Goal: Task Accomplishment & Management: Manage account settings

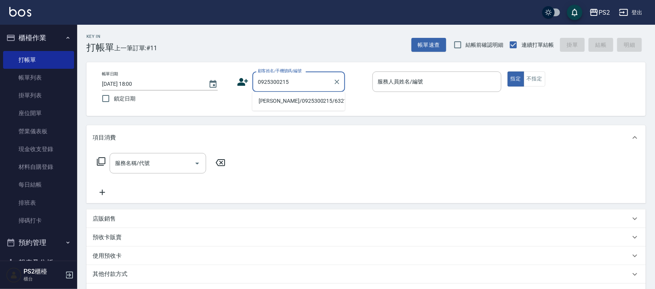
type input "[PERSON_NAME]/0925300215/6321"
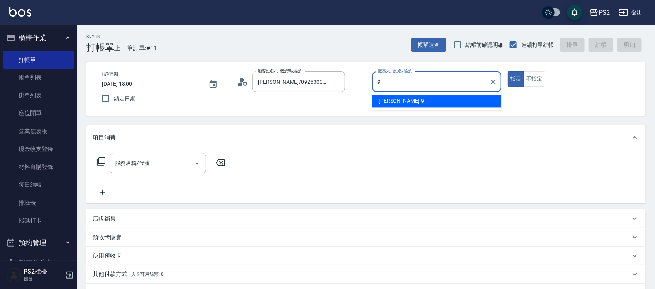
type input "Nina-9"
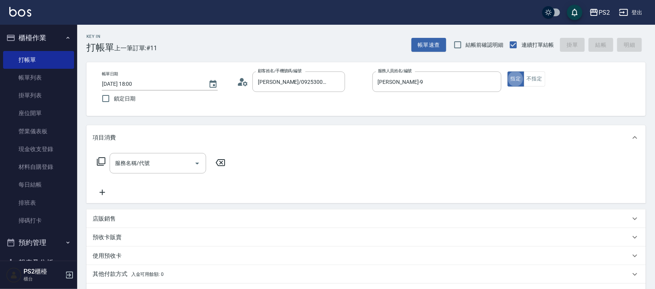
type button "true"
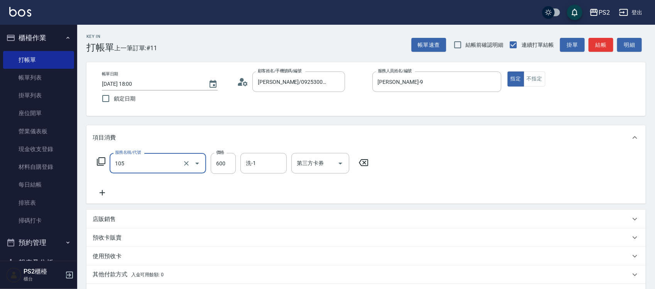
type input "A級洗剪600(105)"
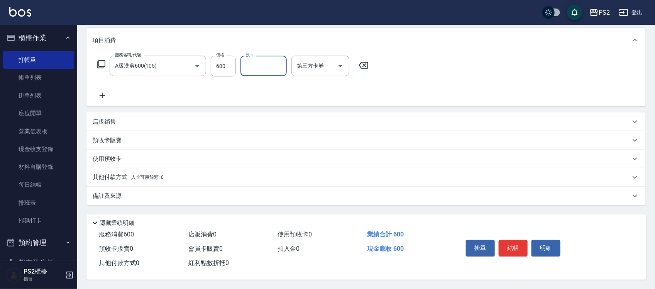
scroll to position [100, 0]
click at [516, 251] on button "結帳" at bounding box center [512, 248] width 29 height 16
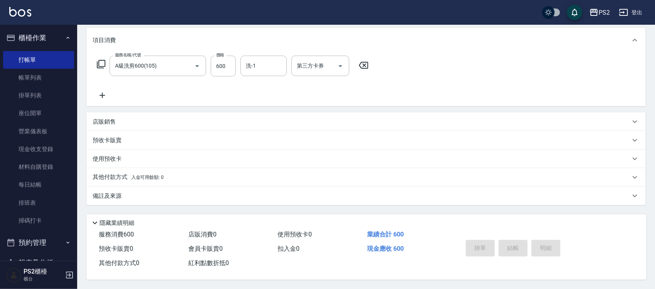
type input "2025/09/21 18:38"
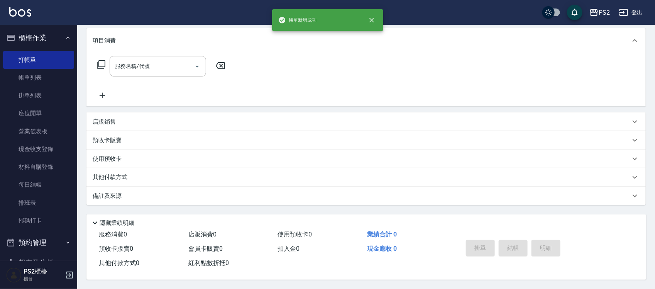
scroll to position [0, 0]
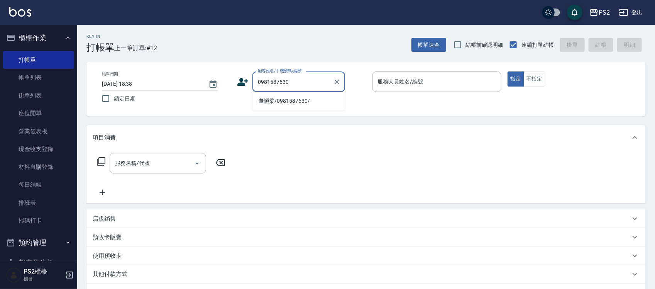
type input "董韻柔/0981587630/"
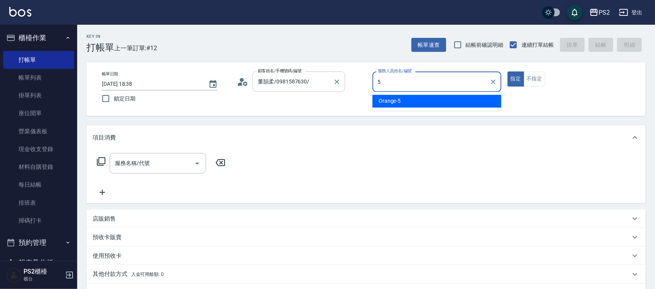
type input "Orange-5"
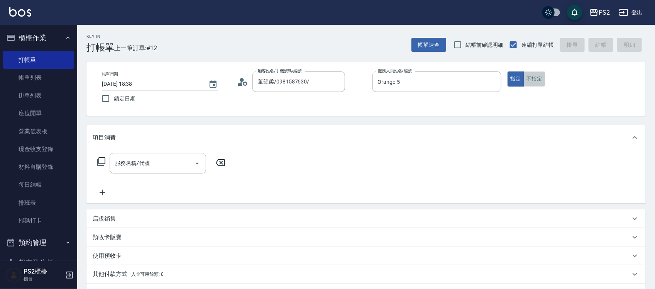
click at [530, 78] on button "不指定" at bounding box center [534, 78] width 22 height 15
click at [122, 167] on input "服務名稱/代號" at bounding box center [152, 163] width 78 height 14
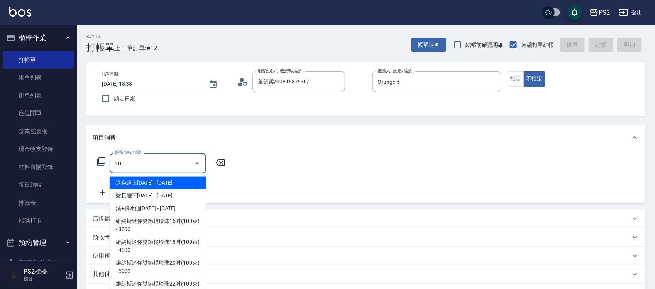
type input "1"
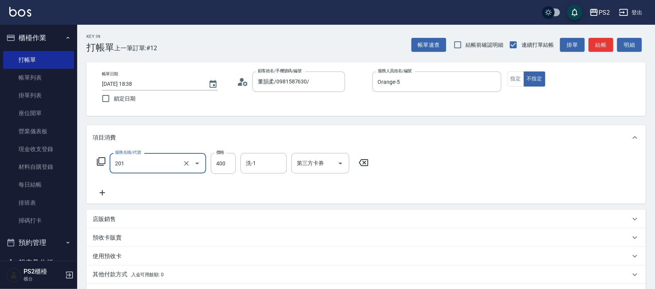
type input "C級洗剪400(201)"
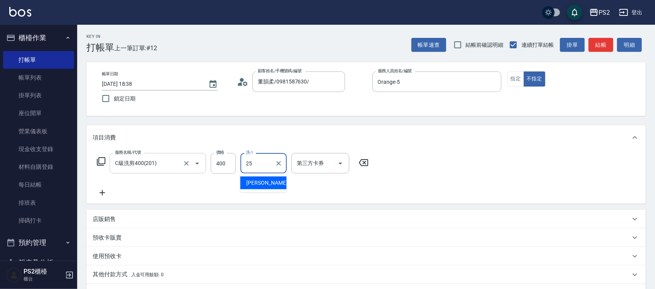
type input "Allan-25"
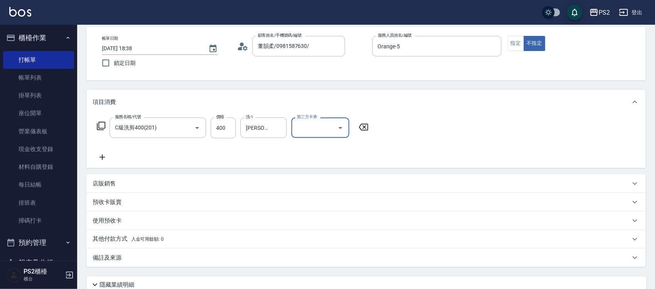
scroll to position [100, 0]
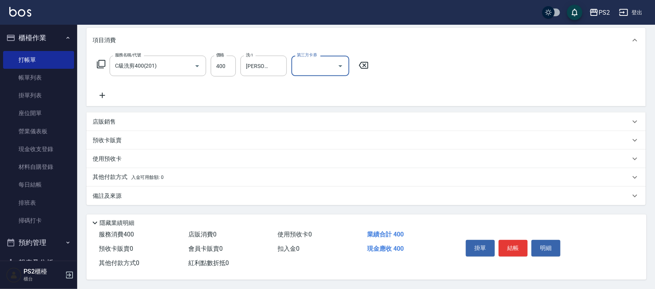
click at [507, 240] on button "結帳" at bounding box center [512, 248] width 29 height 16
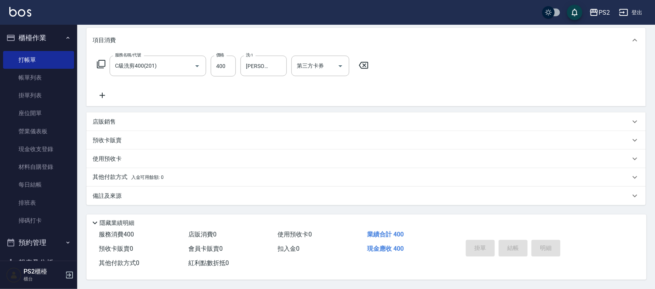
type input "2025/09/21 18:39"
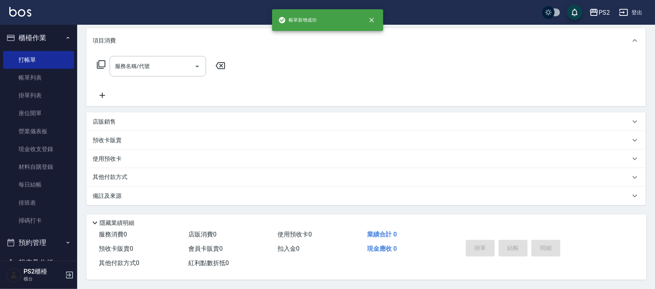
scroll to position [0, 0]
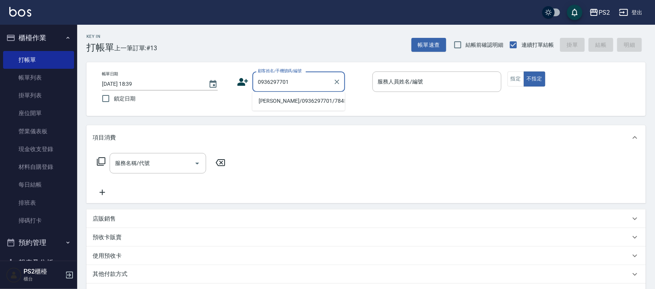
type input "徐慈生/0936297701/7845"
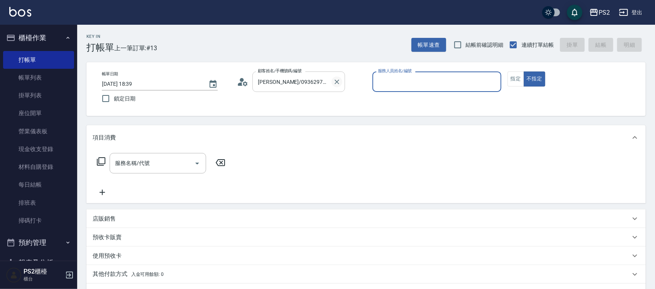
click at [341, 82] on button "Clear" at bounding box center [336, 81] width 11 height 11
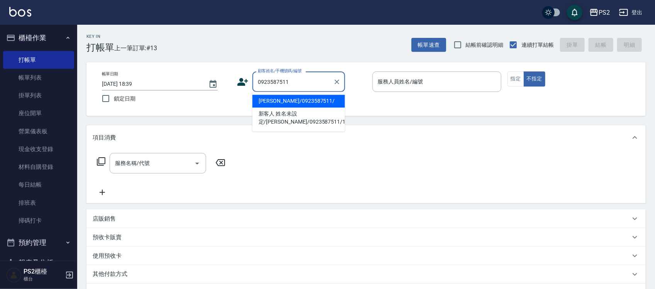
type input "林建星/0923587511/"
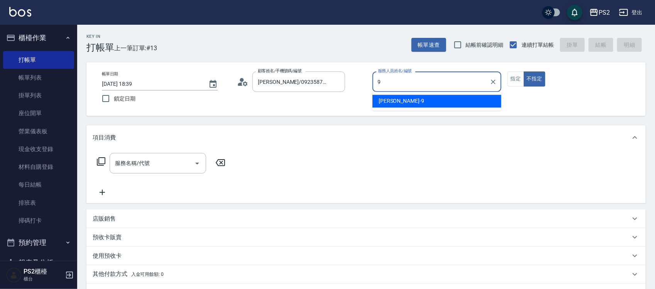
type input "Nina-9"
type button "false"
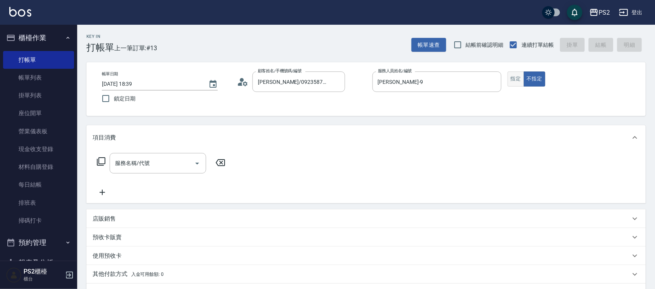
click at [521, 78] on button "指定" at bounding box center [515, 78] width 17 height 15
click at [131, 163] on div "服務名稱/代號 服務名稱/代號" at bounding box center [158, 163] width 96 height 20
click at [131, 163] on input "服務名稱/代號" at bounding box center [152, 163] width 78 height 14
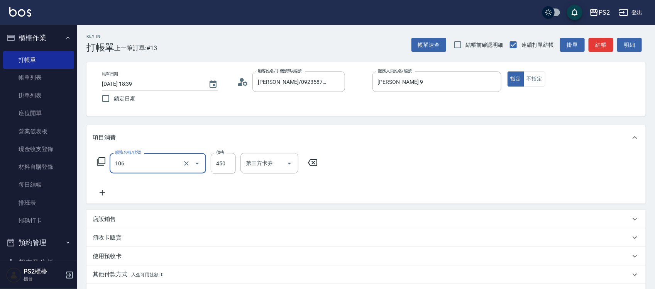
type input "A級單剪(106)"
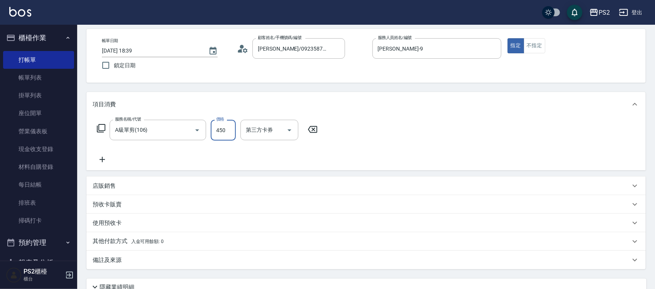
scroll to position [100, 0]
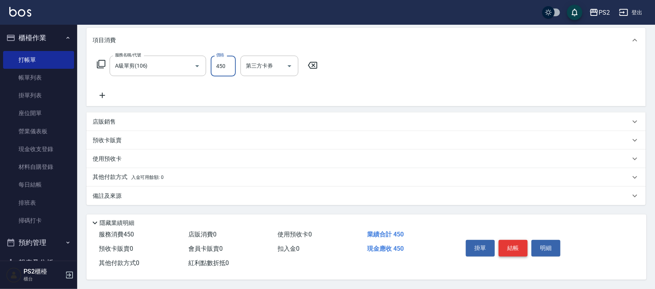
click at [511, 242] on button "結帳" at bounding box center [512, 248] width 29 height 16
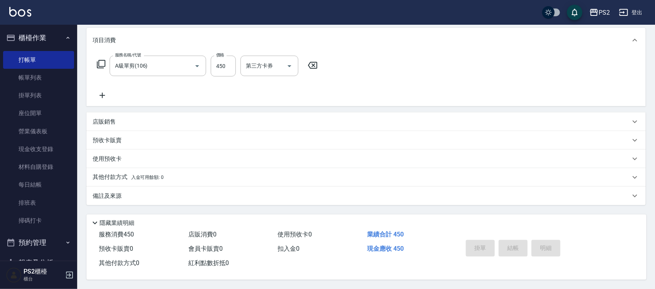
type input "2025/09/21 18:40"
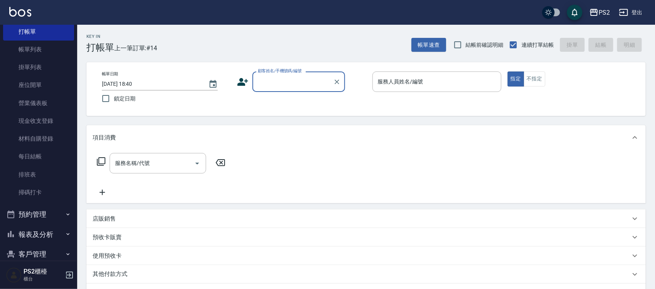
scroll to position [100, 0]
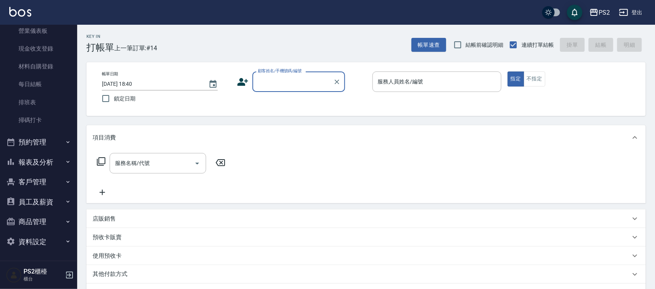
click at [43, 164] on button "報表及分析" at bounding box center [38, 162] width 71 height 20
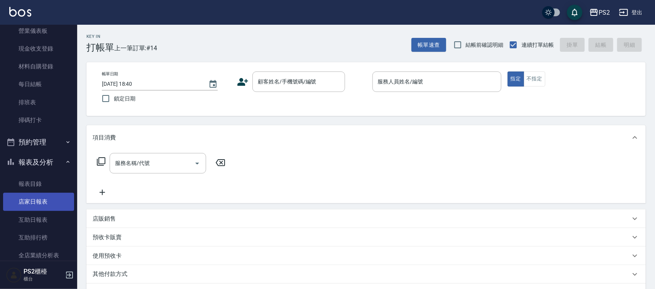
click at [42, 208] on link "店家日報表" at bounding box center [38, 201] width 71 height 18
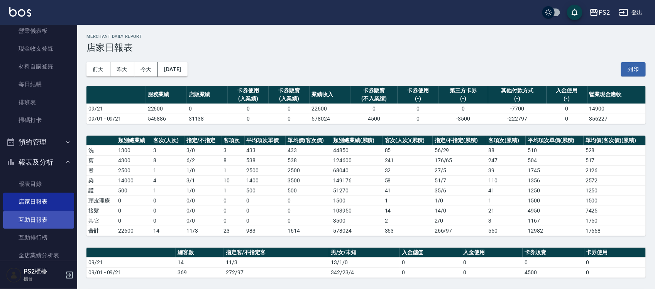
click at [42, 219] on link "互助日報表" at bounding box center [38, 220] width 71 height 18
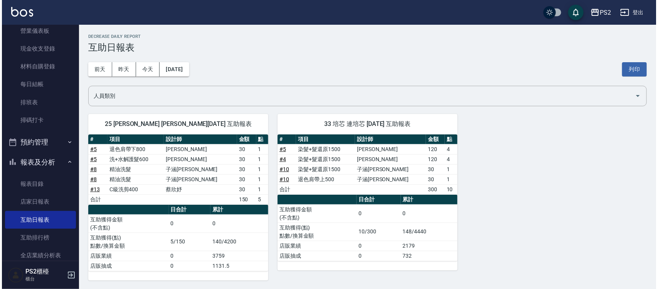
scroll to position [1, 0]
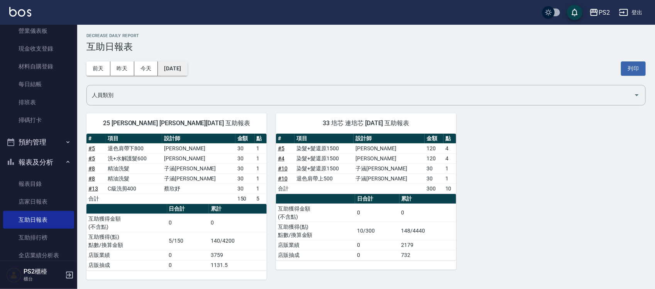
click at [186, 68] on button "[DATE]" at bounding box center [172, 68] width 29 height 14
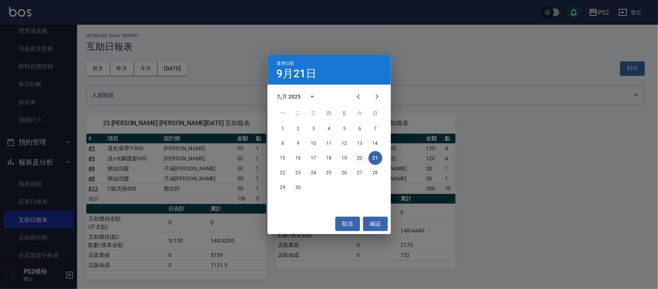
click at [357, 159] on button "20" at bounding box center [360, 158] width 14 height 14
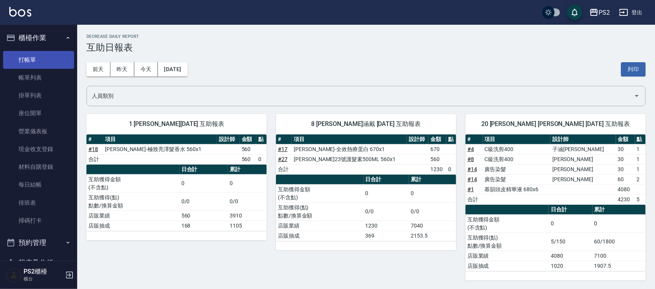
click at [39, 57] on link "打帳單" at bounding box center [38, 60] width 71 height 18
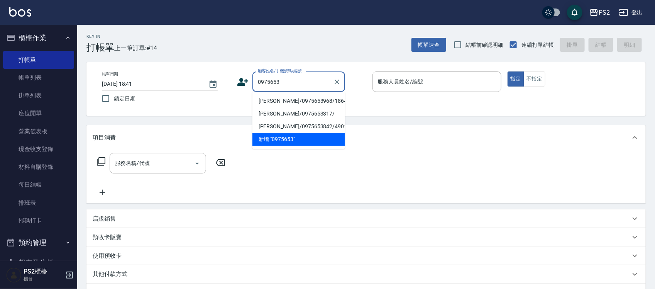
type input "劉娜拉/0975653968/1864"
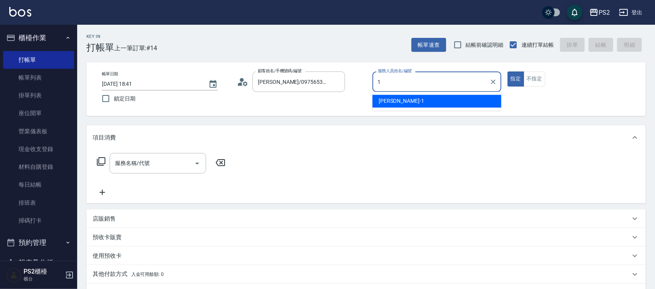
type input "Polly-1"
type button "true"
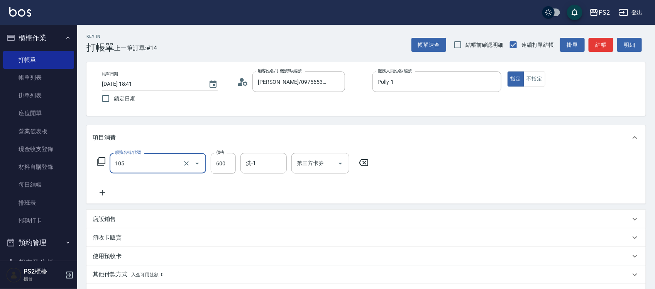
scroll to position [100, 0]
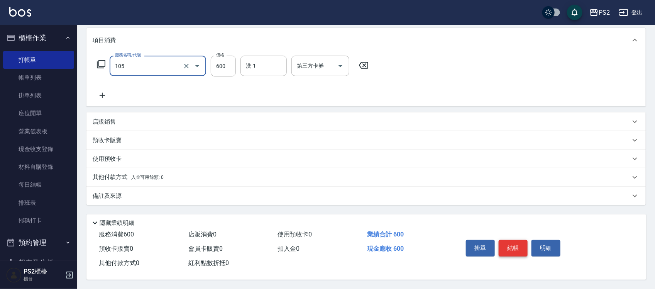
type input "A級洗剪600(105)"
click at [516, 240] on button "結帳" at bounding box center [512, 248] width 29 height 16
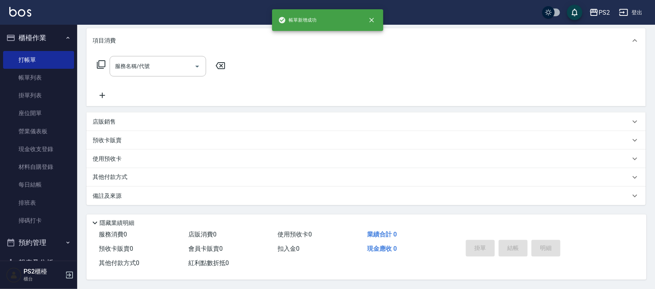
scroll to position [0, 0]
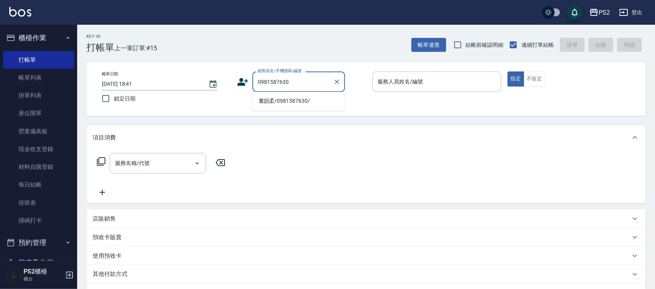
type input "董韻柔/0981587630/"
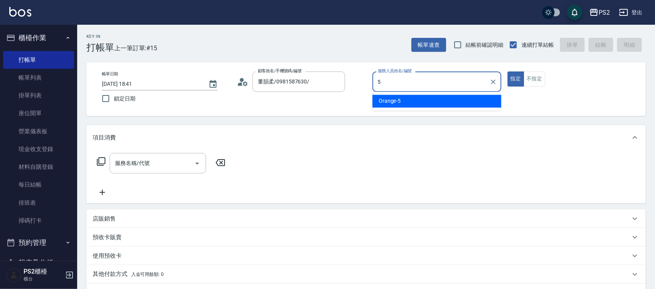
type input "Orange-5"
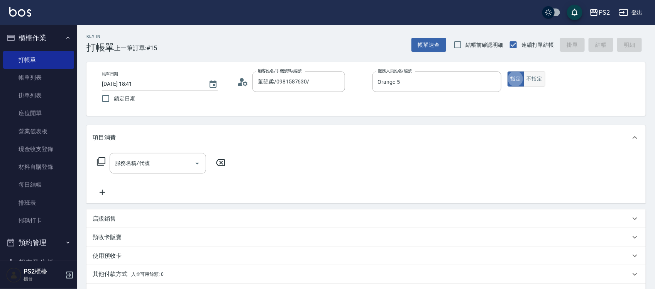
click at [523, 78] on button "指定" at bounding box center [515, 78] width 17 height 15
click at [525, 78] on button "不指定" at bounding box center [534, 78] width 22 height 15
click at [100, 159] on icon at bounding box center [100, 161] width 9 height 9
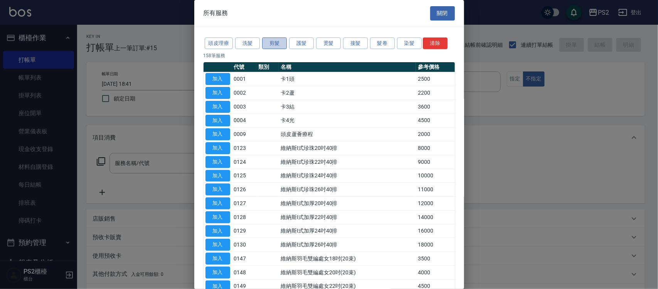
click at [279, 41] on button "剪髮" at bounding box center [274, 43] width 25 height 12
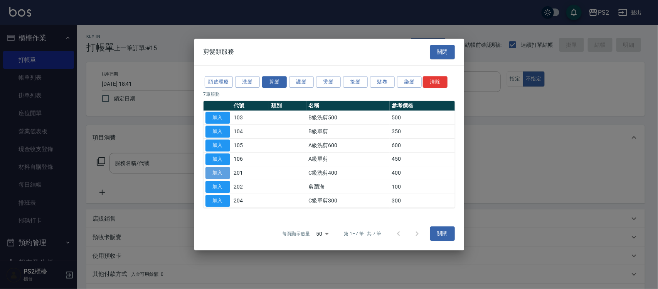
click at [220, 176] on button "加入" at bounding box center [218, 173] width 25 height 12
type input "C級洗剪400(201)"
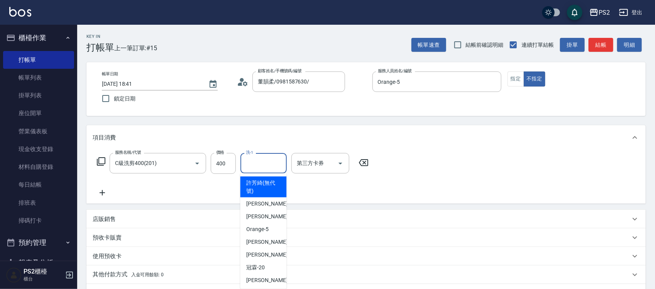
click at [247, 168] on input "洗-1" at bounding box center [263, 163] width 39 height 14
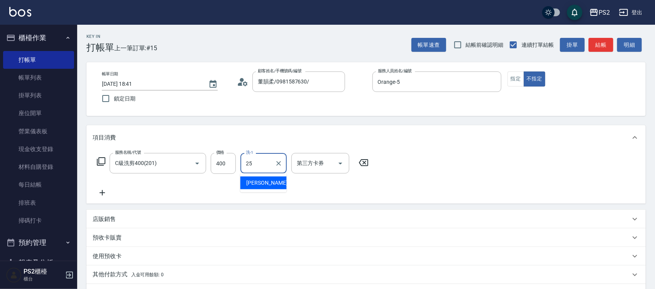
type input "Allan-25"
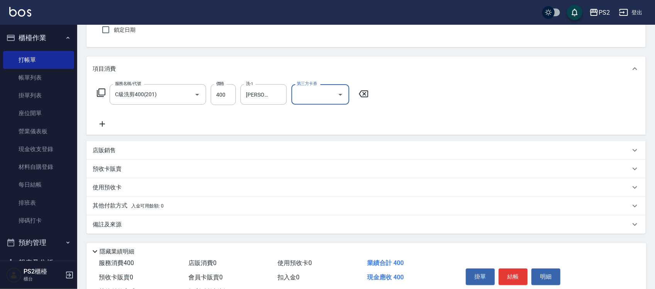
scroll to position [100, 0]
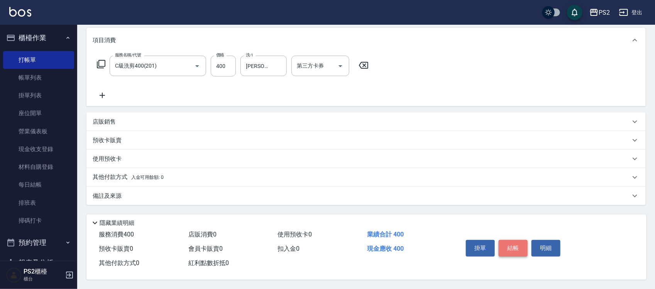
click at [502, 242] on button "結帳" at bounding box center [512, 248] width 29 height 16
click at [502, 242] on div "掛單 結帳 明細" at bounding box center [512, 248] width 101 height 24
type input "2025/09/21 18:42"
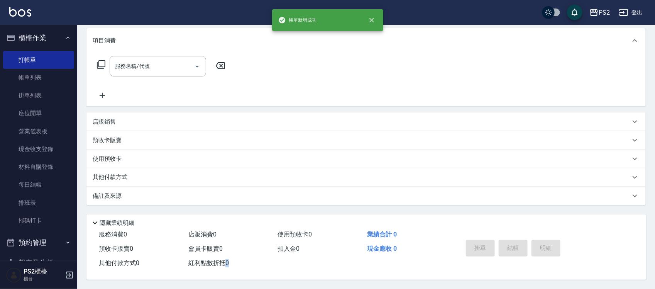
scroll to position [0, 0]
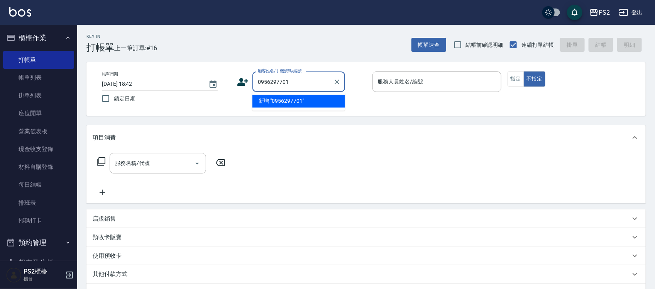
type input "0956297701"
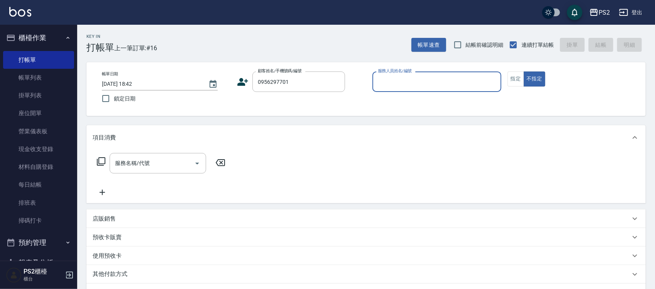
click at [235, 85] on div "帳單日期 2025/09/21 18:42 鎖定日期 顧客姓名/手機號碼/編號 0956297701 顧客姓名/手機號碼/編號 服務人員姓名/編號 服務人員姓…" at bounding box center [366, 88] width 540 height 35
click at [238, 83] on icon at bounding box center [243, 82] width 11 height 8
click at [238, 83] on body "PS2 登出 櫃檯作業 打帳單 帳單列表 掛單列表 座位開單 營業儀表板 現金收支登錄 材料自購登錄 每日結帳 排班表 掃碼打卡 預約管理 預約管理 單日預約…" at bounding box center [327, 192] width 655 height 385
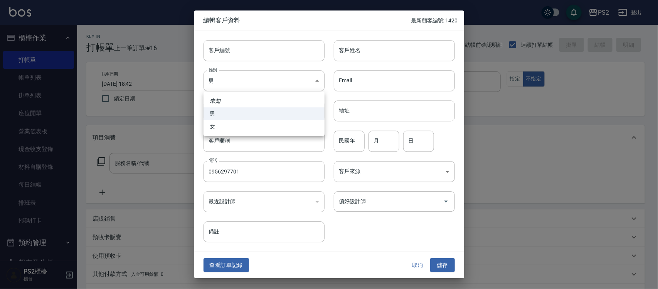
click at [357, 51] on div at bounding box center [329, 144] width 658 height 289
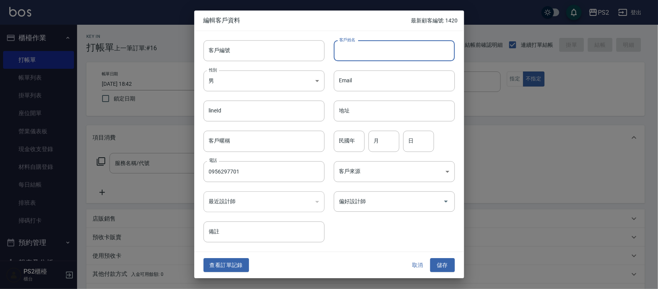
click at [357, 51] on input "客戶姓名" at bounding box center [394, 50] width 121 height 21
type input "徐慈?"
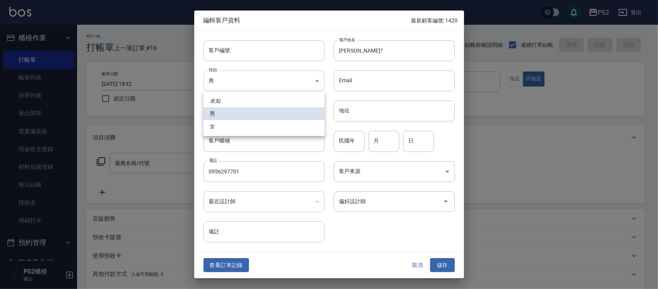
click at [219, 89] on body "PS2 登出 櫃檯作業 打帳單 帳單列表 掛單列表 座位開單 營業儀表板 現金收支登錄 材料自購登錄 每日結帳 排班表 掃碼打卡 預約管理 預約管理 單日預約…" at bounding box center [329, 192] width 658 height 385
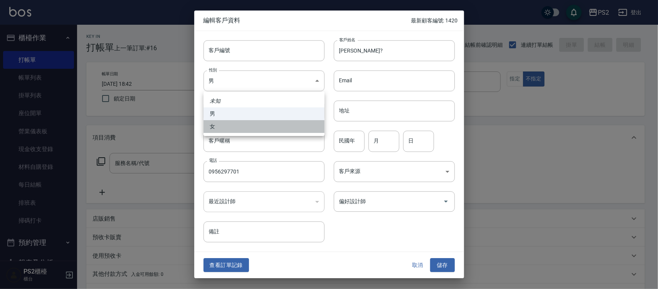
click at [224, 122] on li "女" at bounding box center [264, 126] width 121 height 13
type input "FEMALE"
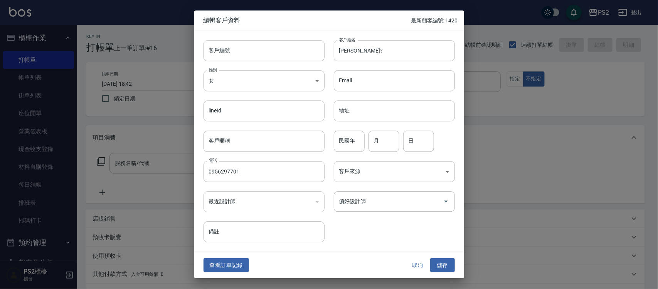
click at [344, 139] on input "民國年" at bounding box center [349, 141] width 31 height 21
type input "76"
type input "10"
type input "16"
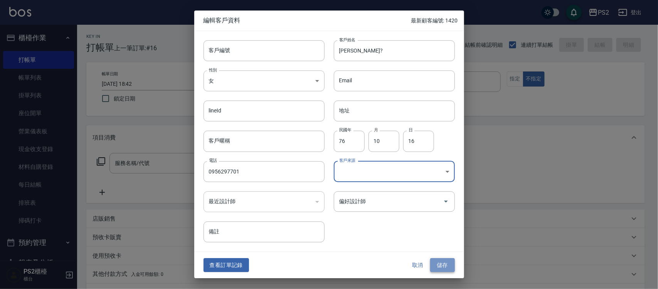
click at [454, 259] on button "儲存" at bounding box center [442, 265] width 25 height 14
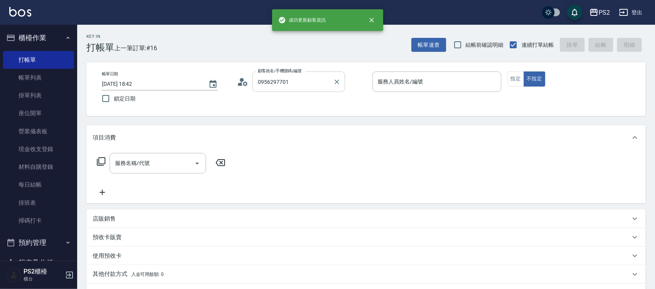
click at [290, 90] on div "0956297701 顧客姓名/手機號碼/編號" at bounding box center [298, 81] width 93 height 20
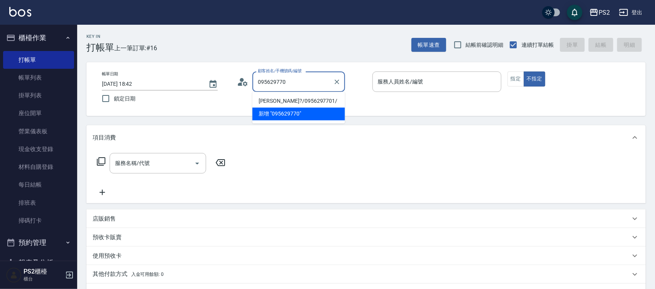
type input "徐慈?/0956297701/"
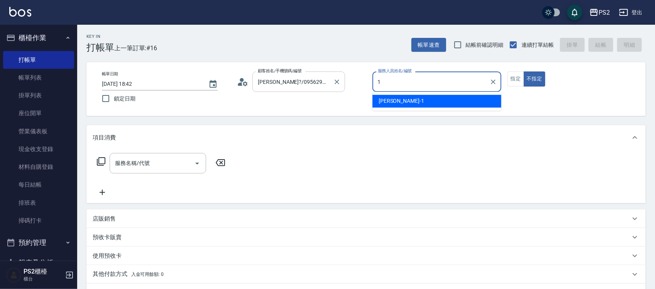
type input "Polly-1"
type button "false"
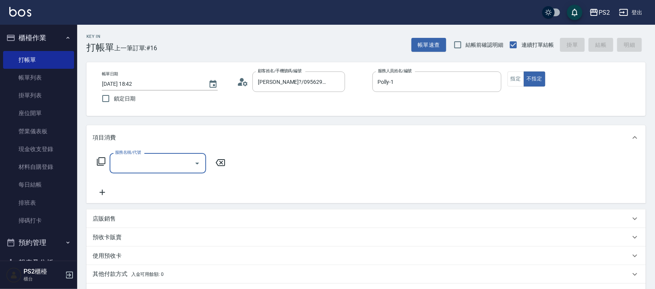
click at [99, 164] on icon at bounding box center [100, 161] width 9 height 9
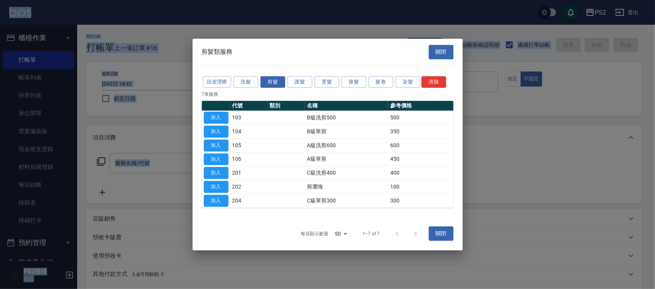
click at [99, 164] on div at bounding box center [327, 144] width 655 height 289
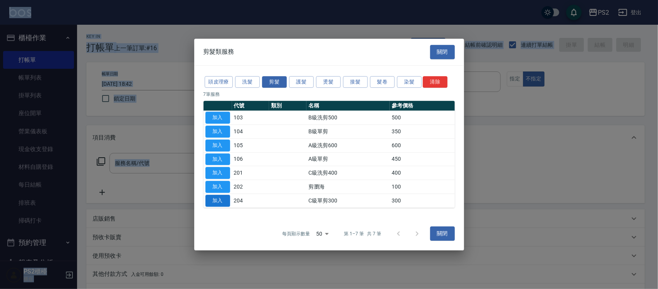
click at [219, 197] on button "加入" at bounding box center [218, 200] width 25 height 12
type input "C級單剪300(204)"
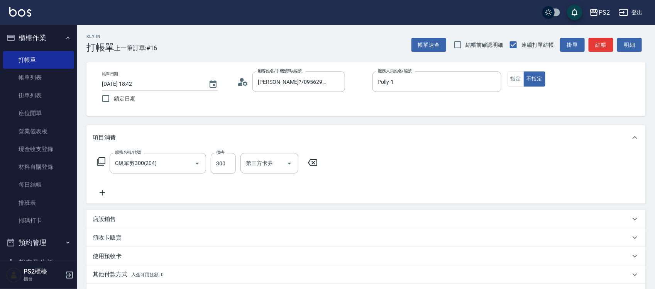
click at [103, 163] on icon at bounding box center [101, 161] width 8 height 8
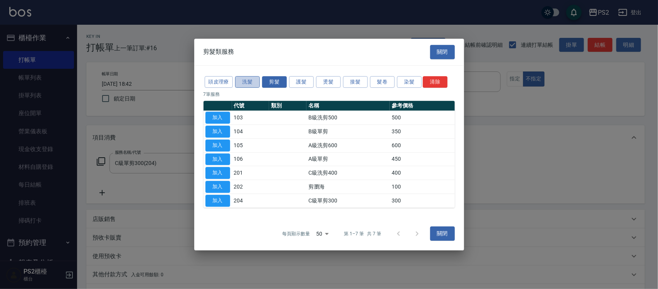
click at [242, 78] on button "洗髮" at bounding box center [247, 82] width 25 height 12
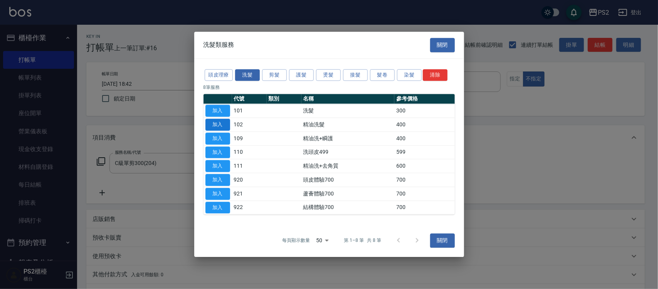
click at [213, 126] on button "加入" at bounding box center [218, 124] width 25 height 12
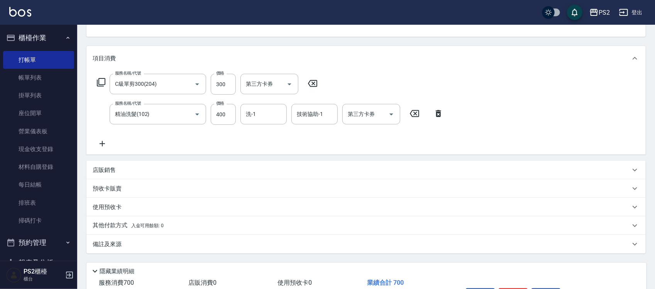
scroll to position [130, 0]
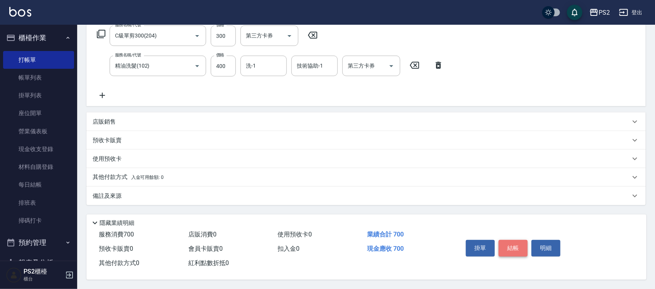
click at [523, 250] on button "結帳" at bounding box center [512, 248] width 29 height 16
type input "2025/09/21 18:43"
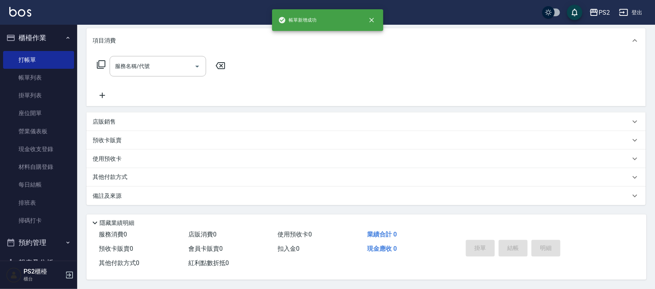
scroll to position [0, 0]
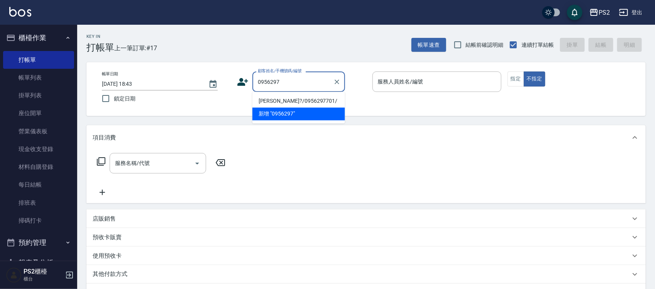
type input "徐慈?/0956297701/"
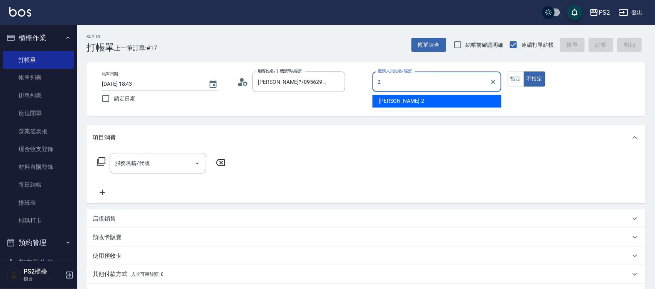
type input "Jason-2"
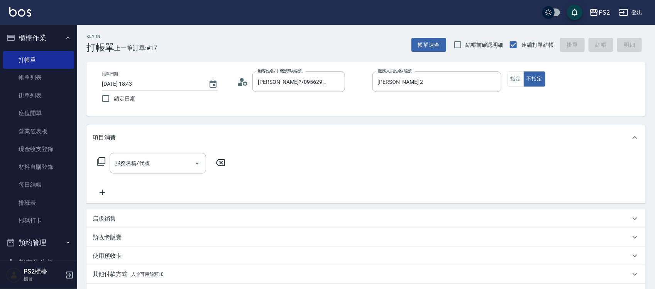
click at [104, 164] on icon at bounding box center [100, 161] width 9 height 9
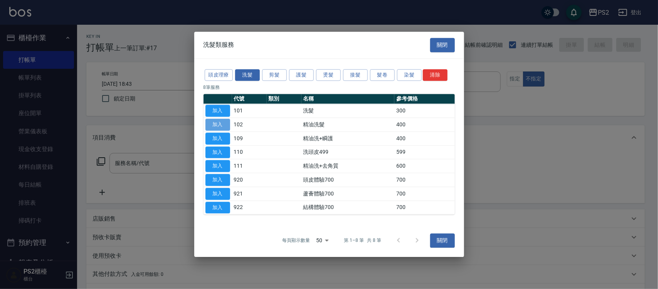
click at [223, 123] on button "加入" at bounding box center [218, 124] width 25 height 12
type input "精油洗髮(102)"
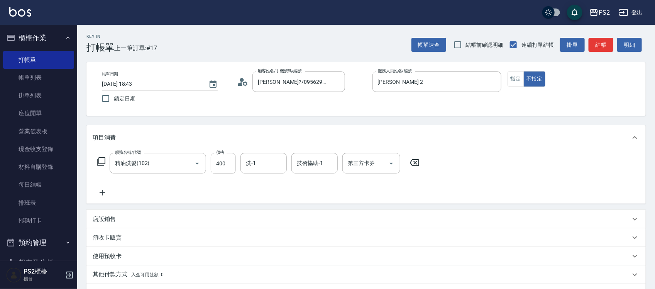
click at [229, 161] on input "400" at bounding box center [223, 163] width 25 height 21
type input "500"
type input "培芯-33"
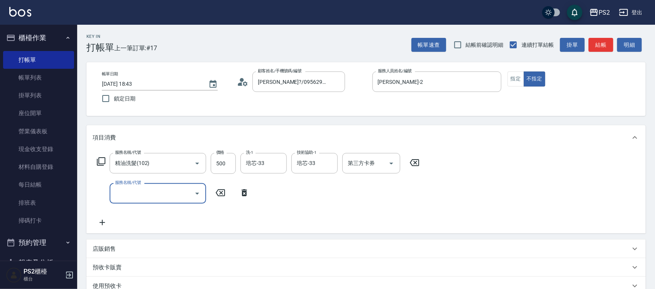
click at [245, 190] on icon at bounding box center [243, 192] width 5 height 7
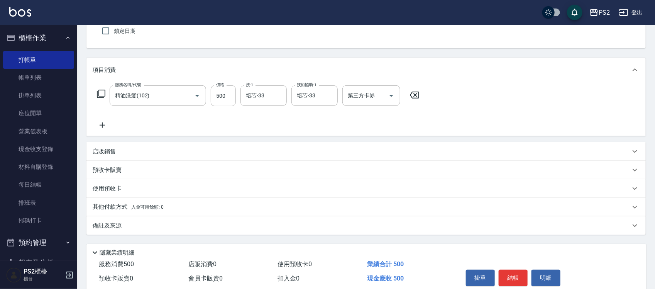
scroll to position [100, 0]
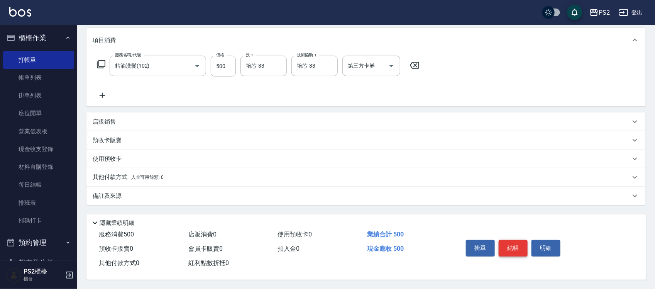
click at [506, 246] on button "結帳" at bounding box center [512, 248] width 29 height 16
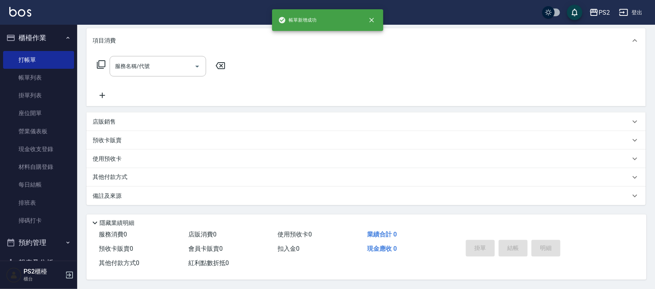
scroll to position [0, 0]
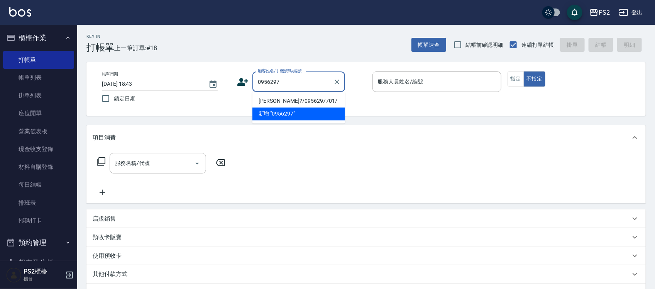
type input "徐慈?/0956297701/"
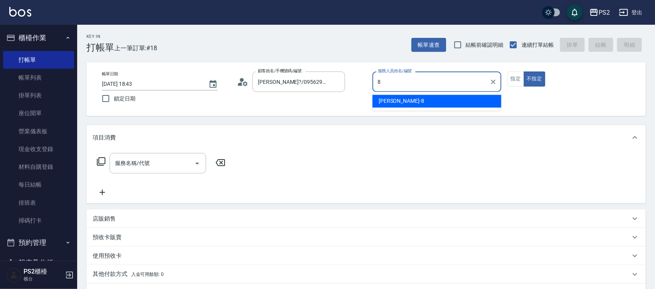
type input "Lori-8"
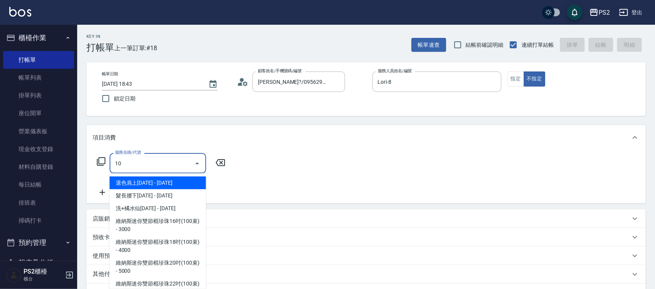
type input "1"
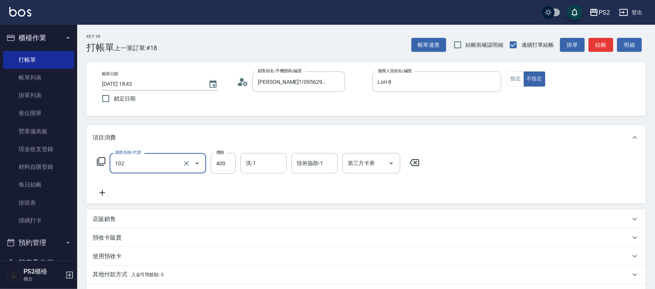
type input "精油洗髮(102)"
type input "500"
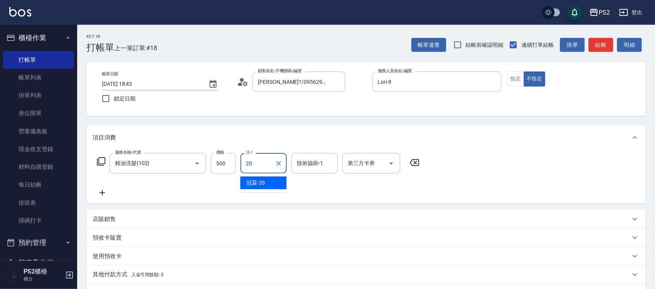
type input "冠霖-20"
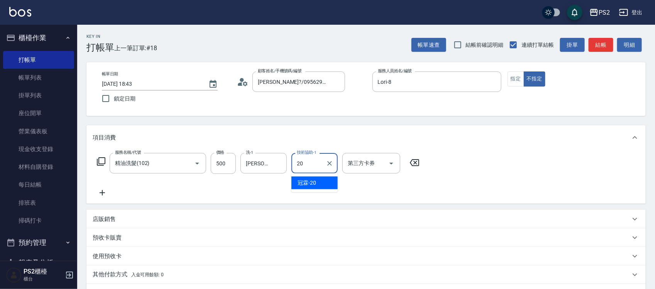
type input "冠霖-20"
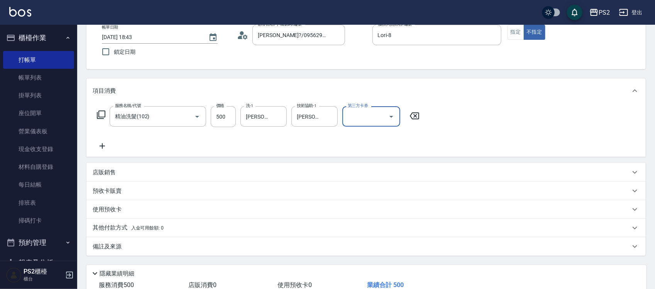
scroll to position [100, 0]
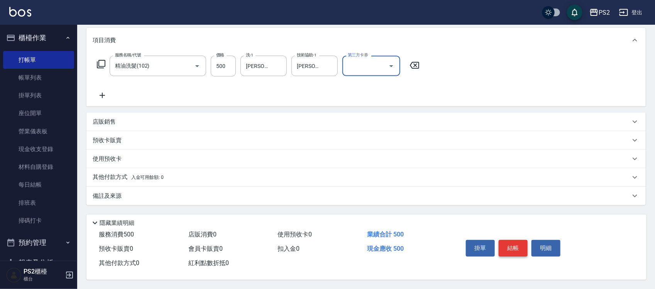
click at [505, 245] on button "結帳" at bounding box center [512, 248] width 29 height 16
click at [505, 245] on div "掛單 結帳 明細" at bounding box center [512, 248] width 101 height 24
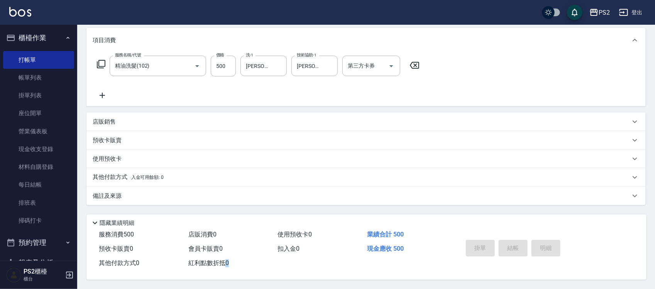
type input "2025/09/21 18:44"
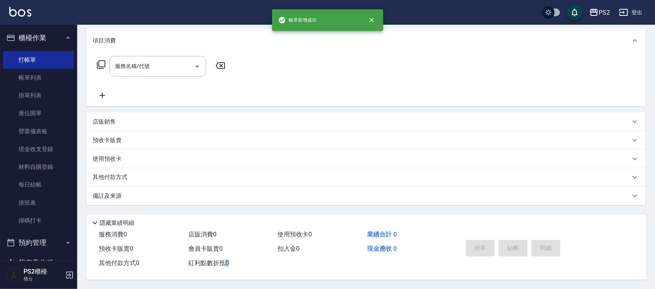
scroll to position [0, 0]
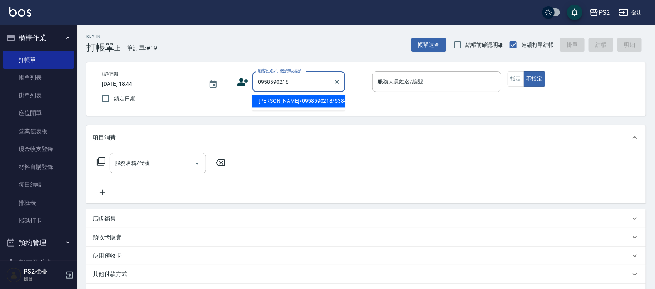
type input "李翊慈/0958590218/538436"
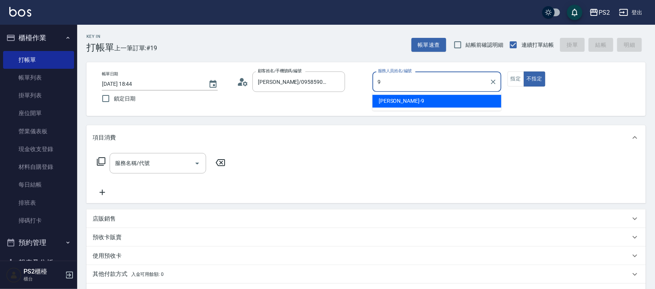
type input "Nina-9"
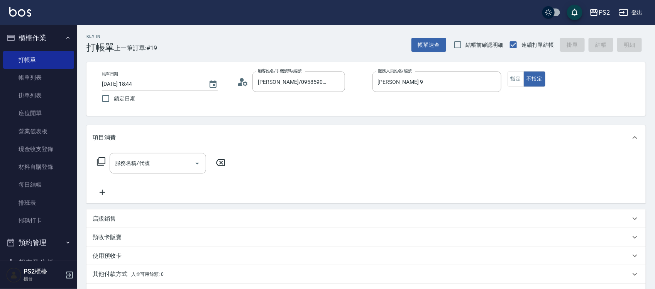
click at [101, 161] on icon at bounding box center [100, 161] width 9 height 9
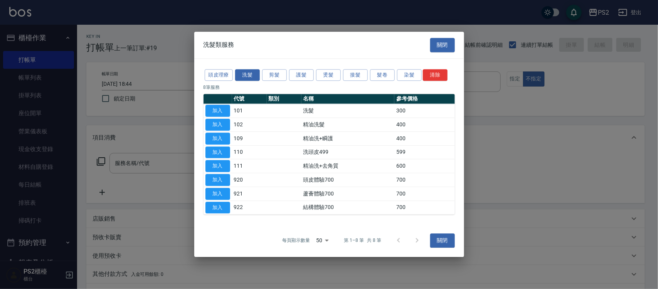
click at [276, 66] on div "頭皮理療 洗髮 剪髮 護髮 燙髮 接髮 髮卷 染髮 清除 8 筆服務 代號 類別 名稱 參考價格 加入 101 洗髮 300 加入 102 精油洗髮 400 …" at bounding box center [329, 141] width 270 height 165
click at [275, 74] on button "剪髮" at bounding box center [274, 75] width 25 height 12
click at [275, 74] on div "頭皮理療 洗髮 剪髮 護髮 燙髮 接髮 髮卷 染髮 清除 8 筆服務 代號 類別 名稱 參考價格 加入 101 洗髮 300 加入 102 精油洗髮 400 …" at bounding box center [329, 141] width 270 height 165
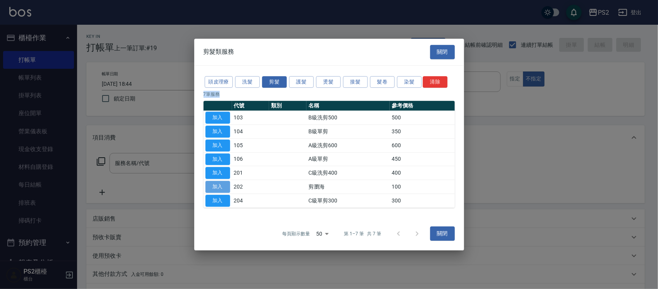
click at [226, 186] on button "加入" at bounding box center [218, 187] width 25 height 12
type input "剪瀏海(202)"
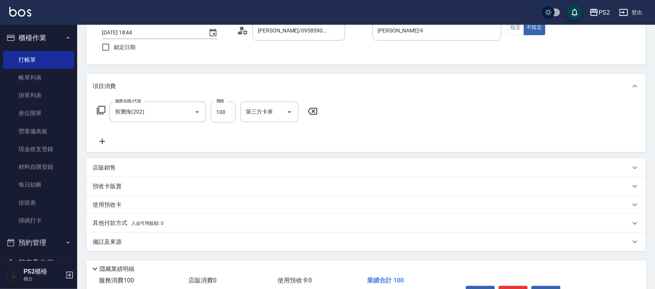
scroll to position [100, 0]
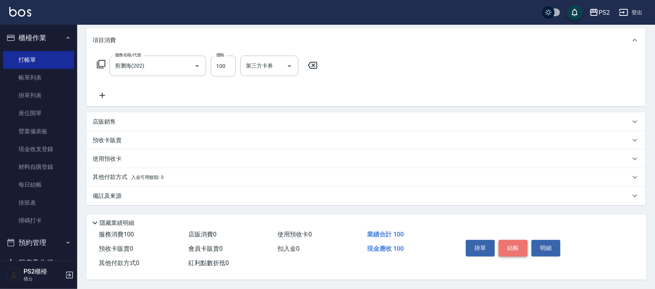
click at [513, 240] on button "結帳" at bounding box center [512, 248] width 29 height 16
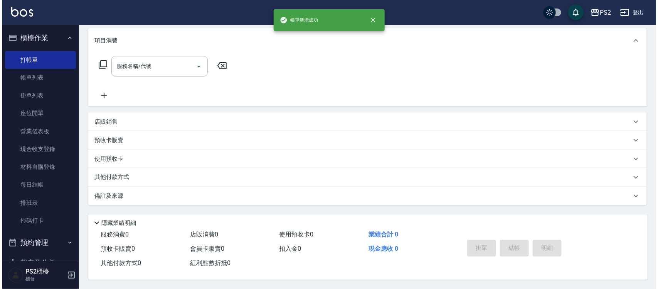
scroll to position [0, 0]
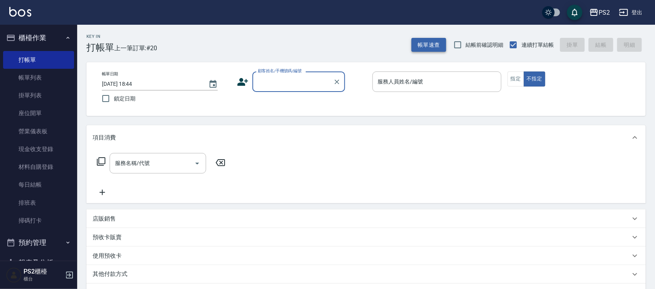
click at [419, 45] on button "帳單速查" at bounding box center [428, 45] width 35 height 14
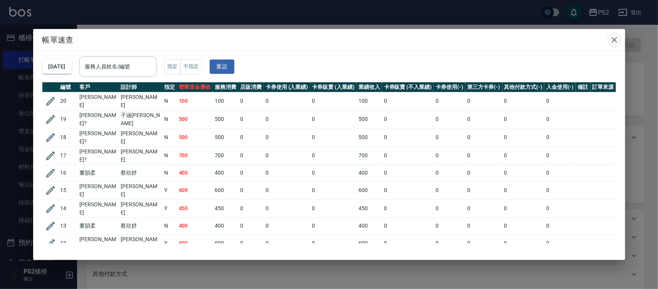
click at [619, 42] on icon "button" at bounding box center [614, 39] width 9 height 9
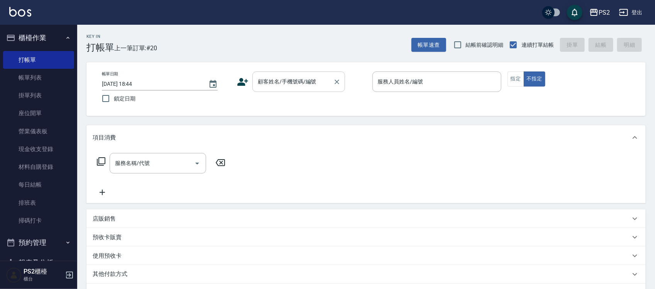
click at [295, 87] on input "顧客姓名/手機號碼/編號" at bounding box center [293, 82] width 74 height 14
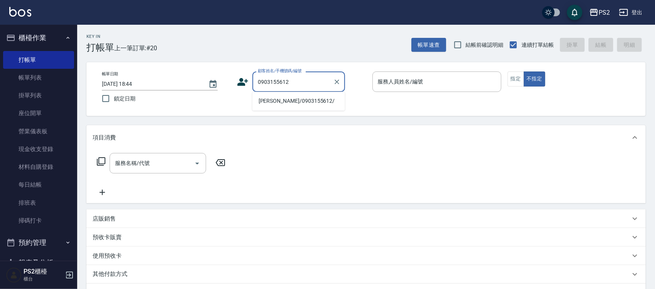
type input "黃華羚/0903155612/"
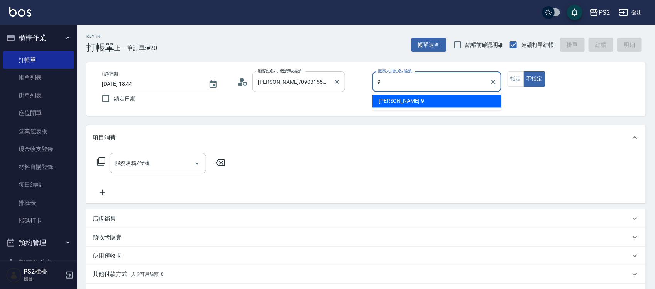
type input "Nina-9"
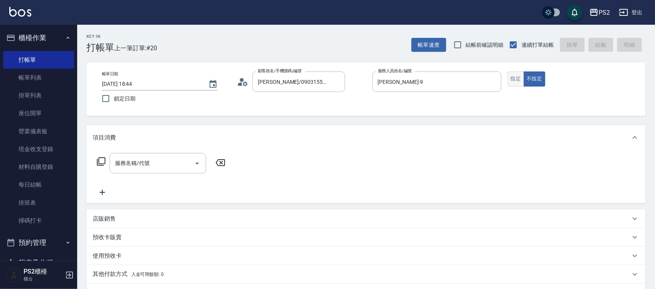
click at [512, 76] on button "指定" at bounding box center [515, 78] width 17 height 15
click at [98, 162] on icon at bounding box center [101, 161] width 8 height 8
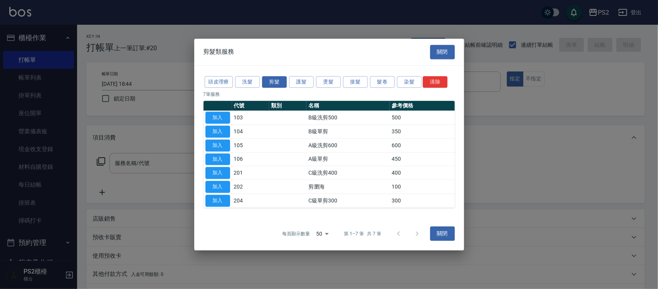
click at [246, 73] on div "頭皮理療 洗髮 剪髮 護髮 燙髮 接髮 髮卷 染髮 清除 7 筆服務 代號 類別 名稱 參考價格 加入 103 B級洗剪500 500 加入 104 B級單剪…" at bounding box center [329, 141] width 270 height 151
click at [245, 77] on button "洗髮" at bounding box center [247, 82] width 25 height 12
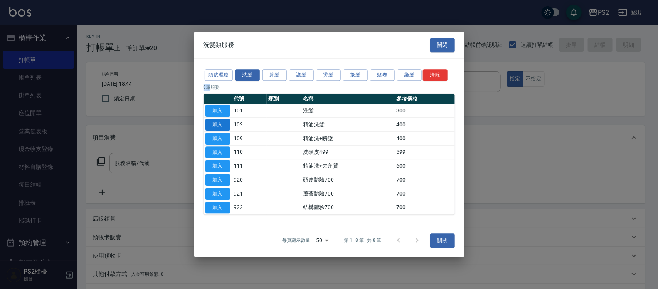
click at [221, 125] on button "加入" at bounding box center [218, 124] width 25 height 12
type input "精油洗髮(102)"
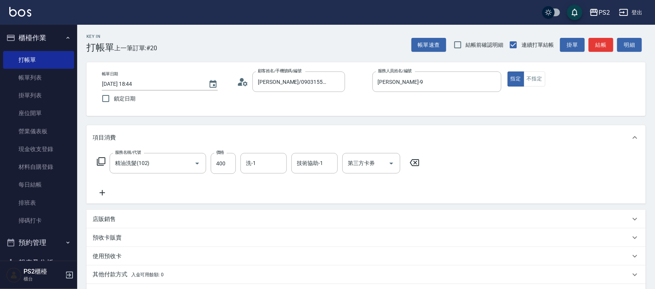
click at [100, 157] on icon at bounding box center [100, 161] width 9 height 9
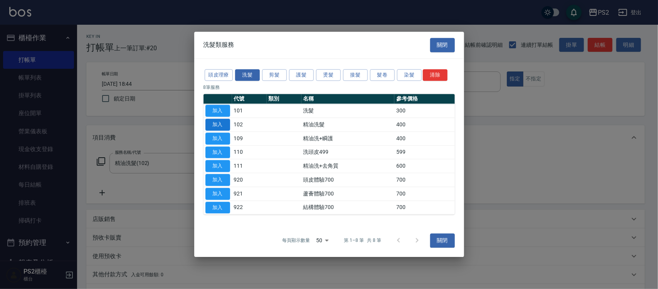
click at [219, 128] on button "加入" at bounding box center [218, 124] width 25 height 12
click at [219, 128] on div "項目消費" at bounding box center [365, 137] width 559 height 25
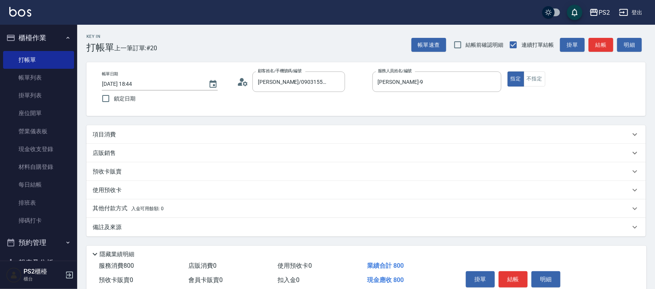
click at [115, 135] on p "項目消費" at bounding box center [104, 134] width 23 height 8
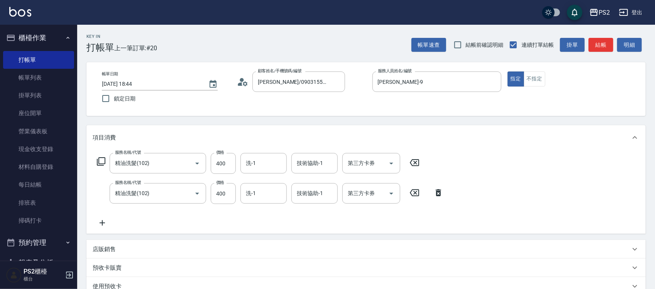
click at [100, 159] on icon at bounding box center [100, 161] width 9 height 9
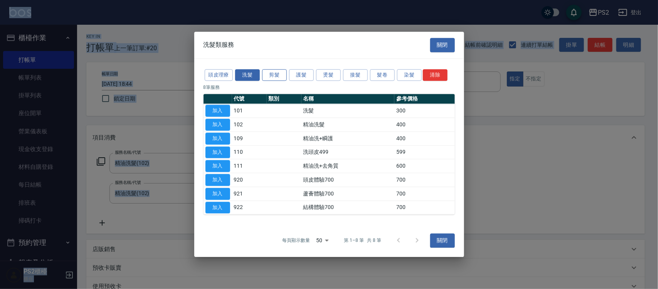
click at [271, 73] on button "剪髮" at bounding box center [274, 75] width 25 height 12
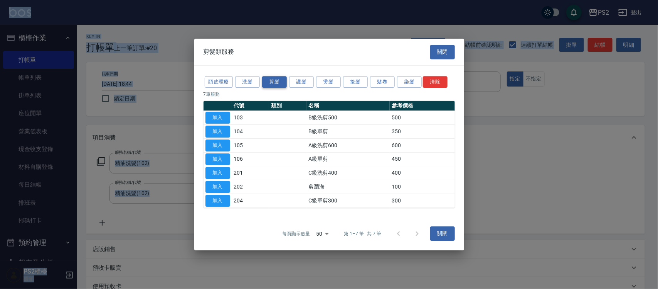
click at [271, 73] on div "頭皮理療 洗髮 剪髮 護髮 燙髮 接髮 髮卷 染髮 清除 7 筆服務 代號 類別 名稱 參考價格 加入 103 B級洗剪500 500 加入 104 B級單剪…" at bounding box center [329, 141] width 270 height 151
click at [439, 228] on button "關閉" at bounding box center [442, 233] width 25 height 14
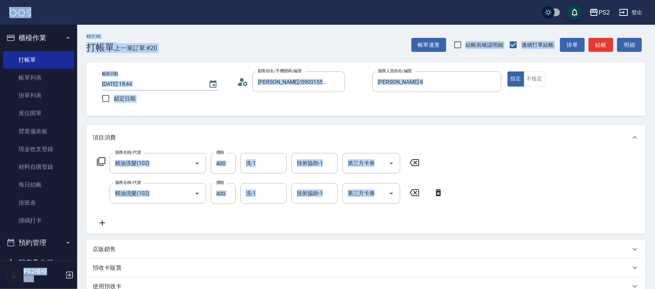
click at [433, 188] on icon at bounding box center [438, 192] width 19 height 9
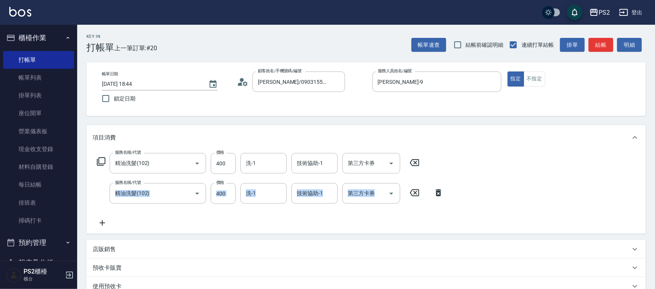
click at [433, 187] on div "服務名稱/代號 精油洗髮(102) 服務名稱/代號 價格 400 價格 洗-1 洗-1 技術協助-1 技術協助-1 第三方卡券 第三方卡券 服務名稱/代號 精…" at bounding box center [365, 192] width 559 height 84
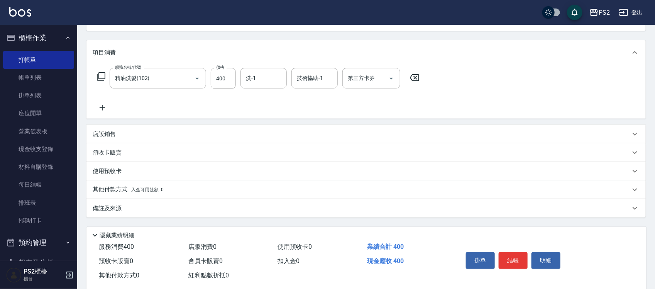
scroll to position [100, 0]
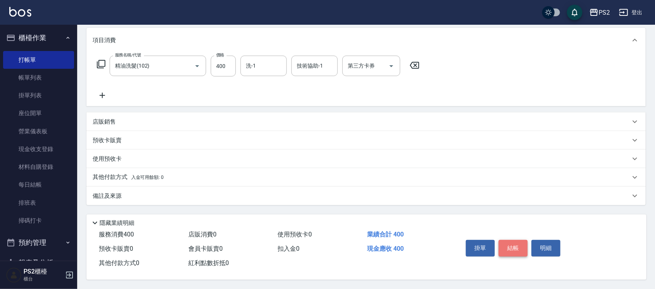
click at [518, 240] on button "結帳" at bounding box center [512, 248] width 29 height 16
type input "2025/09/21 18:45"
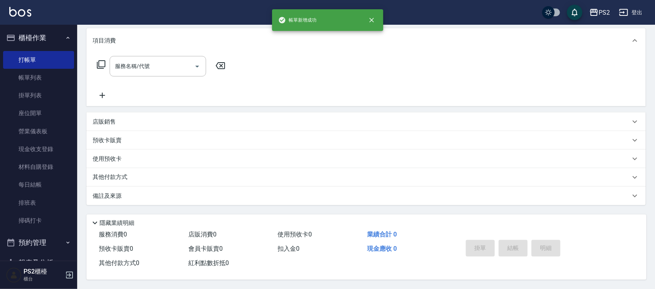
scroll to position [0, 0]
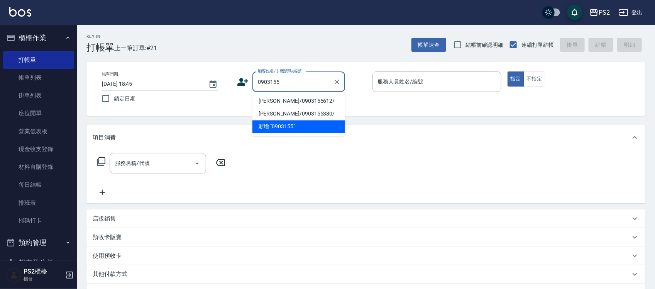
type input "黃華羚/0903155612/"
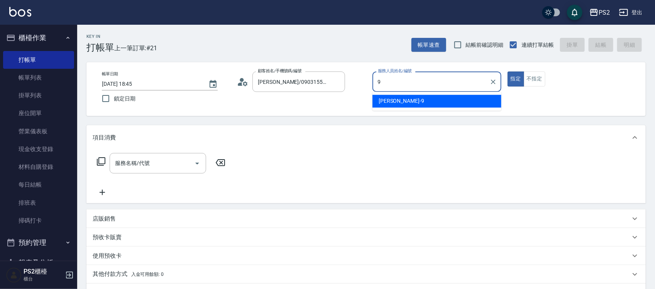
type input "Nina-9"
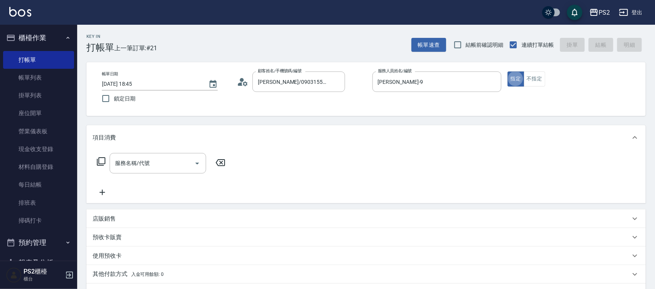
click at [101, 155] on div "服務名稱/代號 服務名稱/代號" at bounding box center [161, 163] width 137 height 20
click at [101, 158] on icon at bounding box center [100, 161] width 9 height 9
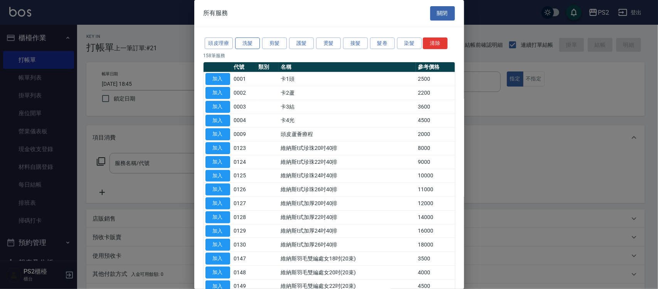
click at [248, 43] on button "洗髮" at bounding box center [247, 43] width 25 height 12
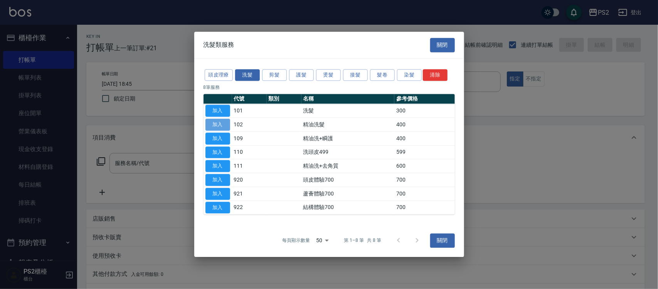
click at [214, 122] on button "加入" at bounding box center [218, 124] width 25 height 12
type input "精油洗髮(102)"
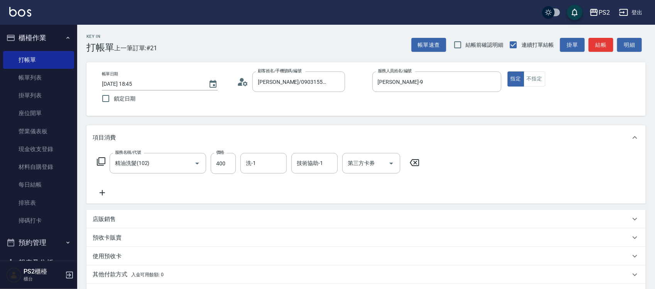
click at [103, 162] on icon at bounding box center [100, 161] width 9 height 9
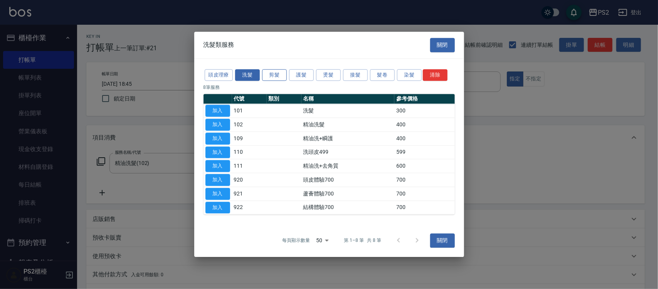
click at [273, 70] on button "剪髮" at bounding box center [274, 75] width 25 height 12
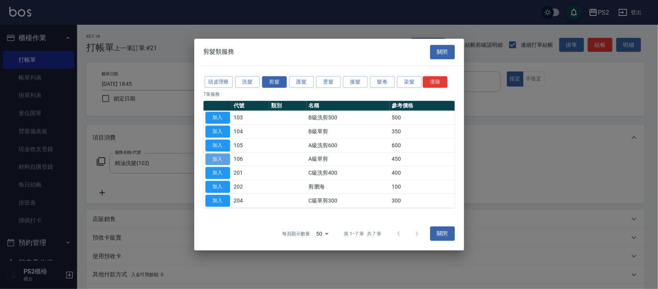
click at [219, 154] on button "加入" at bounding box center [218, 159] width 25 height 12
click at [219, 154] on label "價格" at bounding box center [220, 152] width 8 height 6
click at [219, 154] on input "400" at bounding box center [223, 163] width 25 height 21
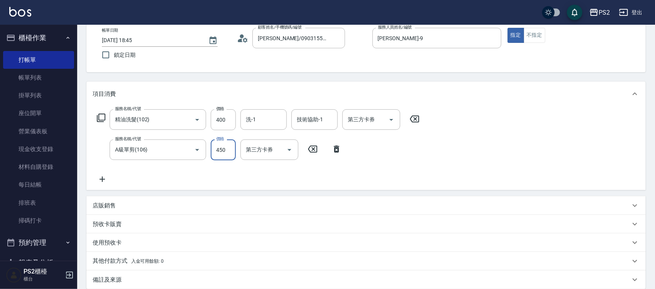
scroll to position [130, 0]
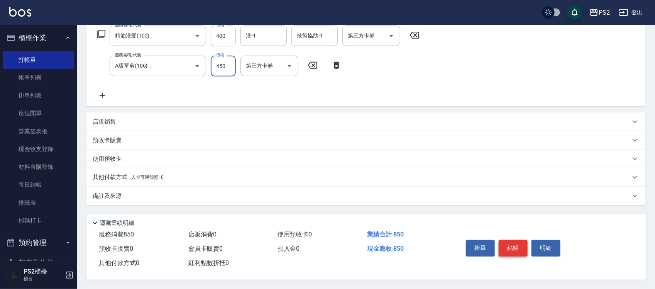
click at [509, 240] on button "結帳" at bounding box center [512, 248] width 29 height 16
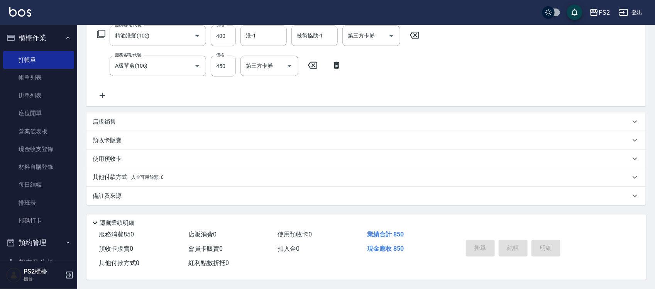
type input "2025/09/21 18:46"
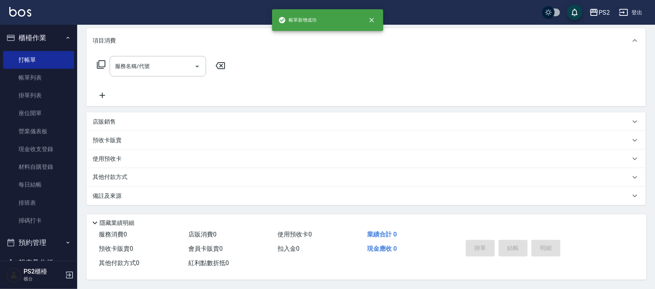
scroll to position [0, 0]
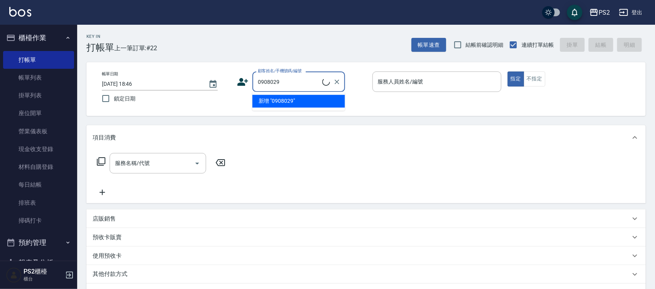
type input "余政倫/0908029263/"
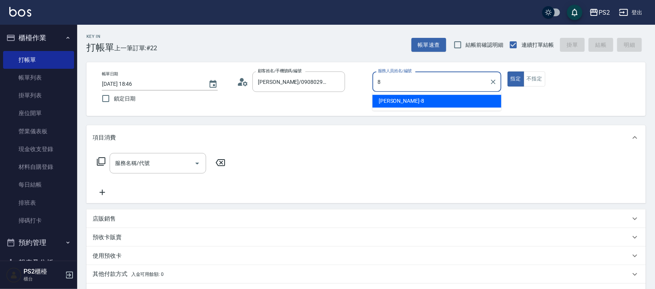
type input "Lori-8"
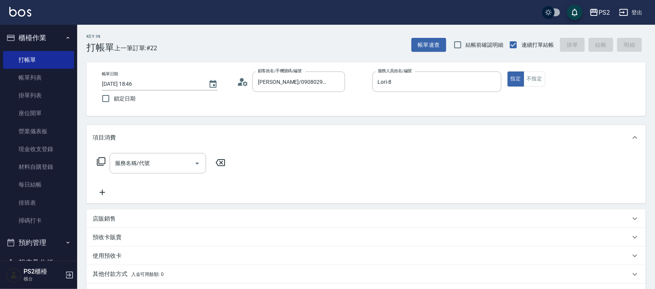
click at [99, 163] on icon at bounding box center [100, 161] width 9 height 9
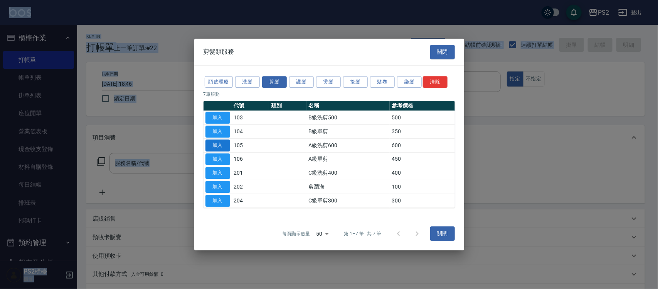
click at [219, 149] on button "加入" at bounding box center [218, 145] width 25 height 12
type input "A級洗剪600(105)"
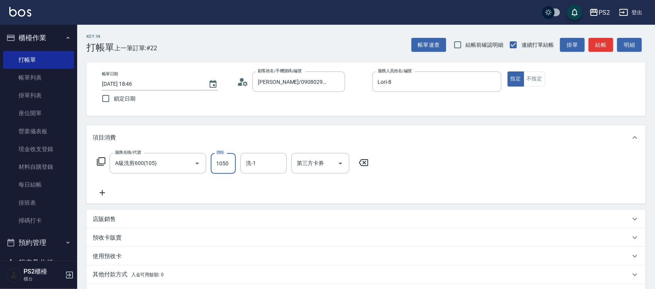
type input "1050"
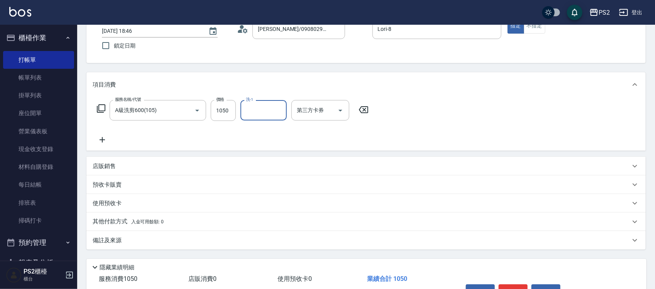
scroll to position [100, 0]
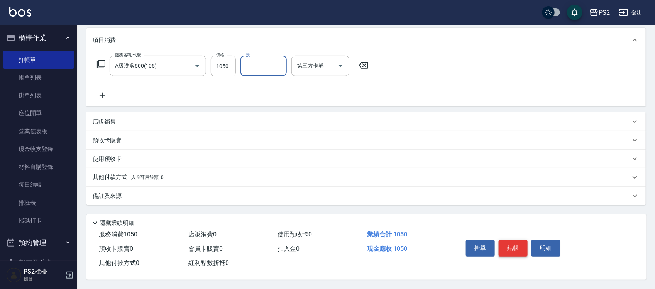
click at [510, 245] on button "結帳" at bounding box center [512, 248] width 29 height 16
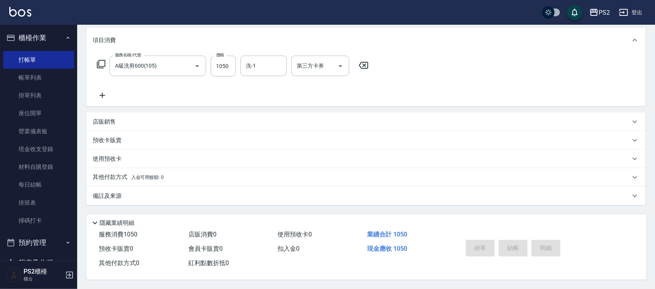
type input "2025/09/21 18:47"
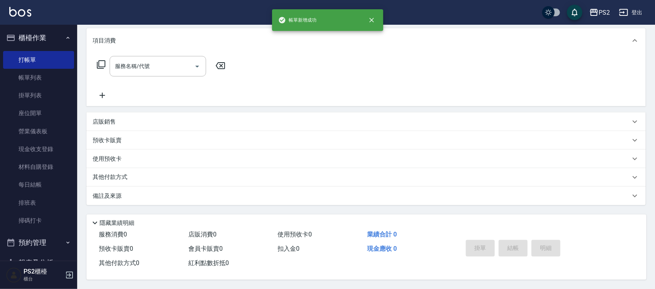
scroll to position [0, 0]
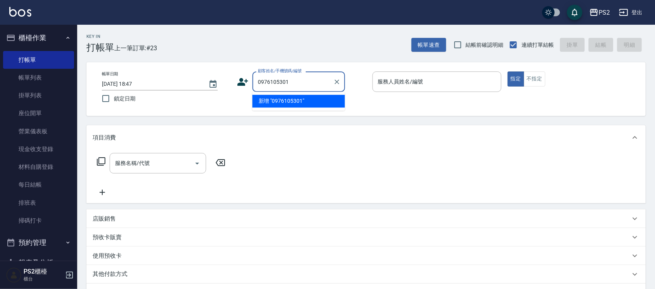
type input "0976105301"
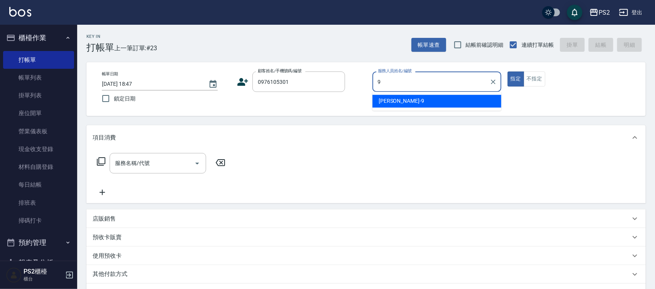
type input "Nina-9"
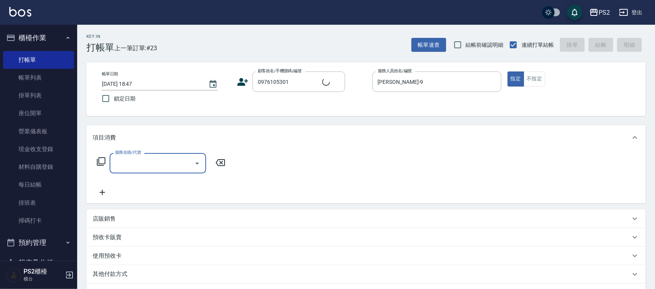
type input "林筱絨/0976105301/"
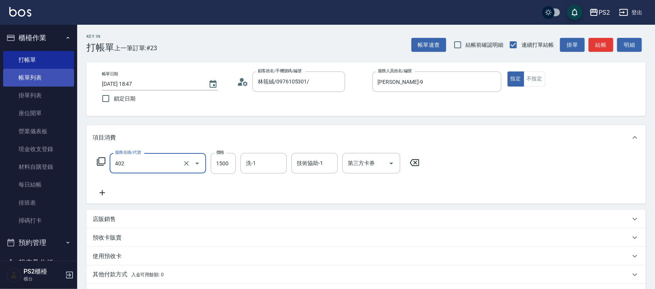
type input "染髮+髮還原1500(402)"
click at [47, 73] on link "帳單列表" at bounding box center [38, 78] width 71 height 18
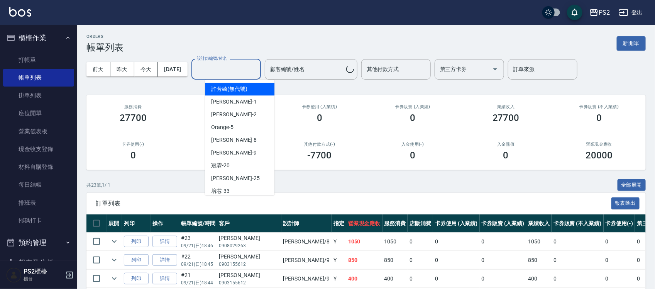
click at [246, 71] on input "設計師編號/姓名" at bounding box center [226, 69] width 62 height 14
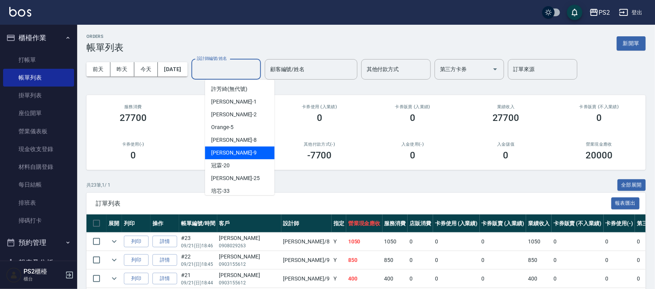
click at [228, 152] on div "Nina -9" at bounding box center [239, 152] width 69 height 13
type input "Nina-9"
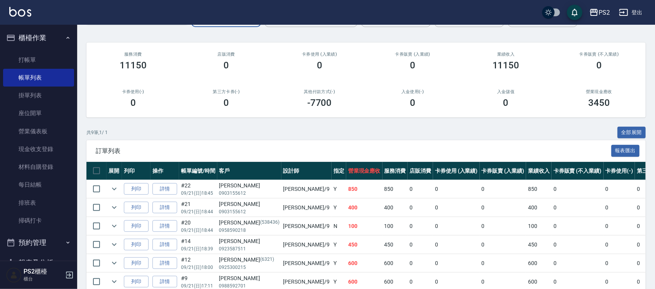
scroll to position [149, 0]
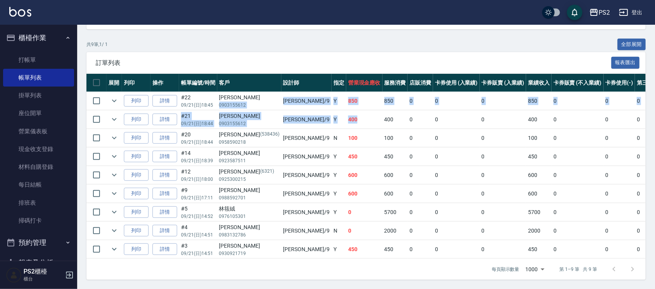
drag, startPoint x: 219, startPoint y: 93, endPoint x: 295, endPoint y: 101, distance: 76.8
click at [317, 109] on tbody "列印 詳情 #22 09/21 (日) 18:45 黃華羚 0903155612 Nina /9 Y 850 850 0 0 0 850 0 0 0 0 0 …" at bounding box center [435, 175] width 699 height 167
click at [113, 96] on icon "expand row" at bounding box center [114, 100] width 9 height 9
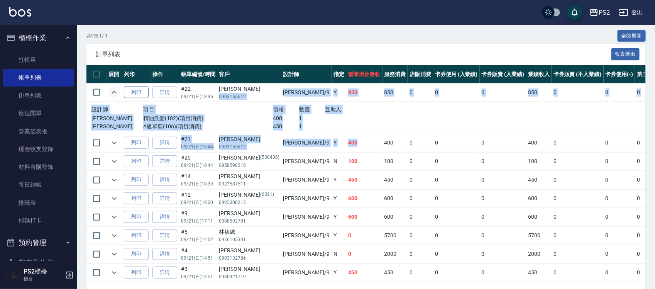
click at [136, 91] on button "列印" at bounding box center [136, 92] width 25 height 12
click at [168, 86] on link "詳情" at bounding box center [164, 92] width 25 height 12
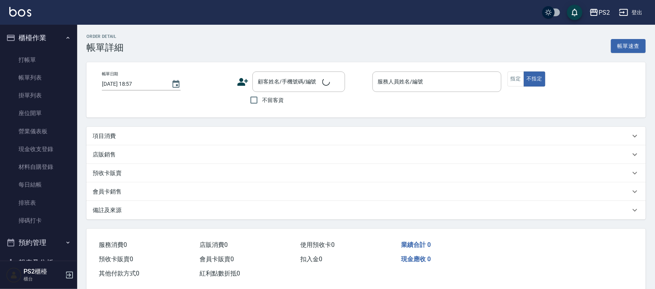
type input "2025/09/21 18:45"
type input "Nina-9"
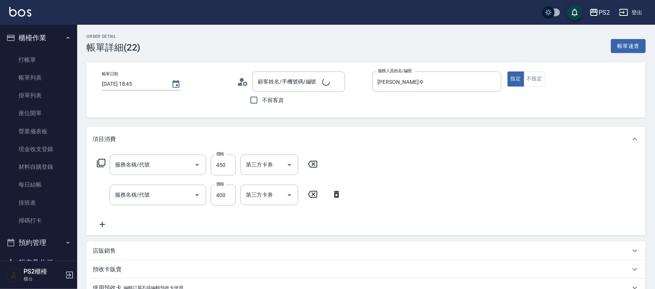
type input "黃華羚/0903155612/"
type input "A級單剪(106)"
type input "精油洗髮(102)"
click at [265, 190] on input "洗-1" at bounding box center [263, 195] width 39 height 14
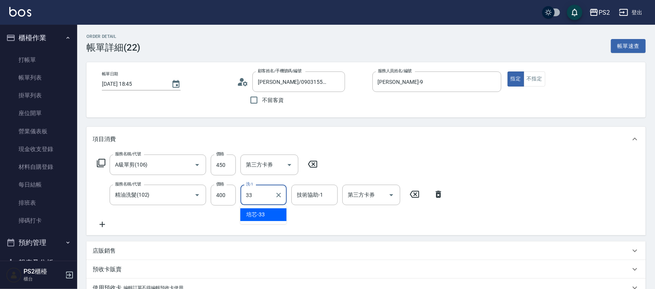
click at [278, 213] on div "培芯 -33" at bounding box center [263, 214] width 46 height 13
click at [336, 197] on div "技術協助-1" at bounding box center [314, 194] width 46 height 20
type input "培芯-33"
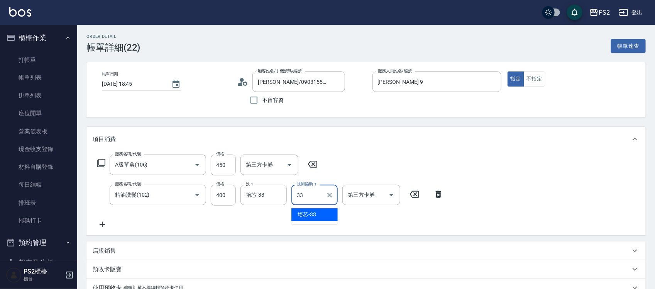
type input "培芯-33"
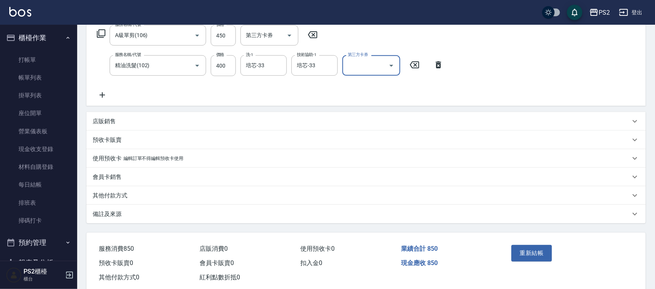
scroll to position [146, 0]
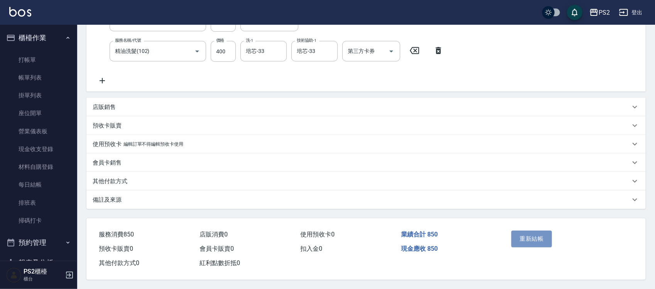
click at [533, 240] on button "重新結帳" at bounding box center [531, 238] width 41 height 16
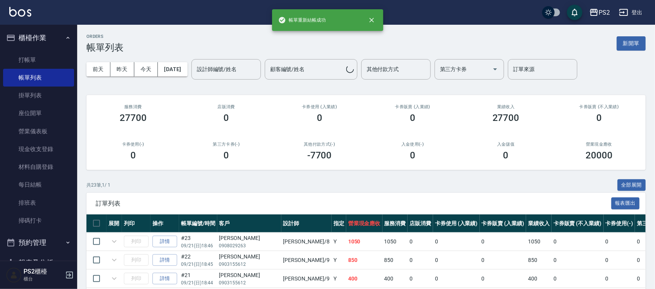
click at [223, 64] on div "設計師編號/姓名 設計師編號/姓名" at bounding box center [225, 69] width 69 height 20
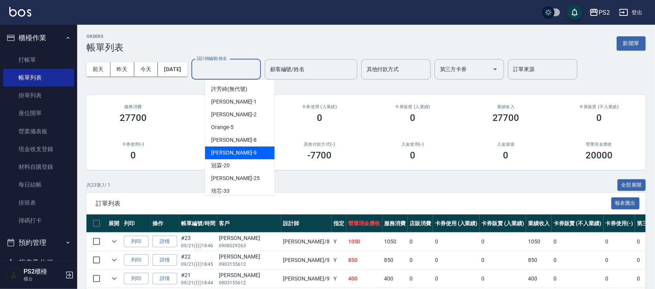
click at [250, 147] on div "Nina -9" at bounding box center [239, 152] width 69 height 13
type input "Nina-9"
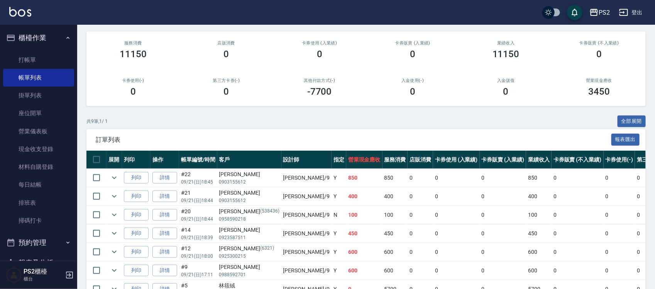
scroll to position [149, 0]
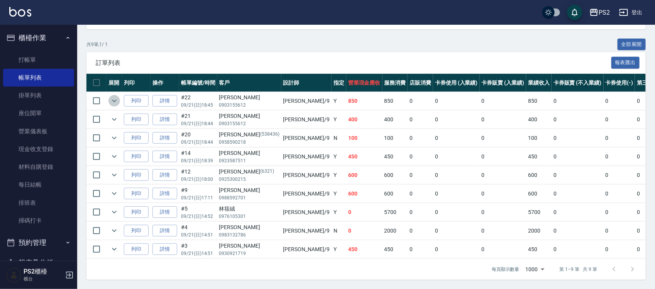
click at [116, 96] on icon "expand row" at bounding box center [114, 100] width 9 height 9
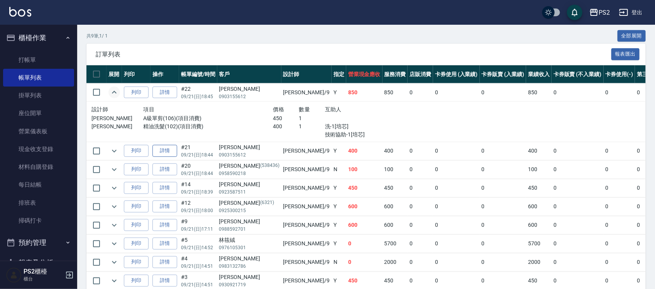
click at [162, 147] on link "詳情" at bounding box center [164, 151] width 25 height 12
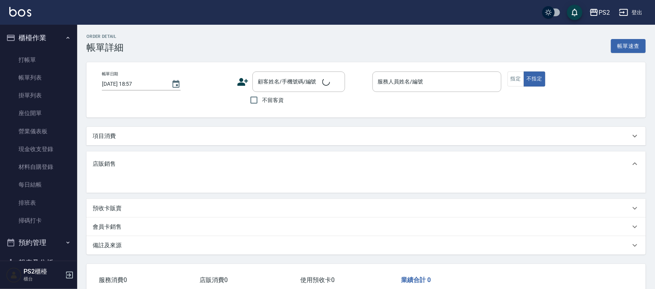
type input "2025/09/21 18:44"
type input "Nina-9"
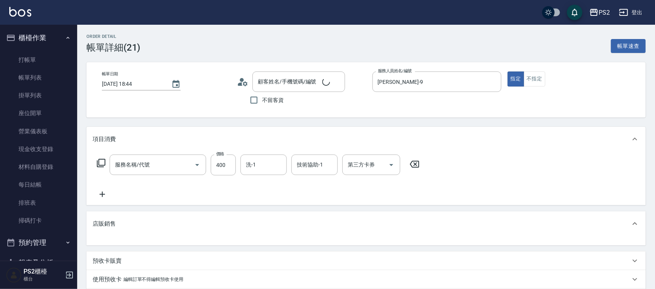
type input "精油洗髮(102)"
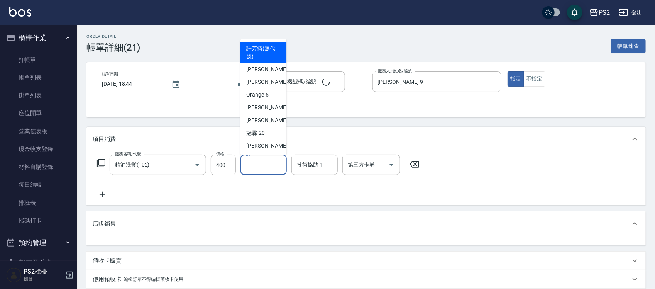
click at [255, 166] on input "洗-1" at bounding box center [263, 165] width 39 height 14
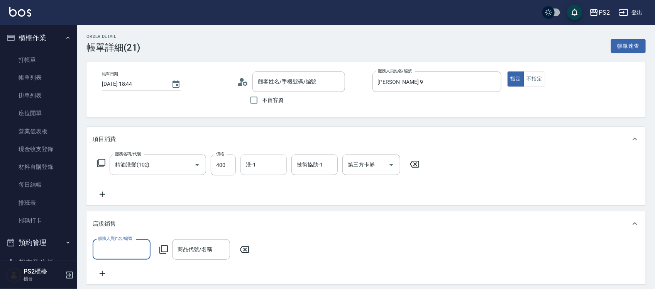
type input "黃華羚/0903155612/"
type input "33"
click at [138, 247] on icon "Clear" at bounding box center [142, 249] width 8 height 8
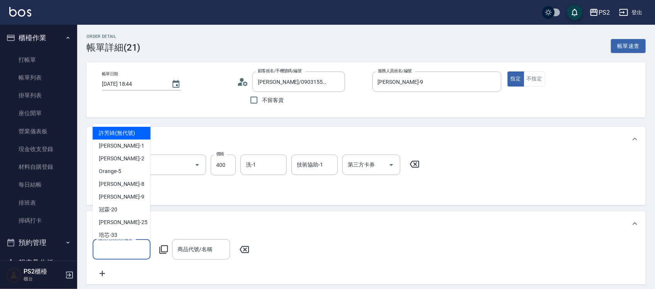
click at [138, 247] on input "服務人員姓名/編號" at bounding box center [121, 249] width 51 height 14
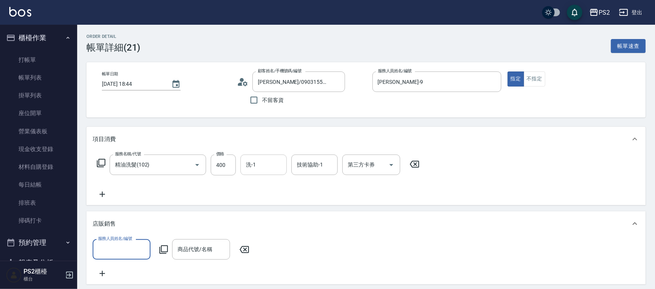
click at [262, 165] on input "洗-1" at bounding box center [263, 165] width 39 height 14
type input "培芯-33"
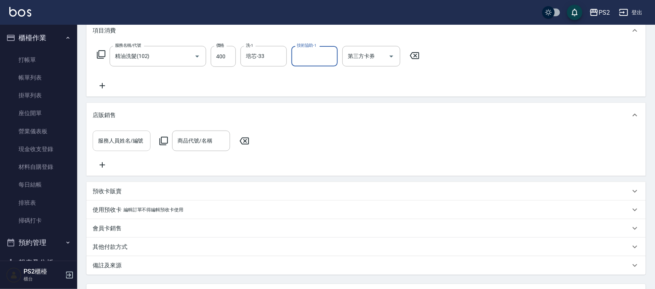
scroll to position [184, 0]
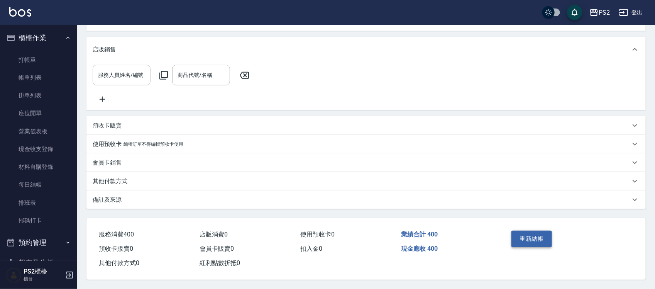
click at [533, 231] on button "重新結帳" at bounding box center [531, 238] width 41 height 16
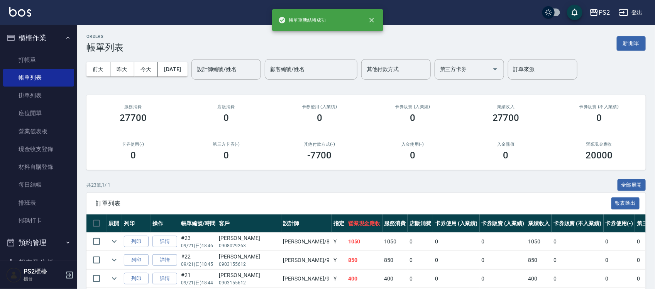
click at [235, 64] on div "設計師編號/姓名 設計師編號/姓名" at bounding box center [225, 69] width 69 height 20
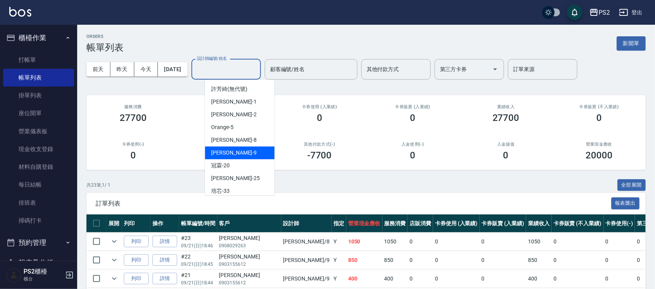
click at [230, 147] on div "Nina -9" at bounding box center [239, 152] width 69 height 13
type input "Nina-9"
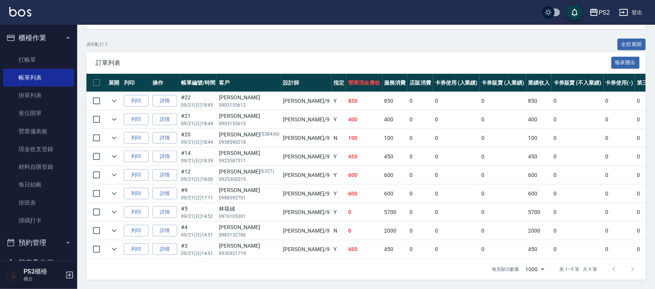
scroll to position [149, 0]
drag, startPoint x: 214, startPoint y: 145, endPoint x: 306, endPoint y: 153, distance: 91.7
click at [264, 151] on tr "列印 詳情 #14 09/21 (日) 18:39 林建星 0923587511 Nina /9 Y 450 450 0 0 0 450 0 0 0 0 0" at bounding box center [435, 156] width 699 height 18
click at [382, 153] on td "450" at bounding box center [394, 156] width 25 height 18
click at [346, 156] on td "450" at bounding box center [364, 156] width 36 height 18
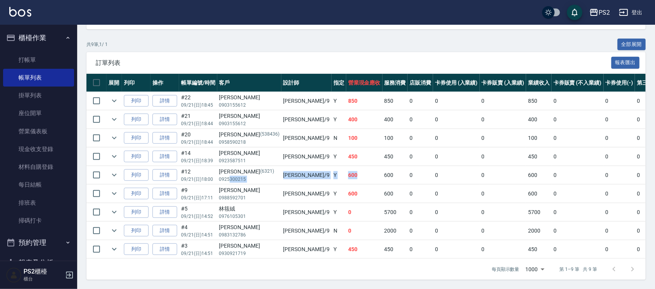
drag, startPoint x: 230, startPoint y: 167, endPoint x: 321, endPoint y: 168, distance: 90.6
click at [321, 168] on tr "列印 詳情 #12 09/21 (日) 18:00 柯良基 (6321) 0925300215 Nina /9 Y 600 600 0 0 0 600 0 0…" at bounding box center [435, 175] width 699 height 18
drag, startPoint x: 322, startPoint y: 168, endPoint x: 207, endPoint y: 179, distance: 115.9
click at [346, 168] on td "600" at bounding box center [364, 175] width 36 height 18
click at [115, 170] on icon "expand row" at bounding box center [114, 174] width 9 height 9
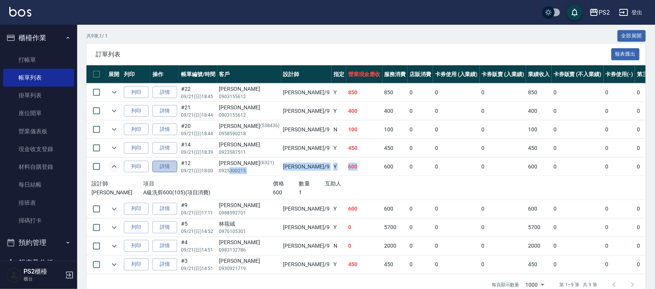
click at [165, 169] on link "詳情" at bounding box center [164, 166] width 25 height 12
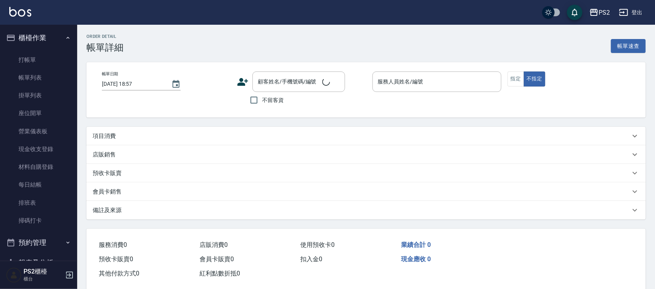
type input "2025/09/21 18:00"
type input "Nina-9"
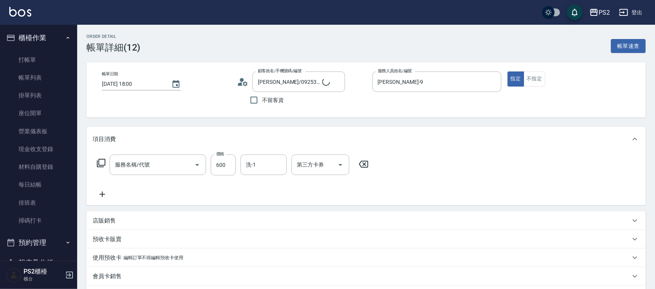
type input "柯良基/0925300215/6321"
type input "A級洗剪600(105)"
click at [245, 165] on input "洗-1" at bounding box center [263, 165] width 39 height 14
type input "培芯-33"
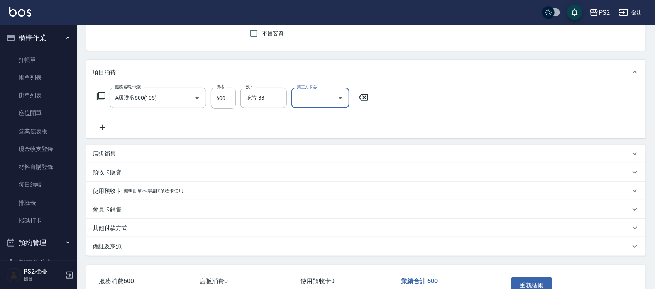
scroll to position [116, 0]
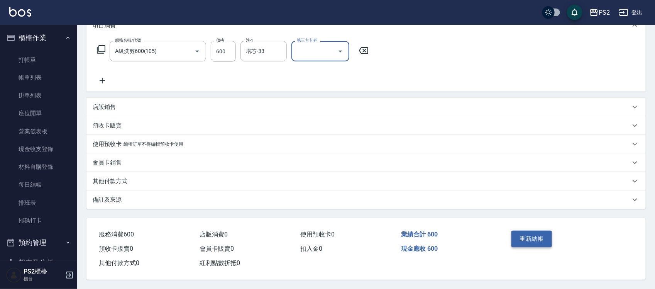
click at [534, 238] on button "重新結帳" at bounding box center [531, 238] width 41 height 16
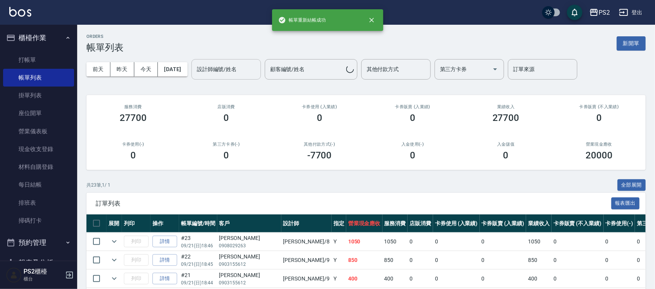
click at [241, 70] on div "設計師編號/姓名 設計師編號/姓名" at bounding box center [225, 69] width 69 height 20
click at [241, 70] on input "設計師編號/姓名" at bounding box center [226, 69] width 62 height 14
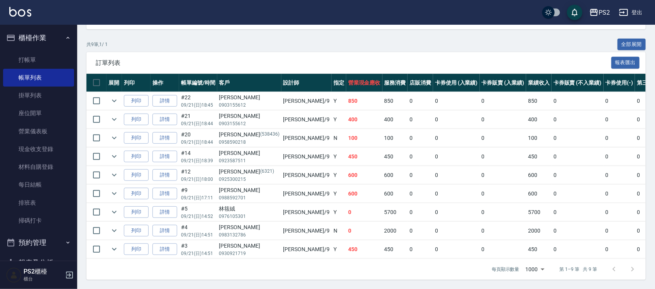
scroll to position [149, 0]
type input "Nina-9"
click at [113, 189] on icon "expand row" at bounding box center [114, 193] width 9 height 9
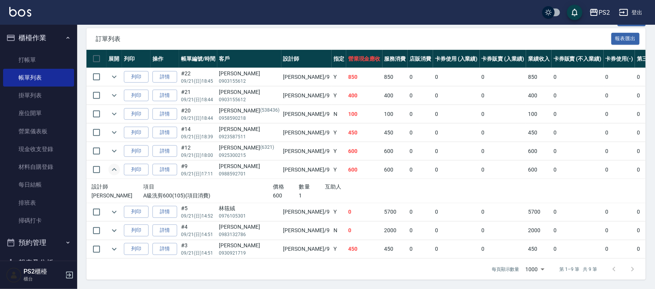
scroll to position [172, 0]
click at [172, 164] on link "詳情" at bounding box center [164, 170] width 25 height 12
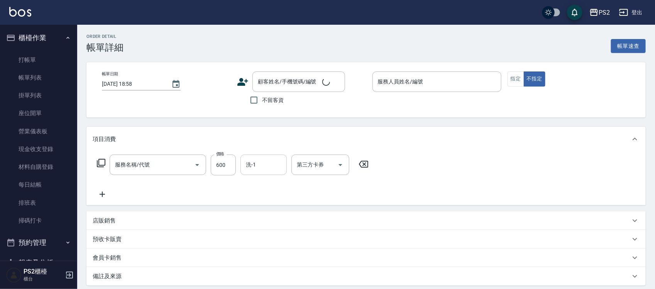
type input "2025/09/21 17:11"
type input "Nina-9"
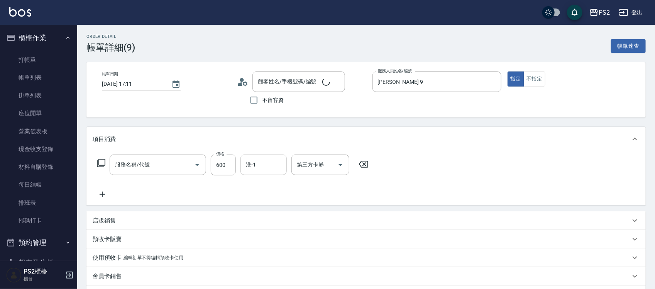
click at [258, 165] on input "洗-1" at bounding box center [263, 165] width 39 height 14
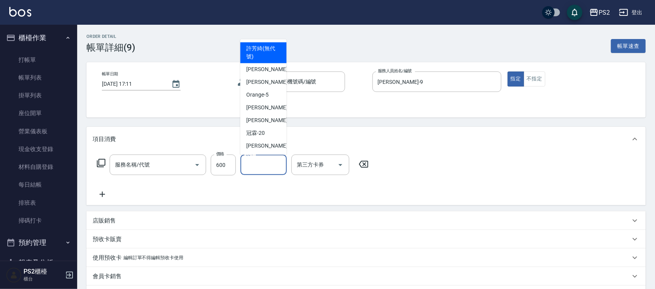
type input "A級洗剪600(105)"
type input "黃羿筑/0988592701/"
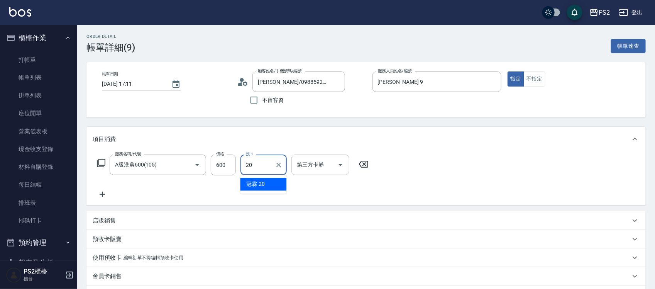
type input "冠霖-20"
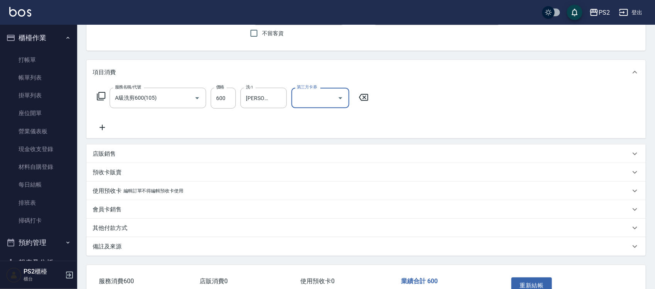
scroll to position [116, 0]
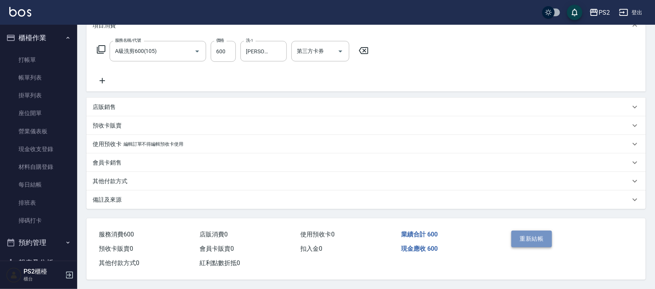
click at [543, 235] on button "重新結帳" at bounding box center [531, 238] width 41 height 16
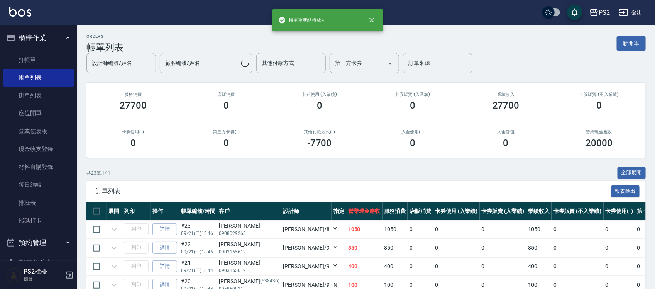
click at [205, 59] on input "顧客編號/姓名" at bounding box center [202, 63] width 78 height 14
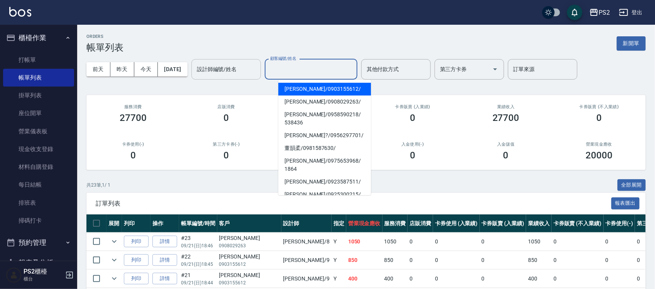
drag, startPoint x: 224, startPoint y: 62, endPoint x: 234, endPoint y: 71, distance: 12.8
click at [228, 62] on div "設計師編號/姓名" at bounding box center [225, 69] width 69 height 20
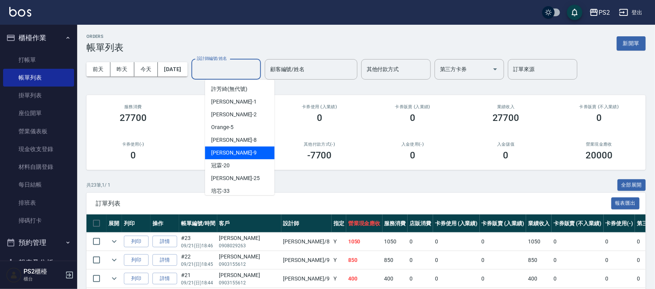
click at [230, 150] on div "Nina -9" at bounding box center [239, 152] width 69 height 13
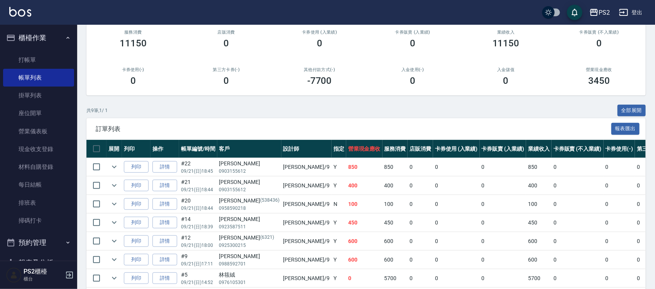
scroll to position [149, 0]
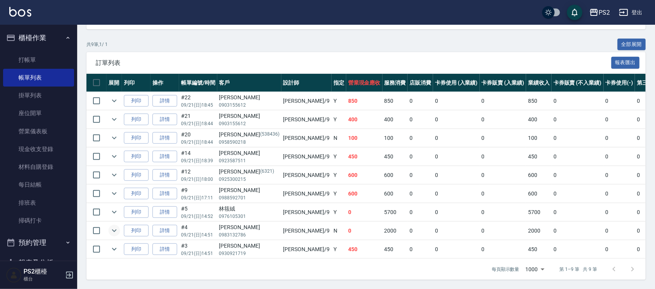
click at [116, 226] on icon "expand row" at bounding box center [114, 230] width 9 height 9
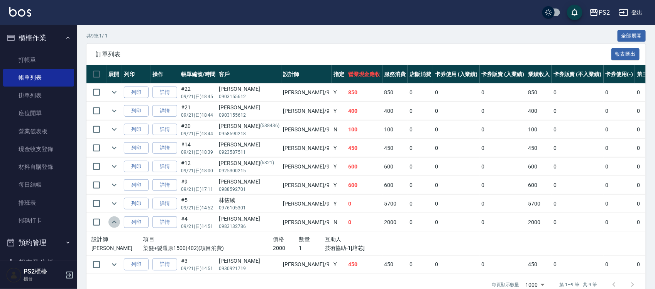
click at [115, 222] on icon "expand row" at bounding box center [114, 221] width 9 height 9
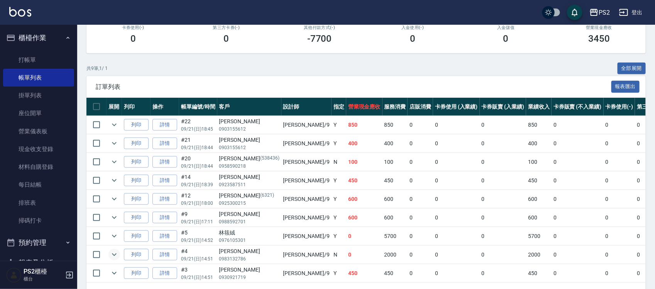
scroll to position [0, 0]
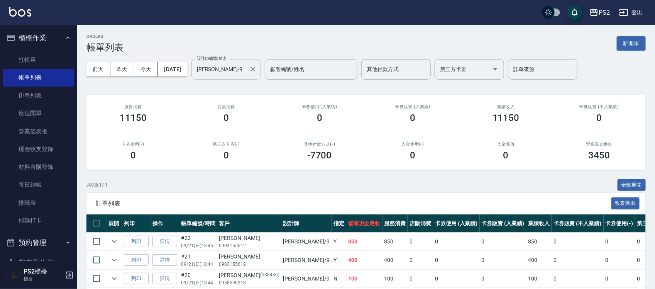
click at [246, 69] on input "Nina-9" at bounding box center [220, 69] width 51 height 14
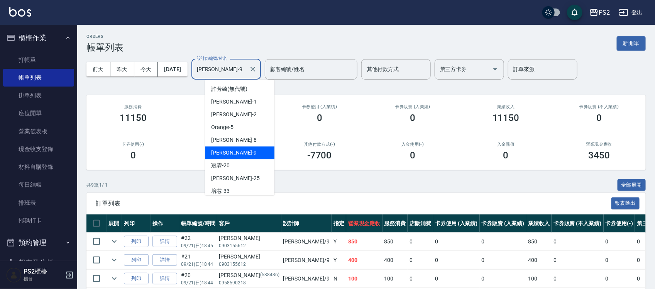
click at [246, 69] on input "Nina-9" at bounding box center [220, 69] width 51 height 14
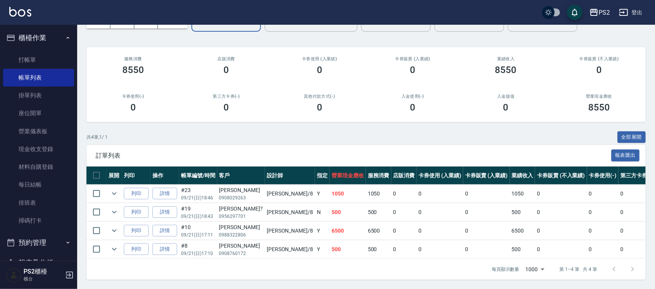
scroll to position [55, 0]
type input "Lori-8"
click at [47, 54] on link "打帳單" at bounding box center [38, 60] width 71 height 18
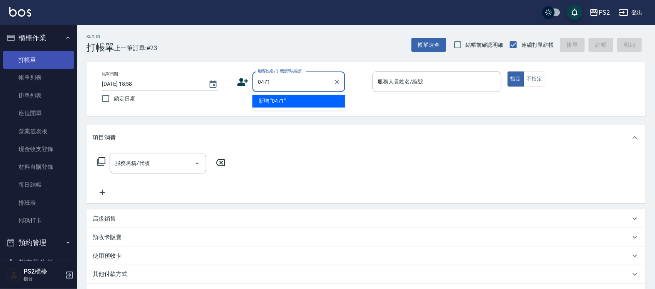
type input "0471"
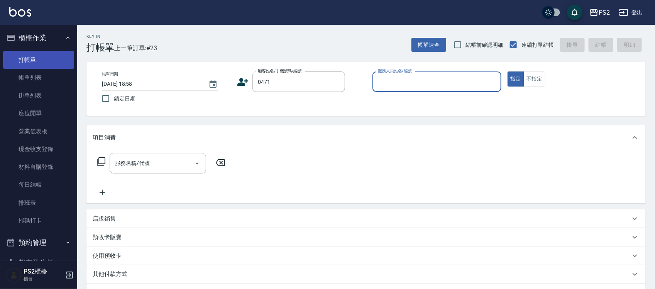
type input "5"
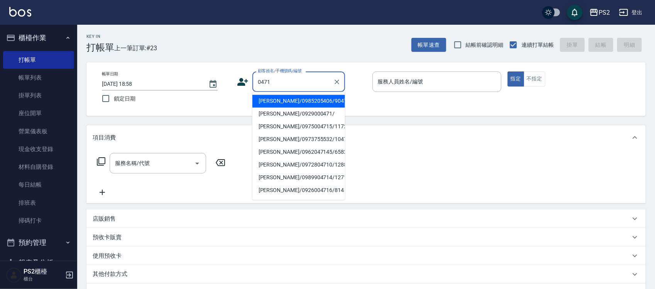
click at [292, 82] on input "0471" at bounding box center [293, 82] width 74 height 14
type input "0"
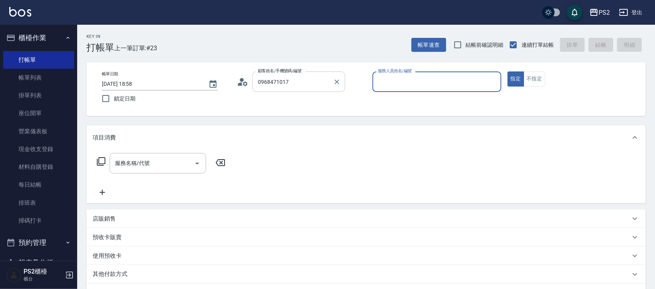
type input "胡政仁/0968471017/null"
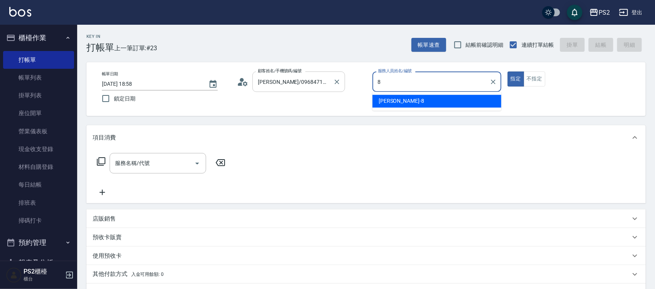
type input "Lori-8"
type button "true"
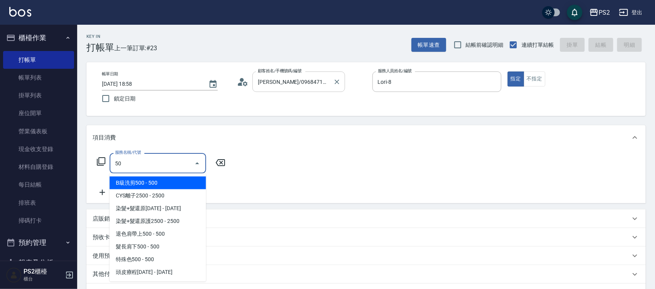
type input "5"
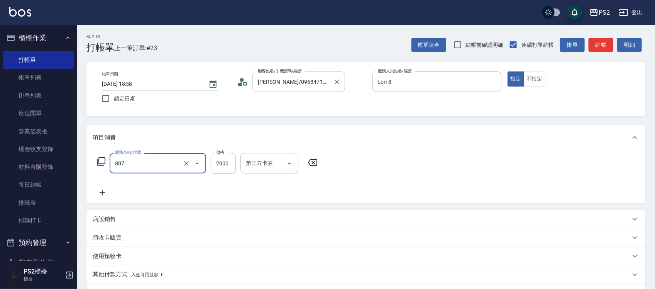
type input "SH熱朔單燙2000(807)"
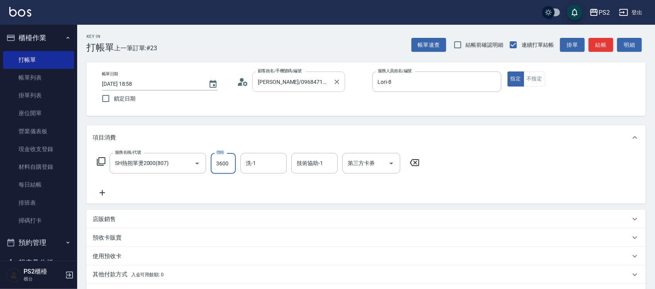
type input "3600"
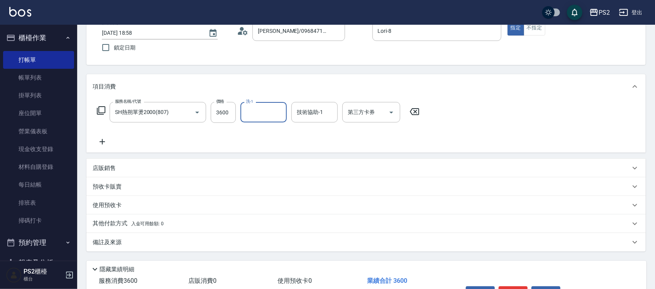
scroll to position [100, 0]
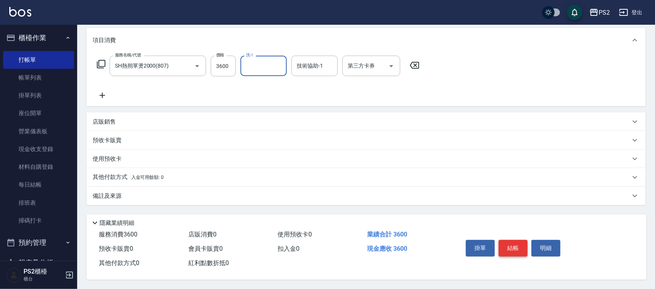
click at [508, 243] on button "結帳" at bounding box center [512, 248] width 29 height 16
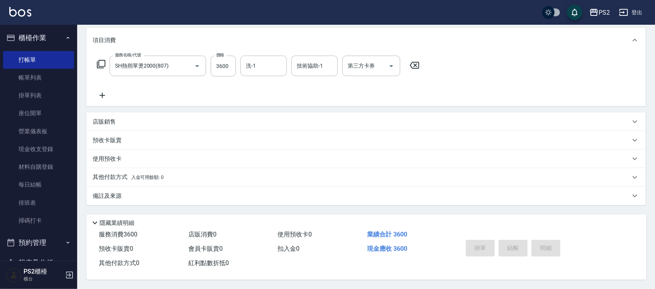
type input "2025/09/21 19:00"
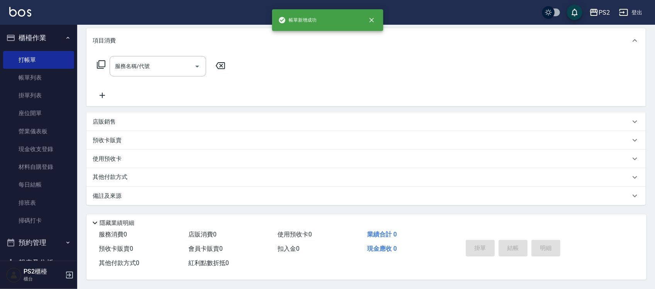
scroll to position [0, 0]
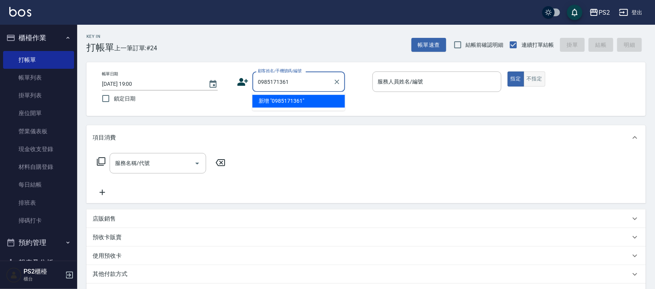
type input "0985171361"
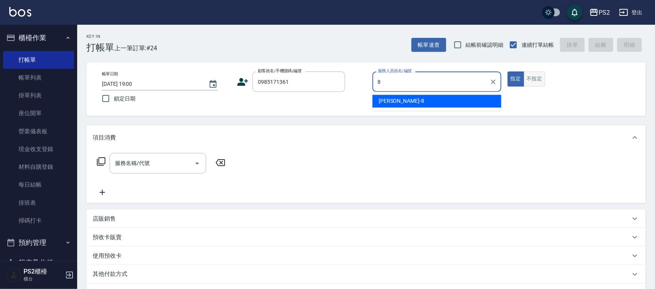
type input "Lori-8"
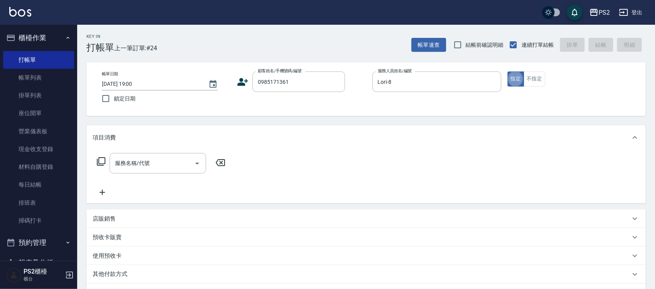
click at [238, 81] on icon at bounding box center [243, 82] width 12 height 12
click at [238, 81] on body "PS2 登出 櫃檯作業 打帳單 帳單列表 掛單列表 座位開單 營業儀表板 現金收支登錄 材料自購登錄 每日結帳 排班表 掃碼打卡 預約管理 預約管理 單日預約…" at bounding box center [327, 192] width 655 height 385
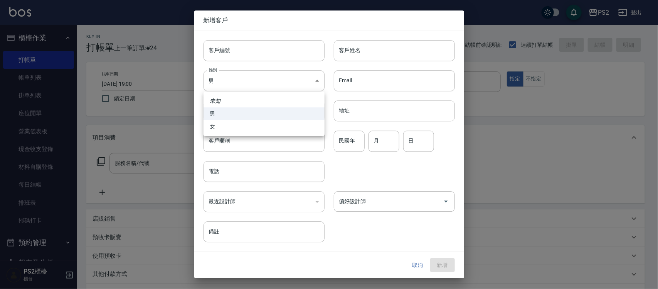
type input "0985171361"
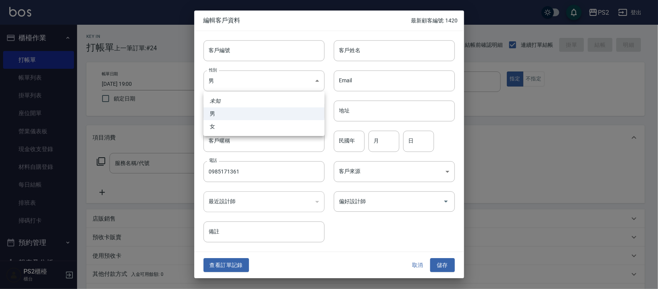
click at [351, 72] on div at bounding box center [329, 144] width 658 height 289
click at [354, 63] on div "Email Email" at bounding box center [390, 76] width 130 height 30
click at [353, 52] on input "客戶姓名" at bounding box center [394, 50] width 121 height 21
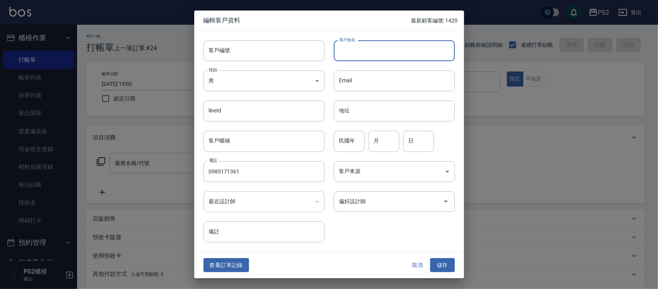
click at [353, 52] on input "客戶姓名" at bounding box center [394, 50] width 121 height 21
type input "黃淑雪"
click at [357, 141] on input "739" at bounding box center [349, 141] width 31 height 21
type input "73"
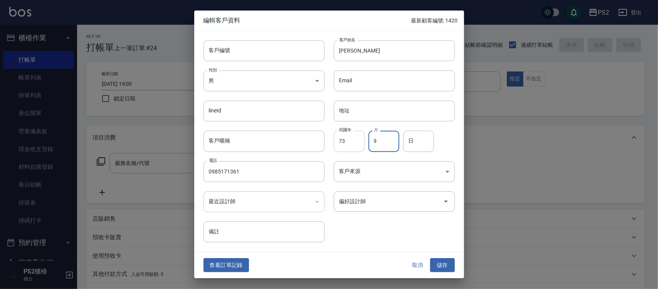
type input "9"
type input "28"
click at [447, 261] on button "儲存" at bounding box center [442, 265] width 25 height 14
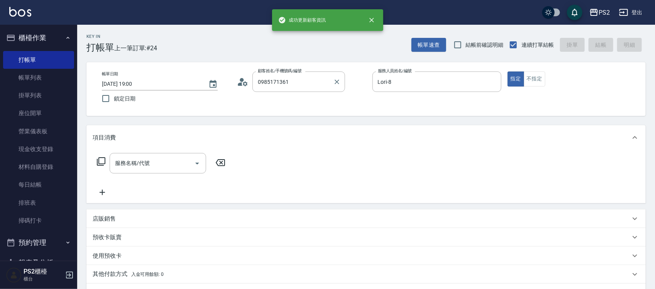
click at [297, 73] on label "顧客姓名/手機號碼/編號" at bounding box center [280, 71] width 44 height 6
click at [297, 75] on input "0985171361" at bounding box center [293, 82] width 74 height 14
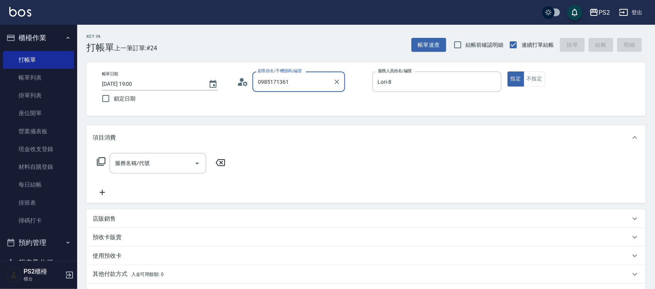
click at [301, 79] on input "0985171361" at bounding box center [293, 82] width 74 height 14
click at [145, 161] on input "服務名稱/代號" at bounding box center [152, 163] width 78 height 14
click at [298, 82] on input "0985171361" at bounding box center [293, 82] width 74 height 14
drag, startPoint x: 292, startPoint y: 107, endPoint x: 294, endPoint y: 102, distance: 4.9
click at [292, 107] on ul "黃淑雪/0985171361/" at bounding box center [298, 101] width 93 height 19
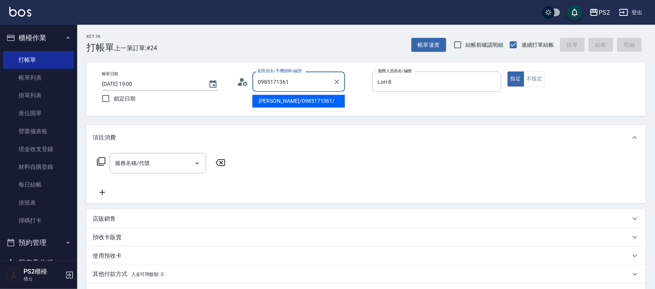
click at [296, 99] on li "黃淑雪/0985171361/" at bounding box center [298, 101] width 93 height 13
type input "黃淑雪/0985171361/"
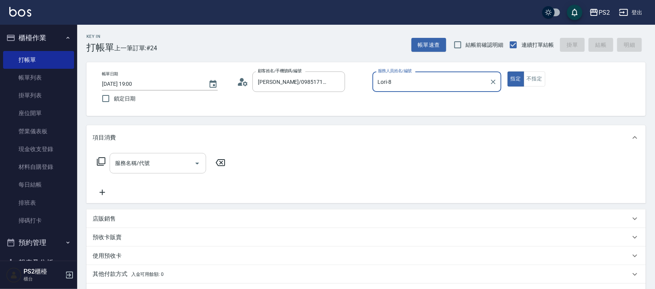
click at [162, 161] on input "服務名稱/代號" at bounding box center [152, 163] width 78 height 14
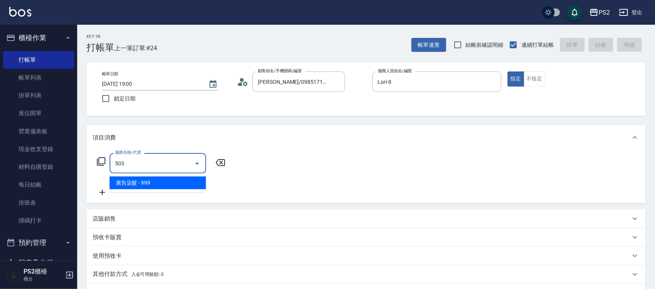
type input "廣告染髮(503)"
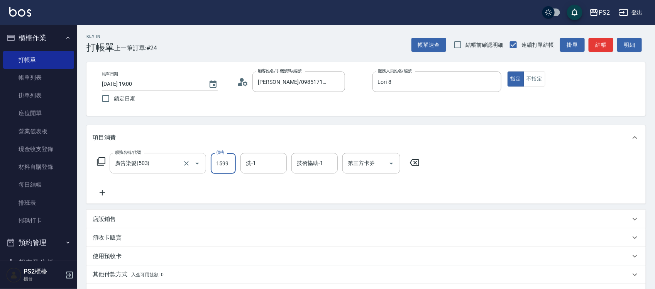
type input "1599"
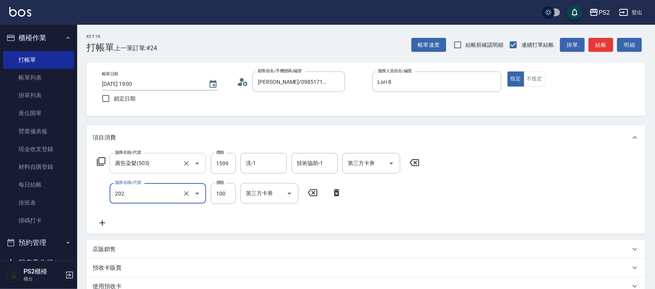
type input "剪瀏海(202)"
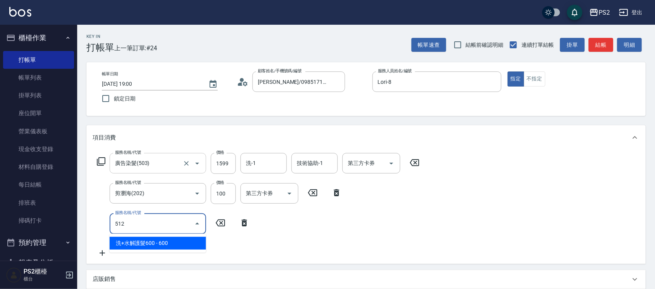
type input "洗+水解護髮600(512)"
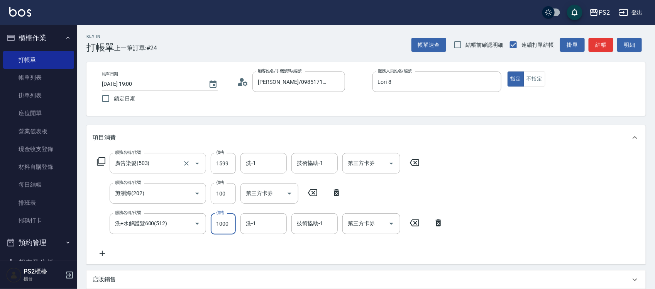
type input "1000"
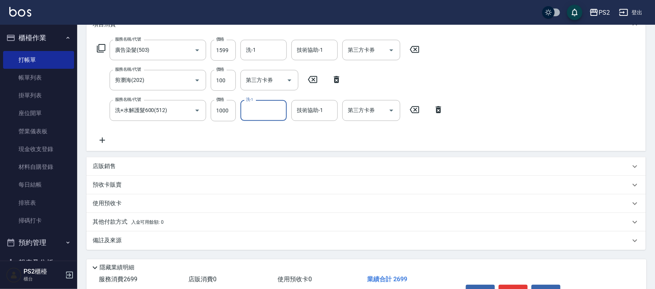
scroll to position [160, 0]
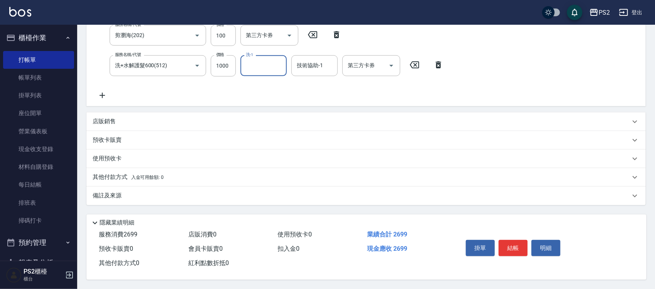
click at [125, 173] on p "其他付款方式 入金可用餘額: 0" at bounding box center [128, 177] width 71 height 8
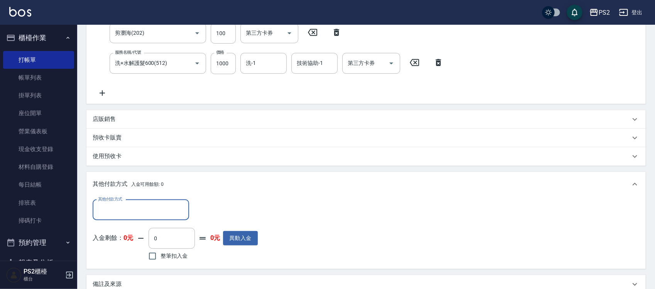
scroll to position [0, 0]
click at [118, 211] on input "其他付款方式" at bounding box center [140, 210] width 89 height 14
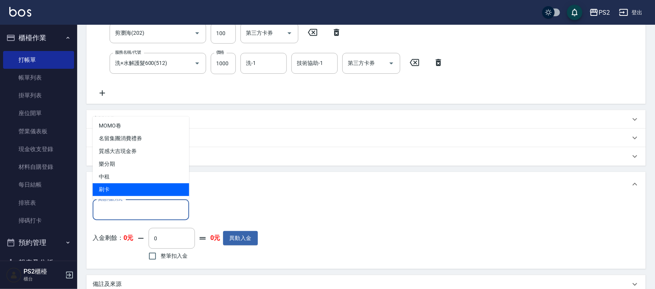
click at [120, 185] on span "刷卡" at bounding box center [141, 189] width 96 height 13
type input "刷卡"
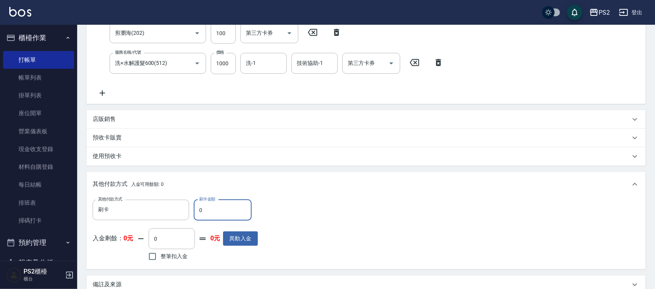
click at [211, 212] on input "0" at bounding box center [223, 209] width 58 height 21
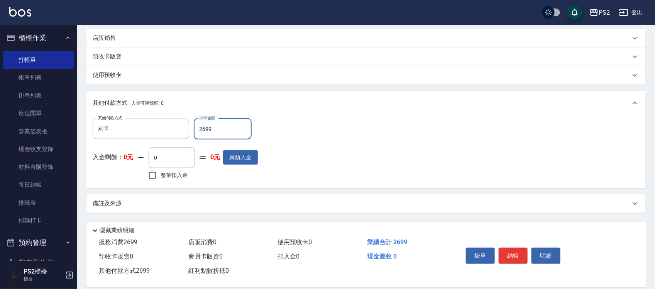
scroll to position [251, 0]
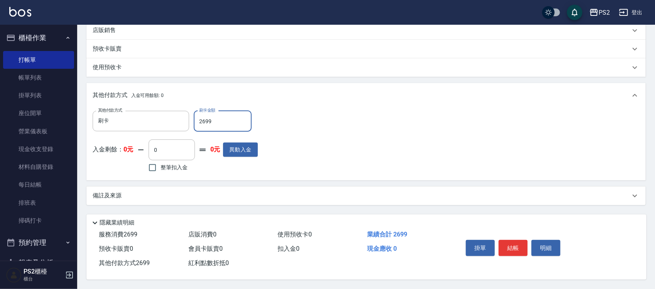
type input "2699"
click at [514, 243] on button "結帳" at bounding box center [512, 248] width 29 height 16
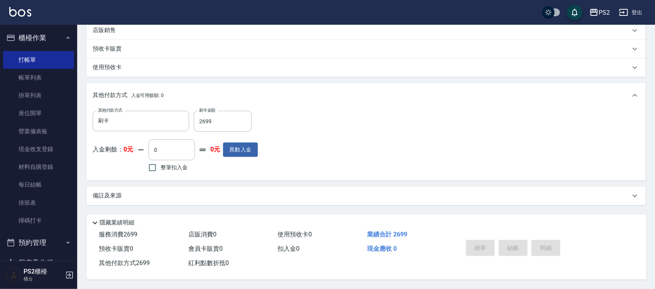
type input "2025/09/21 19:02"
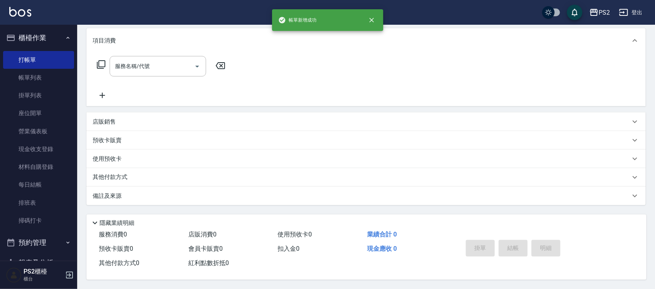
scroll to position [0, 0]
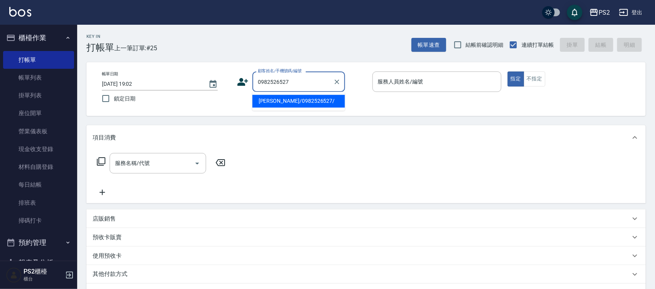
type input "王彥婷/0982526527/"
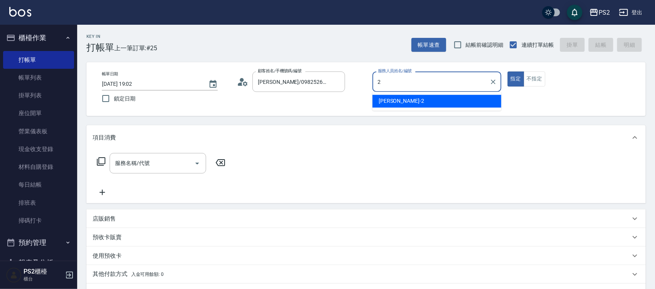
type input "Jason-2"
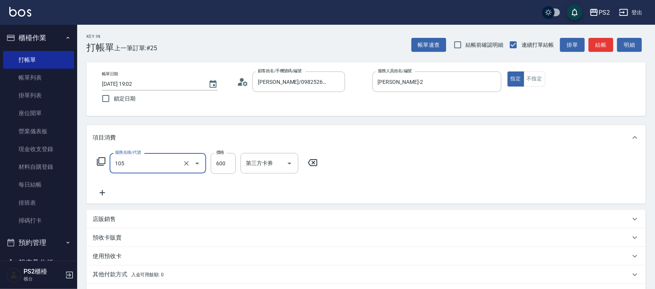
type input "A級洗剪600(105)"
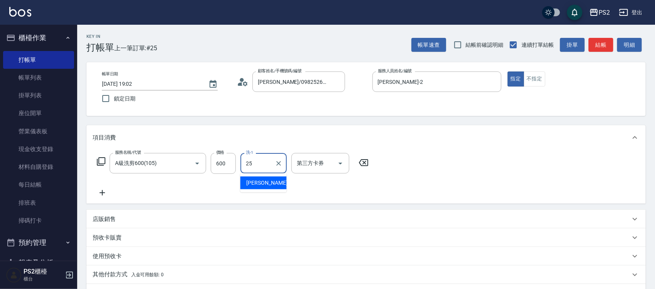
type input "Allan-25"
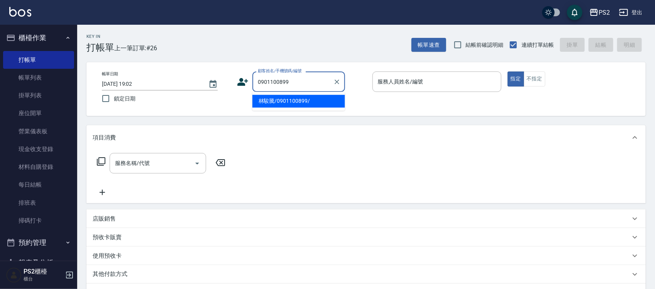
type input "林駿騰/0901100899/"
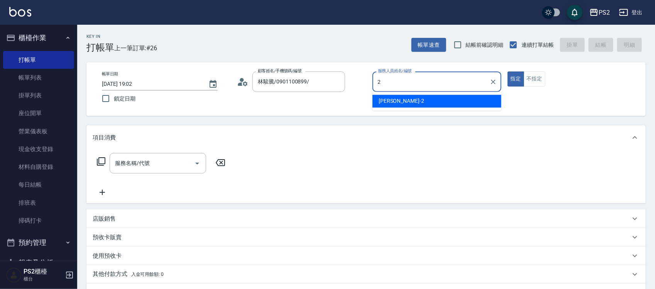
type input "Jason-2"
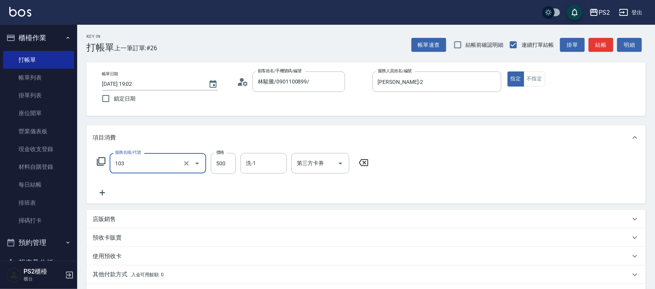
type input "B級洗剪500(103)"
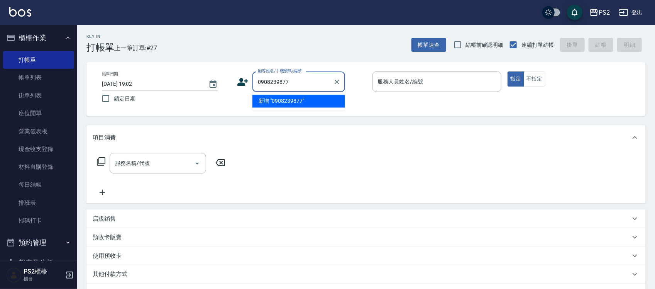
type input "0908239877"
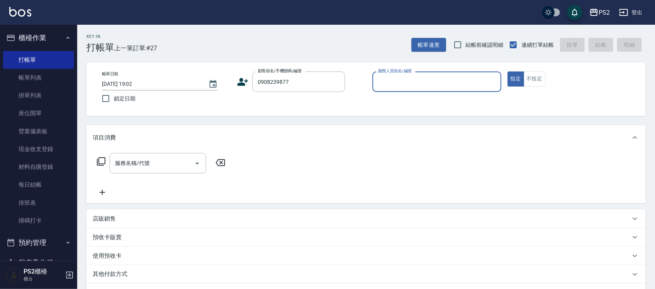
click at [241, 78] on icon at bounding box center [243, 82] width 11 height 8
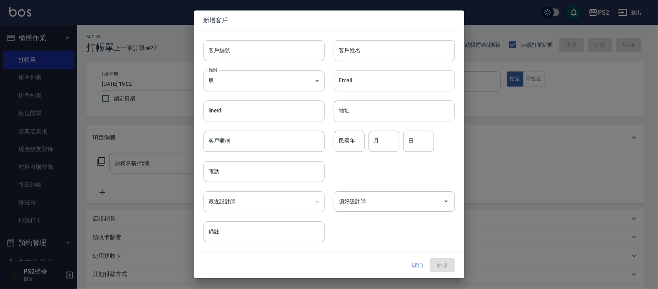
type input "0908239877"
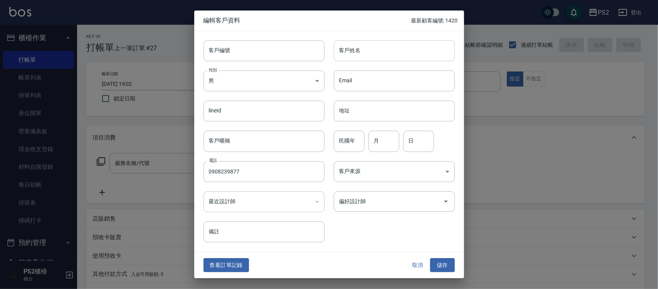
click at [385, 56] on input "客戶姓名" at bounding box center [394, 50] width 121 height 21
type input "蘇瀚"
type input "80"
type input "7"
type input "29"
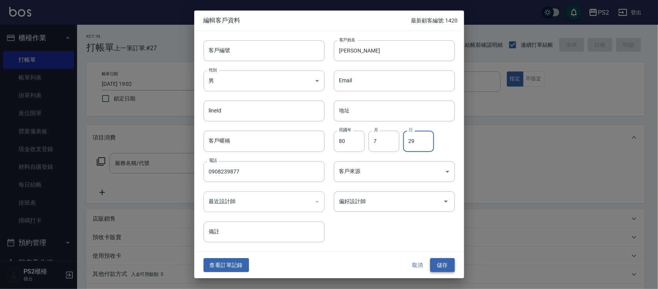
click at [443, 261] on button "儲存" at bounding box center [442, 265] width 25 height 14
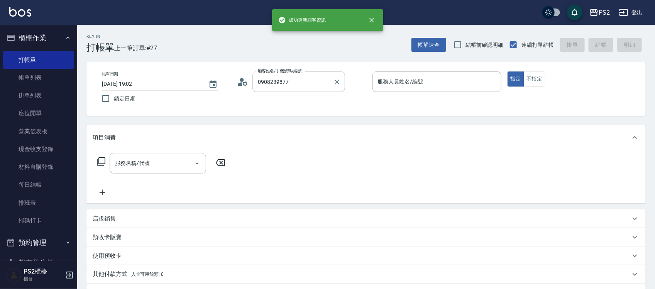
click at [305, 80] on input "0908239877" at bounding box center [293, 82] width 74 height 14
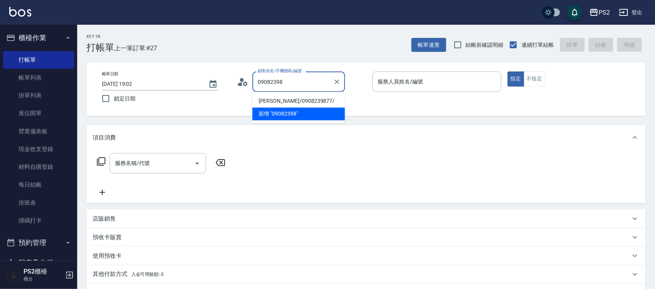
click at [294, 99] on li "蘇瀚/0908239877/" at bounding box center [298, 101] width 93 height 13
type input "蘇瀚/0908239877/"
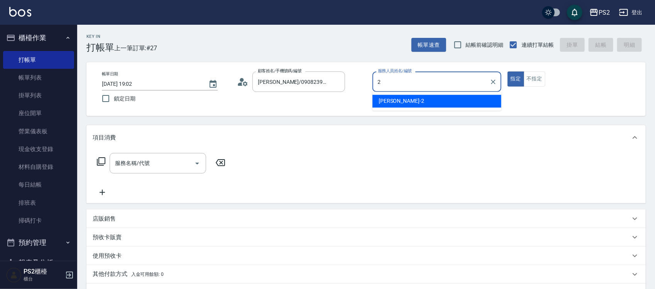
type input "Jason-2"
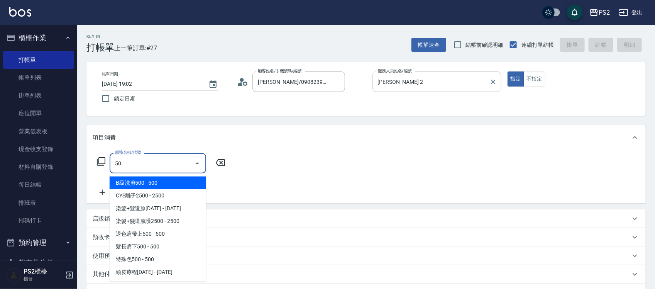
type input "5"
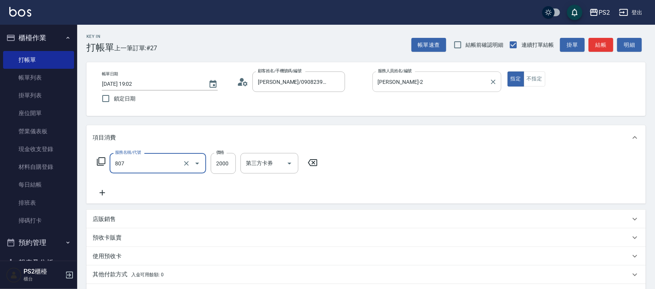
type input "SH熱朔單燙2000(807)"
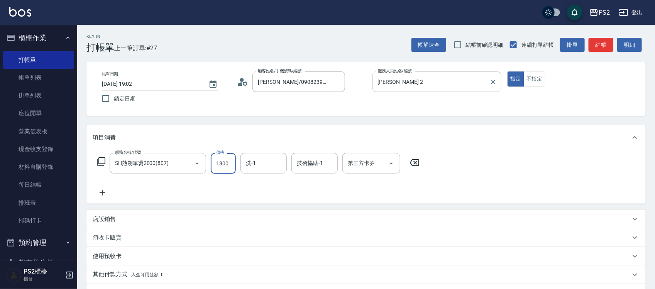
type input "1800"
type input "Allan-25"
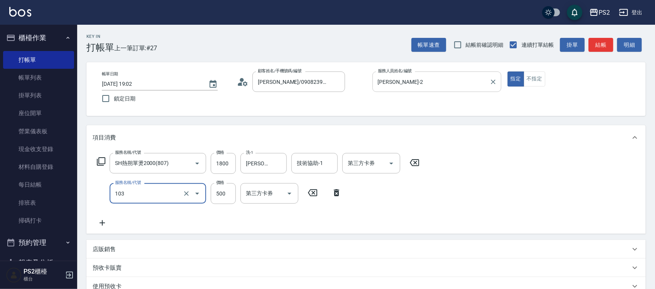
type input "B級洗剪500(103)"
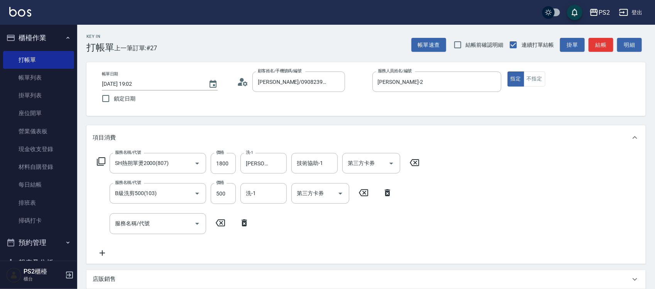
click at [104, 155] on div "服務名稱/代號 SH熱朔單燙2000(807) 服務名稱/代號 價格 1800 價格 洗-1 Allan-25 洗-1 技術協助-1 技術協助-1 第三方卡券…" at bounding box center [258, 163] width 331 height 21
click at [101, 163] on icon at bounding box center [101, 161] width 8 height 8
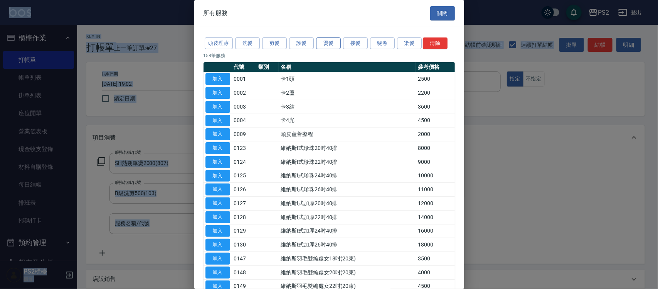
click at [323, 44] on button "燙髮" at bounding box center [328, 43] width 25 height 12
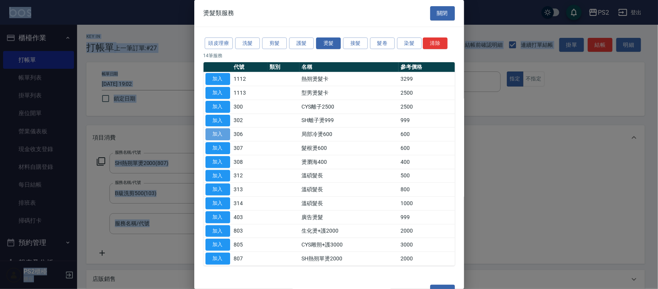
click at [218, 134] on button "加入" at bounding box center [218, 134] width 25 height 12
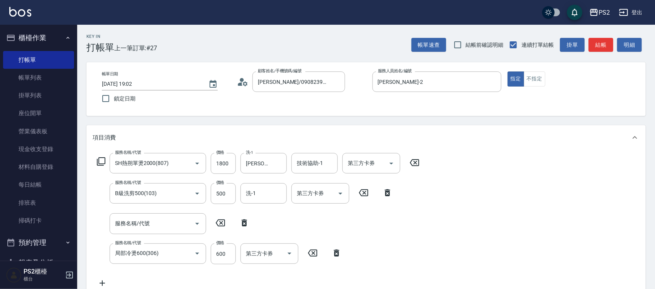
click at [241, 221] on icon at bounding box center [244, 222] width 19 height 9
type input "局部冷燙600(306)"
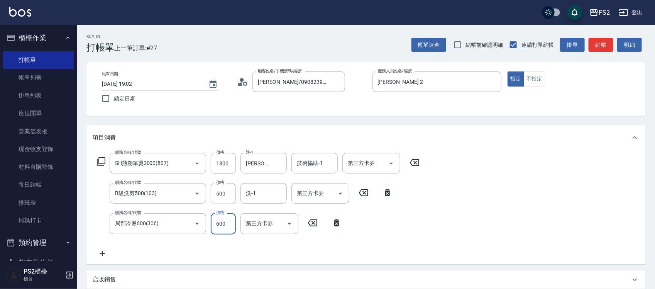
click at [219, 220] on input "600" at bounding box center [223, 223] width 25 height 21
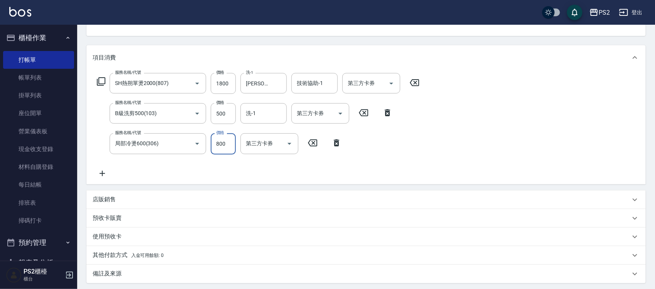
scroll to position [160, 0]
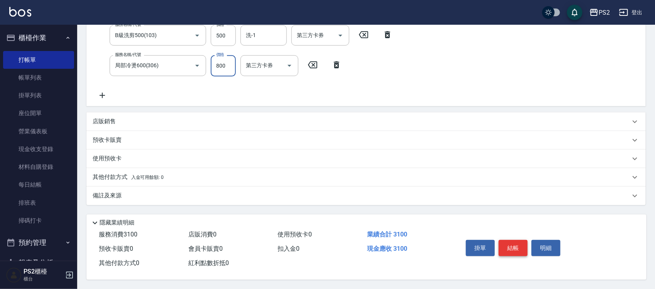
type input "800"
drag, startPoint x: 512, startPoint y: 245, endPoint x: 78, endPoint y: 214, distance: 434.6
click at [97, 219] on div "隱藏業績明細 服務消費 3100 店販消費 0 使用預收卡 0 業績合計 3100 預收卡販賣 0 會員卡販賣 0 扣入金 0 現金應收 3100 其他付款方…" at bounding box center [366, 246] width 560 height 65
click at [115, 178] on p "其他付款方式 入金可用餘額: 0" at bounding box center [128, 177] width 71 height 8
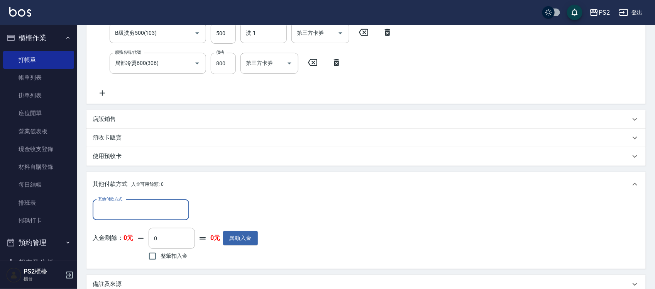
scroll to position [0, 0]
click at [122, 204] on input "其他付款方式" at bounding box center [140, 210] width 89 height 14
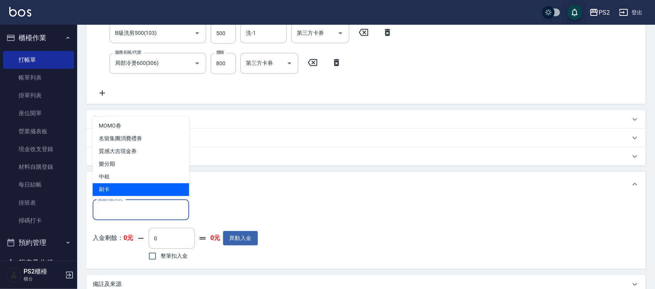
click at [122, 194] on span "刷卡" at bounding box center [141, 189] width 96 height 13
type input "刷卡"
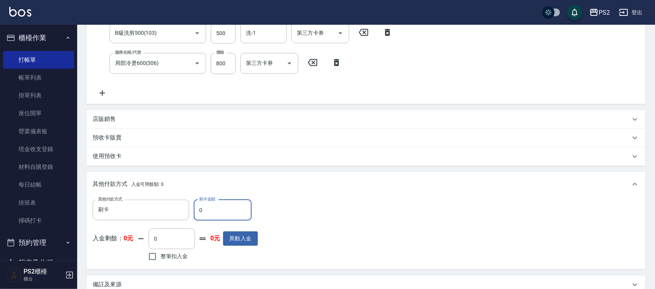
click at [215, 213] on input "0" at bounding box center [223, 209] width 58 height 21
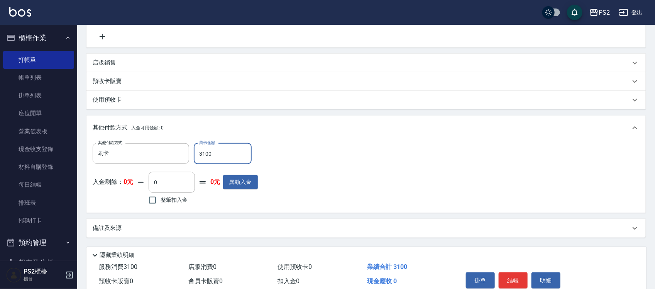
scroll to position [251, 0]
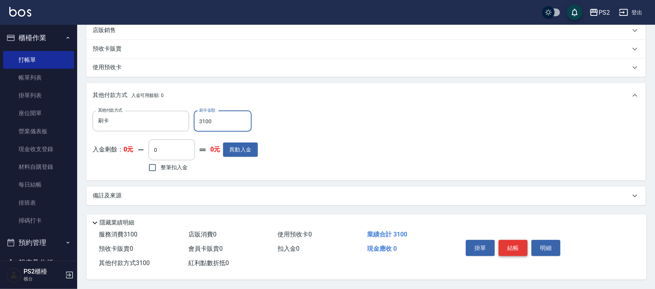
click at [504, 245] on button "結帳" at bounding box center [512, 248] width 29 height 16
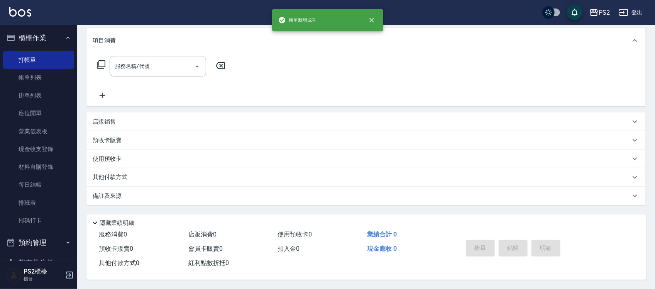
scroll to position [0, 0]
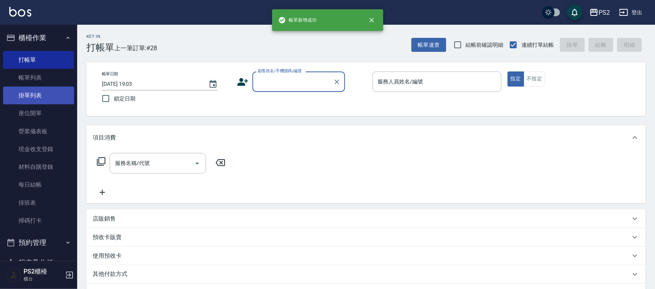
click at [37, 87] on link "掛單列表" at bounding box center [38, 95] width 71 height 18
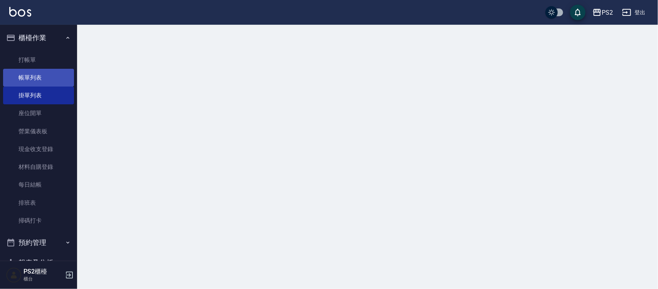
click at [39, 78] on link "帳單列表" at bounding box center [38, 78] width 71 height 18
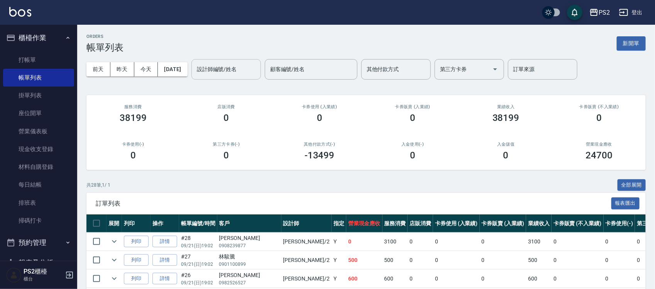
click at [230, 68] on div "設計師編號/姓名 設計師編號/姓名" at bounding box center [225, 69] width 69 height 20
click at [230, 68] on input "設計師編號/姓名" at bounding box center [226, 69] width 62 height 14
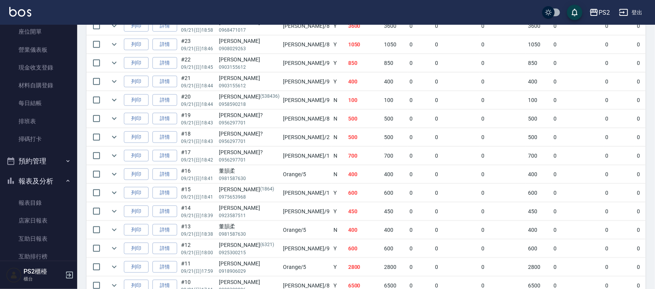
scroll to position [303, 0]
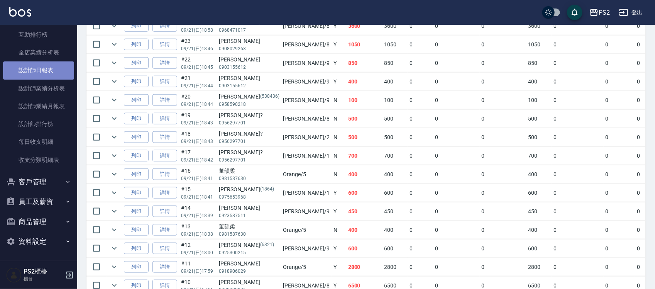
click at [47, 69] on link "設計師日報表" at bounding box center [38, 70] width 71 height 18
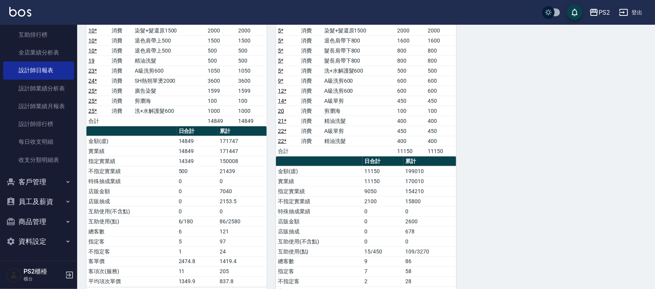
scroll to position [307, 0]
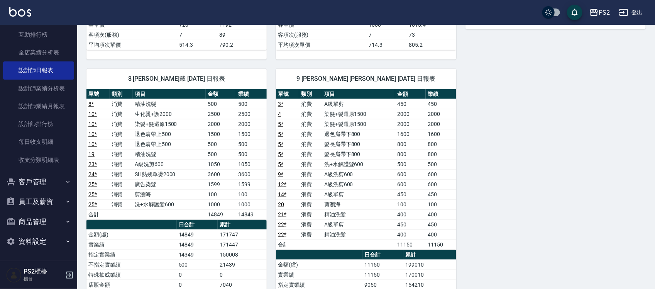
click at [281, 126] on link "5 *" at bounding box center [280, 124] width 5 height 6
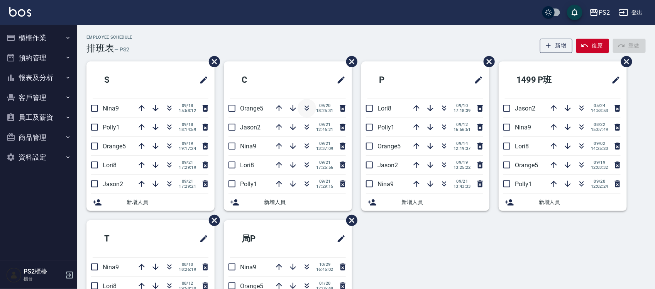
click at [309, 108] on icon "button" at bounding box center [306, 107] width 9 height 9
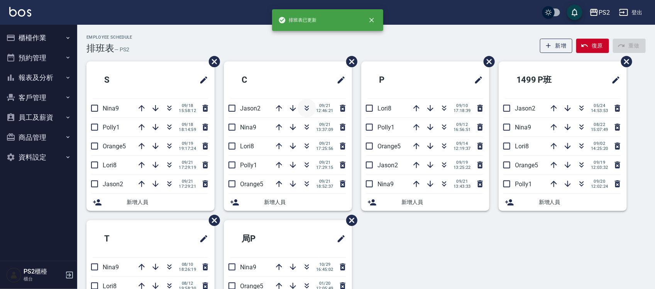
click at [309, 107] on icon "button" at bounding box center [306, 107] width 9 height 9
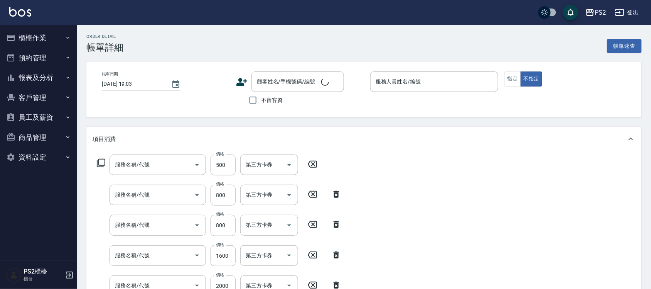
type input "[DATE] 14:52"
type input "[PERSON_NAME]-9"
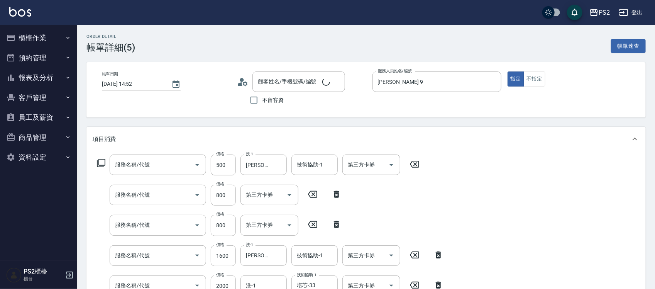
type input "林筱絨/0976105301/"
type input "刷卡"
type input "洗+水解護髮600(512)"
type input "髮長肩帶下800(409)"
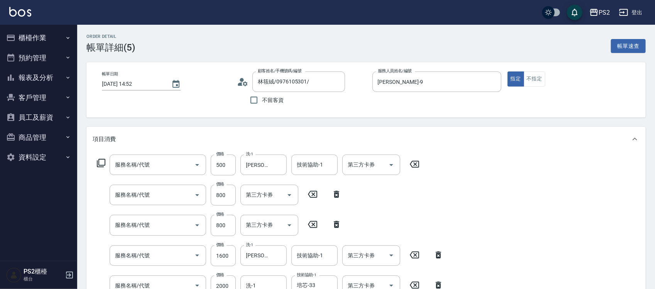
type input "退色肩帶下800(407)"
type input "染髮+髮還原1500(402)"
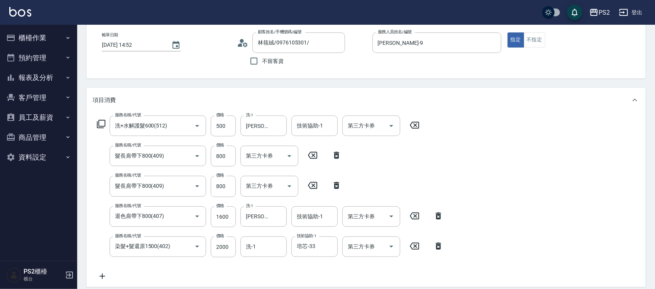
scroll to position [48, 0]
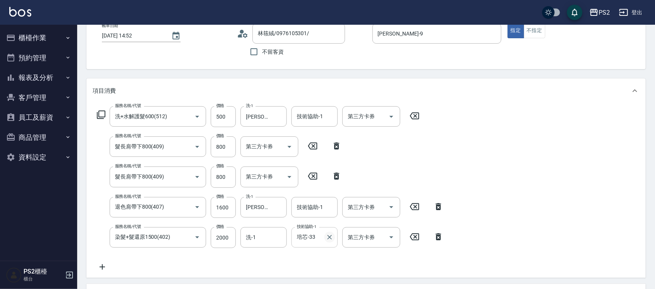
drag, startPoint x: 328, startPoint y: 230, endPoint x: 329, endPoint y: 236, distance: 5.8
drag, startPoint x: 329, startPoint y: 236, endPoint x: 323, endPoint y: 254, distance: 18.7
drag, startPoint x: 323, startPoint y: 254, endPoint x: 521, endPoint y: 140, distance: 228.4
click at [521, 140] on div "服務名稱/代號 洗+水解護髮600(512) 服務名稱/代號 價格 500 價格 洗-1 Allan-25 洗-1 技術協助-1 技術協助-1 第三方卡券 第…" at bounding box center [365, 190] width 559 height 174
click at [278, 116] on icon "Clear" at bounding box center [278, 116] width 5 height 5
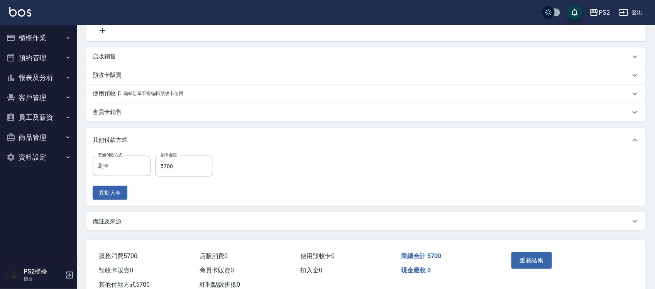
scroll to position [309, 0]
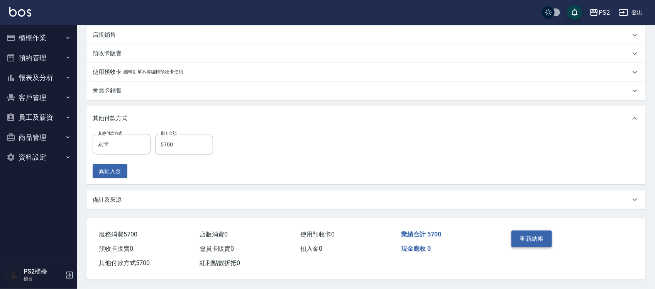
click at [534, 242] on button "重新結帳" at bounding box center [531, 238] width 41 height 16
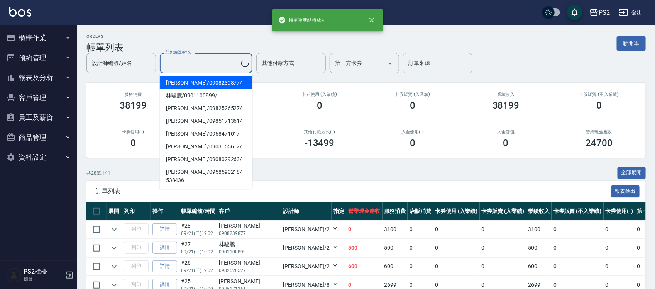
click at [193, 62] on div "顧客編號/姓名 顧客編號/姓名" at bounding box center [206, 63] width 93 height 20
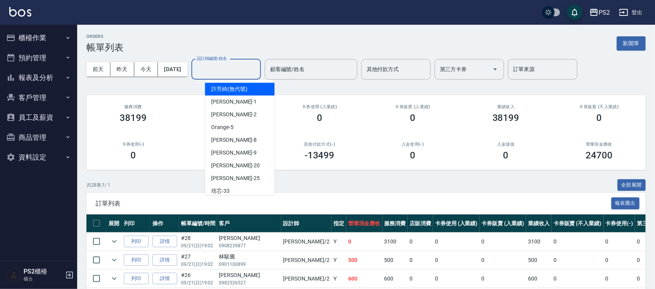
click at [250, 68] on input "設計師編號/姓名" at bounding box center [226, 69] width 62 height 14
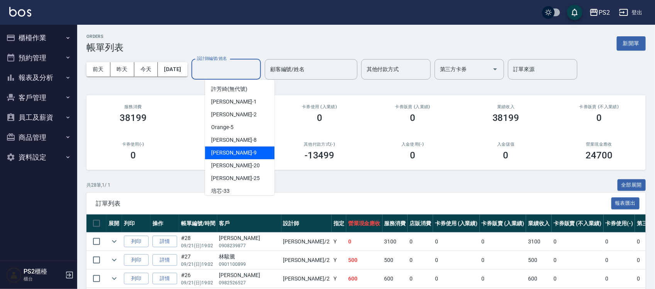
click at [248, 147] on div "Nina -9" at bounding box center [239, 152] width 69 height 13
type input "Nina-9"
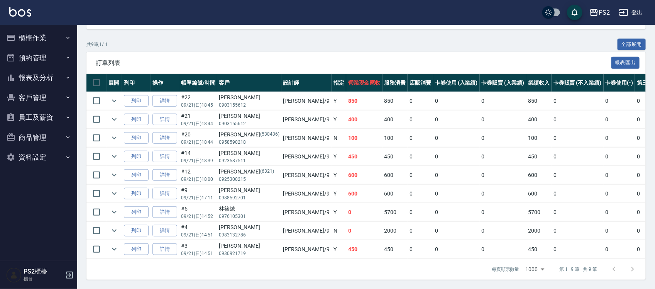
scroll to position [149, 0]
click at [631, 39] on button "全部展開" at bounding box center [631, 45] width 29 height 12
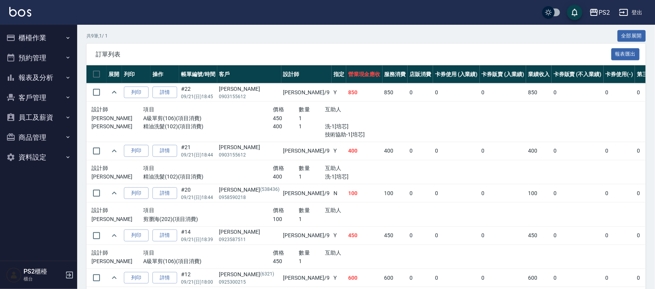
scroll to position [245, 0]
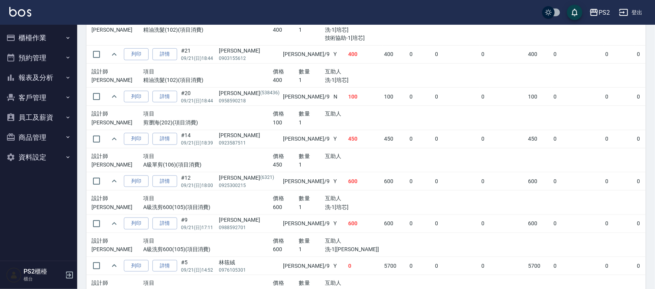
click at [249, 118] on div "設計師 項目 價格 數量 互助人 Nina 剪瀏海(202)(項目消費) 100 1" at bounding box center [246, 118] width 311 height 18
click at [222, 152] on div "項目" at bounding box center [208, 156] width 130 height 10
drag, startPoint x: 260, startPoint y: 198, endPoint x: 332, endPoint y: 207, distance: 72.0
click at [330, 207] on div "設計師 項目 價格 數量 互助人 Nina A級洗剪600(105)(項目消費) 600 1 洗-1[培芯]" at bounding box center [246, 202] width 311 height 18
drag, startPoint x: 353, startPoint y: 228, endPoint x: 373, endPoint y: 228, distance: 19.7
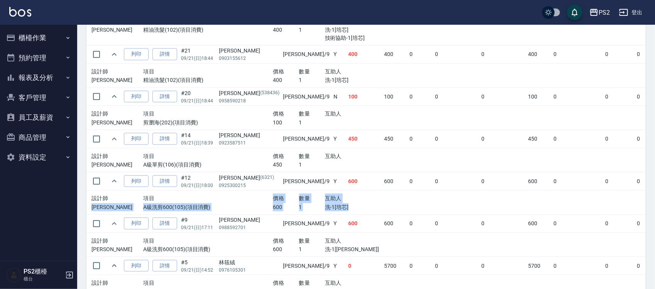
click at [354, 228] on tr "列印 詳情 #9 09/21 (日) 17:11 [PERSON_NAME]0988592701 [PERSON_NAME] /9 Y 600 600 0 0…" at bounding box center [435, 223] width 699 height 18
click at [407, 228] on td "0" at bounding box center [419, 223] width 25 height 18
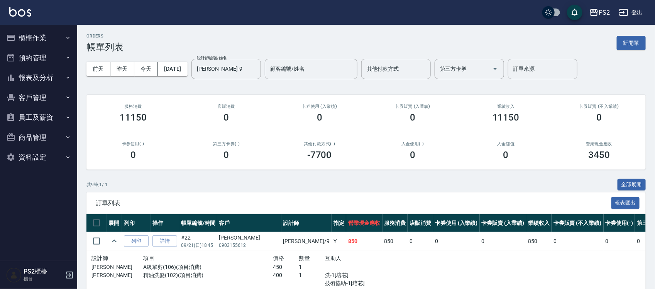
scroll to position [0, 0]
click at [49, 45] on button "櫃檯作業" at bounding box center [38, 38] width 71 height 20
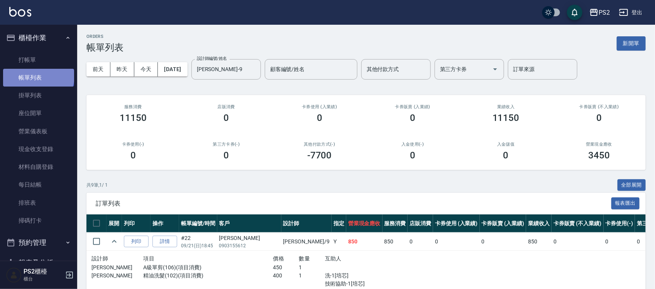
click at [38, 76] on link "帳單列表" at bounding box center [38, 78] width 71 height 18
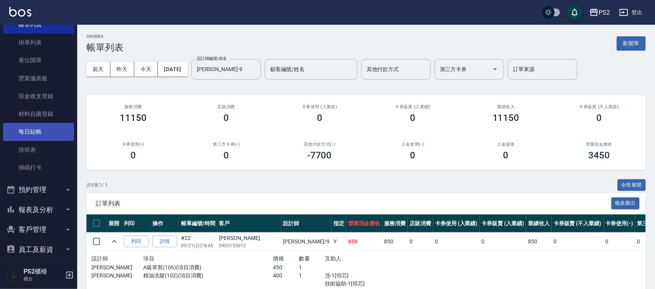
scroll to position [100, 0]
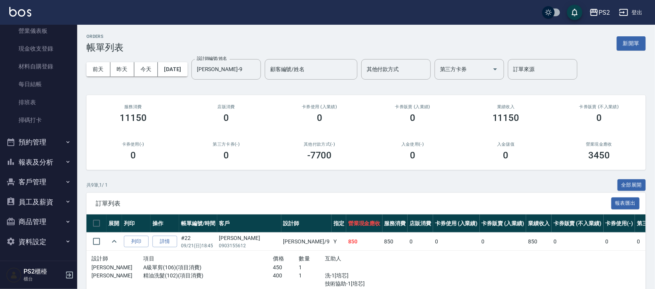
click at [45, 163] on button "報表及分析" at bounding box center [38, 162] width 71 height 20
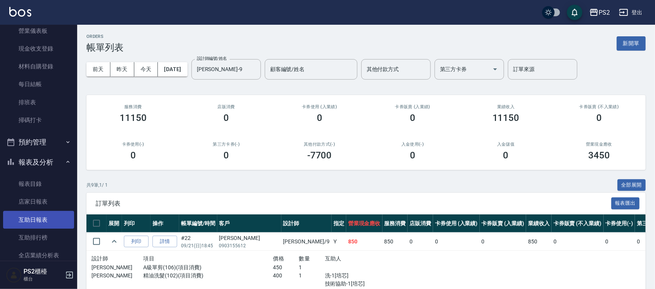
click at [47, 222] on link "互助日報表" at bounding box center [38, 220] width 71 height 18
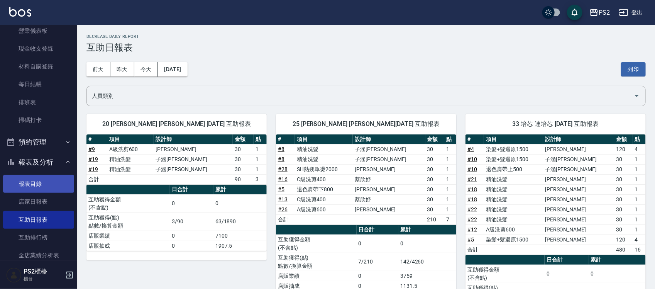
scroll to position [149, 0]
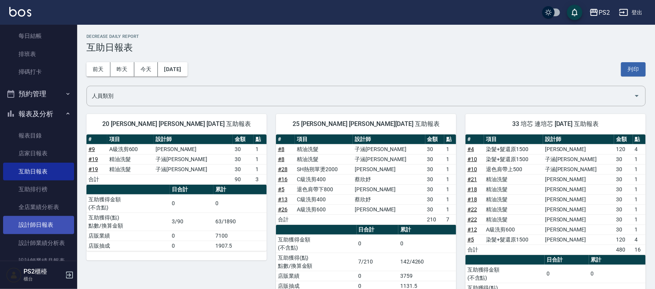
click at [43, 226] on link "設計師日報表" at bounding box center [38, 225] width 71 height 18
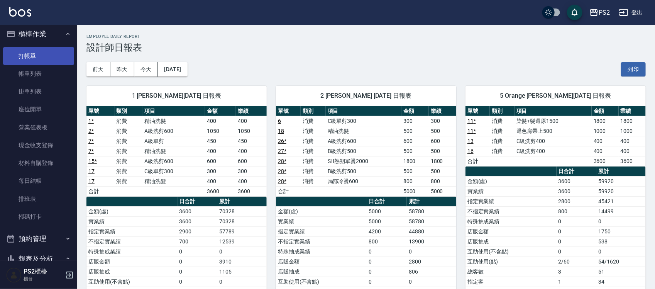
click at [30, 55] on link "打帳單" at bounding box center [38, 56] width 71 height 18
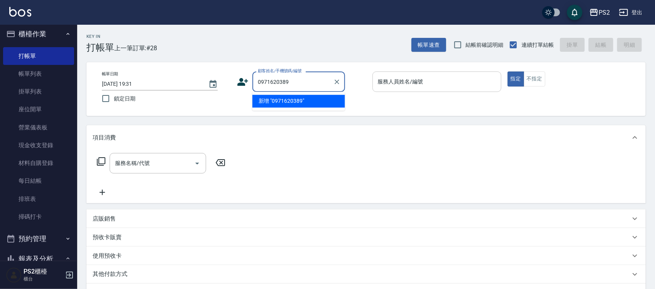
type input "0971620389"
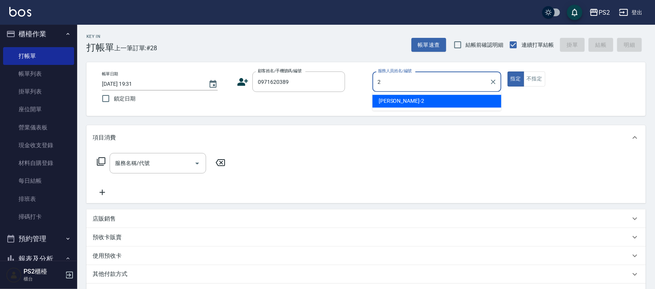
type input "Jason-2"
type button "true"
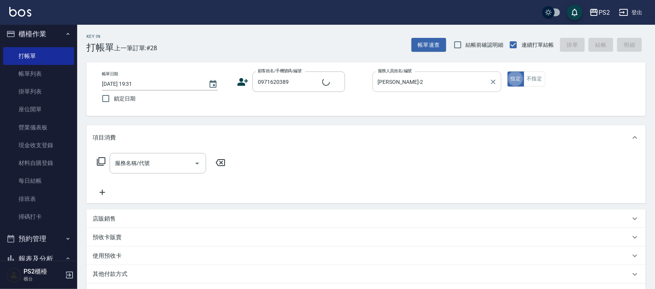
type input "葉畯宏/0971620389/"
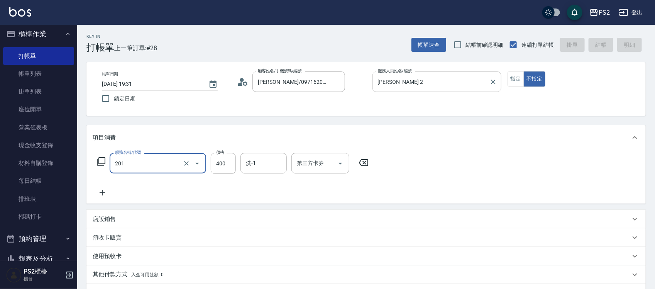
type input "201"
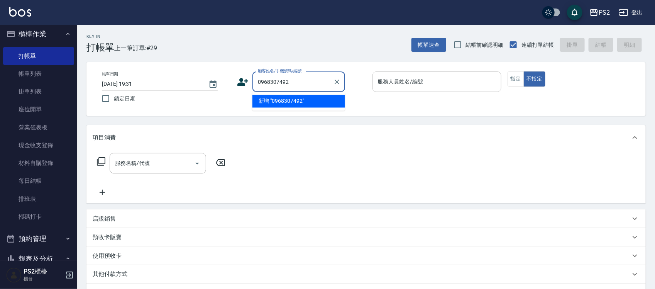
type input "0968307492"
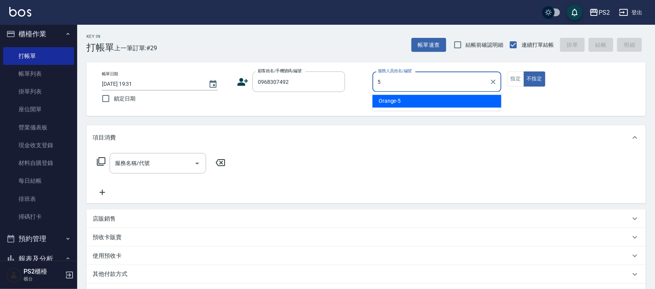
type input "Orange-5"
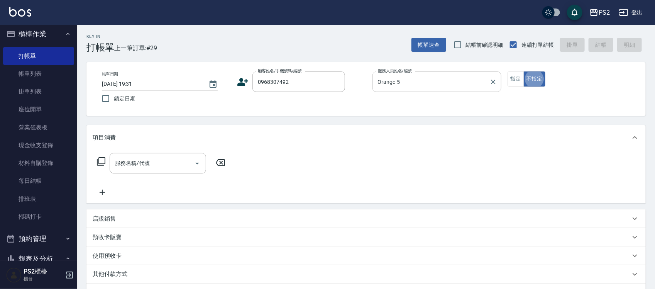
type button "false"
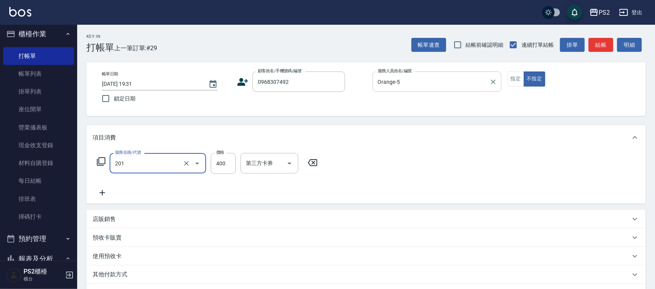
type input "C級洗剪400(201)"
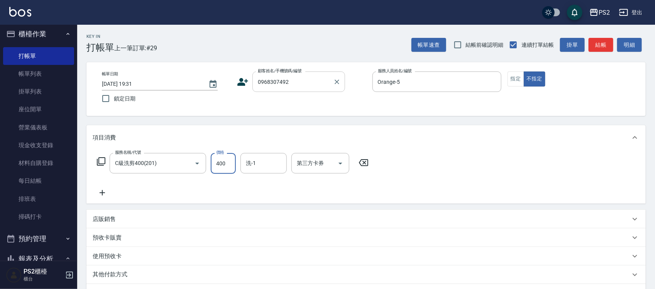
click at [298, 85] on input "0968307492" at bounding box center [293, 82] width 74 height 14
click at [297, 86] on input "0968307492" at bounding box center [293, 82] width 74 height 14
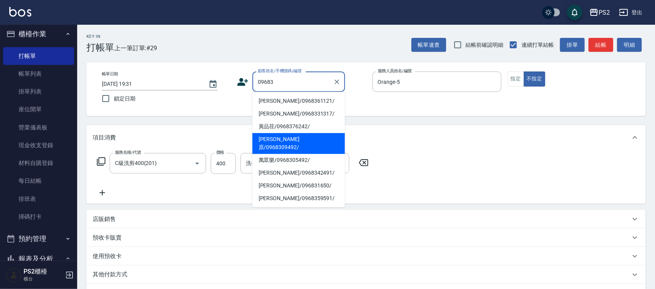
click at [284, 143] on li "萬愷原/0968309492/" at bounding box center [298, 143] width 93 height 21
type input "萬愷原/0968309492/"
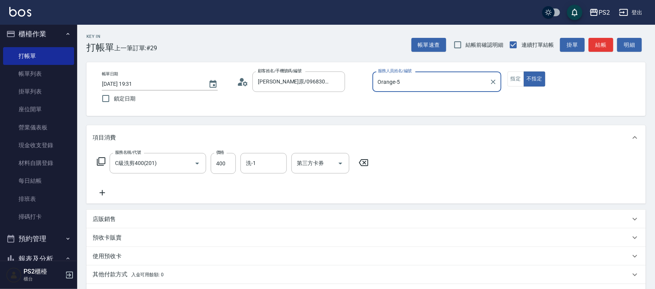
scroll to position [100, 0]
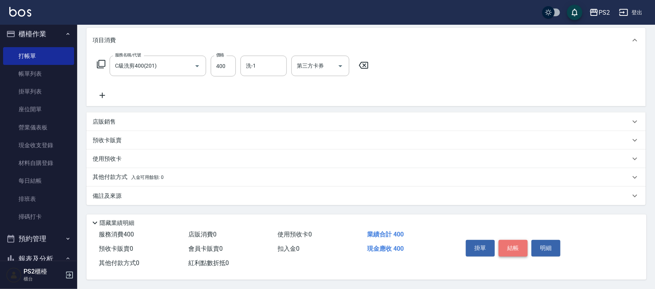
click at [507, 247] on button "結帳" at bounding box center [512, 248] width 29 height 16
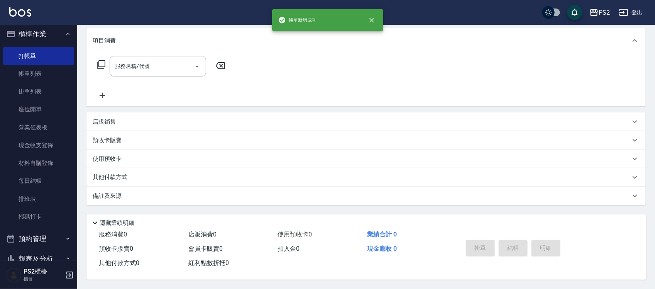
scroll to position [0, 0]
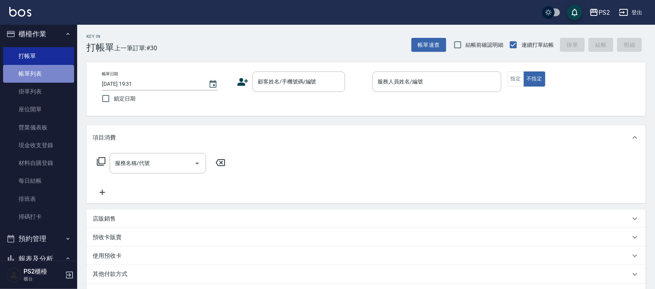
click at [41, 70] on link "帳單列表" at bounding box center [38, 74] width 71 height 18
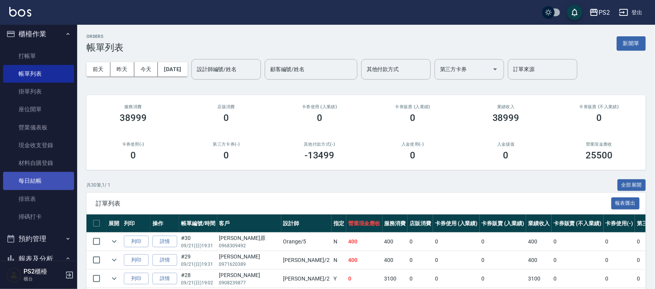
click at [27, 182] on link "每日結帳" at bounding box center [38, 181] width 71 height 18
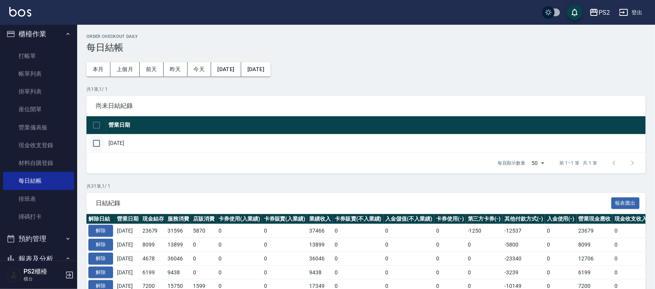
click at [97, 141] on input "checkbox" at bounding box center [96, 143] width 16 height 16
checkbox input "true"
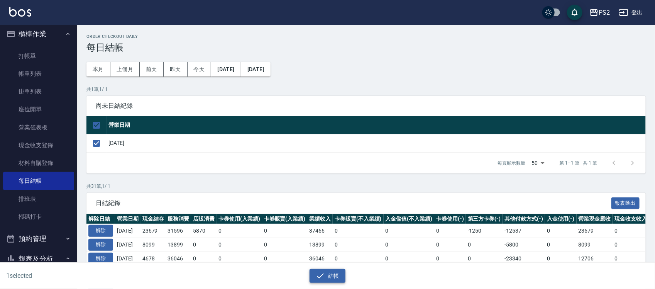
click at [314, 269] on button "結帳" at bounding box center [327, 275] width 36 height 14
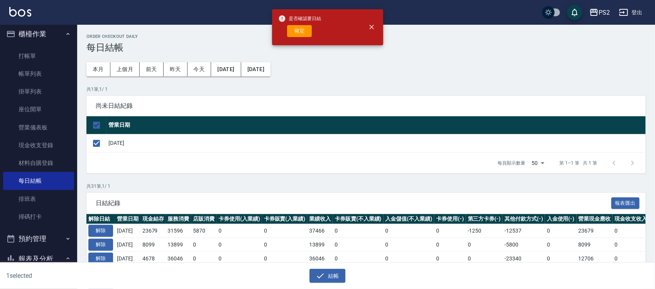
click at [307, 21] on span "是否確認要日結" at bounding box center [299, 19] width 43 height 8
click at [300, 33] on button "確定" at bounding box center [299, 31] width 25 height 12
checkbox input "false"
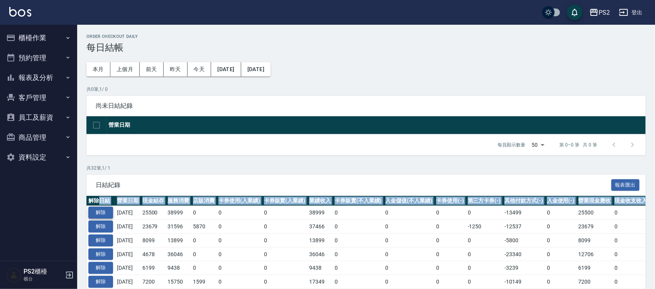
click at [104, 208] on button "解除" at bounding box center [100, 212] width 25 height 12
click at [98, 217] on button "解除" at bounding box center [100, 212] width 25 height 12
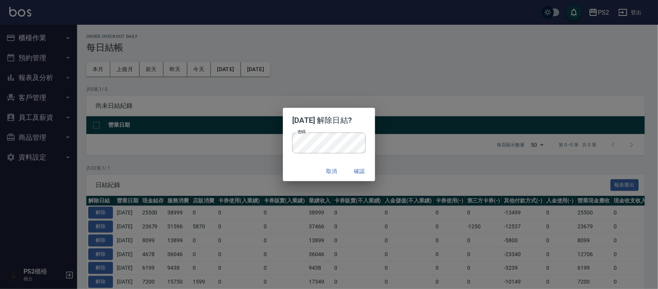
click at [307, 165] on div "取消 確認" at bounding box center [329, 171] width 92 height 20
click at [370, 174] on button "確認" at bounding box center [360, 171] width 25 height 14
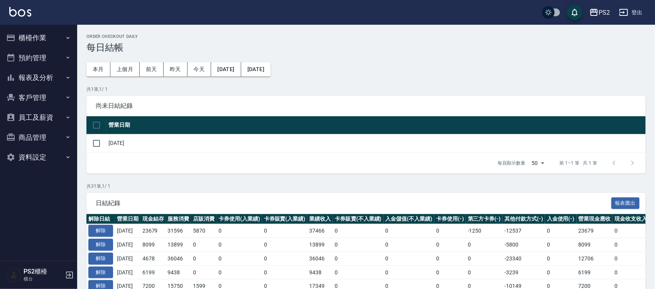
click at [74, 33] on nav "櫃檯作業 打帳單 帳單列表 掛單列表 座位開單 營業儀表板 現金收支登錄 材料自購登錄 每日結帳 排班表 掃碼打卡 預約管理 預約管理 單日預約紀錄 單週預約…" at bounding box center [38, 143] width 77 height 236
click at [53, 39] on button "櫃檯作業" at bounding box center [38, 38] width 71 height 20
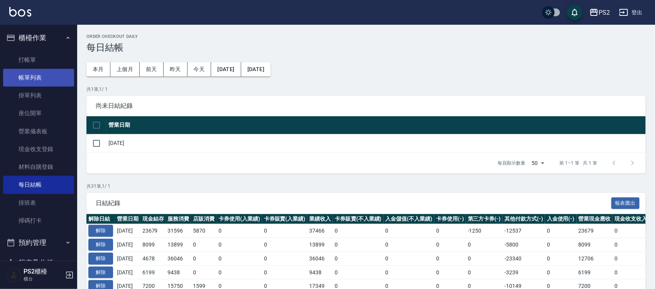
click at [31, 80] on link "帳單列表" at bounding box center [38, 78] width 71 height 18
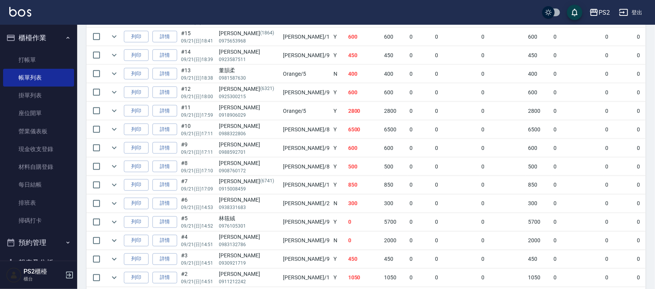
scroll to position [541, 0]
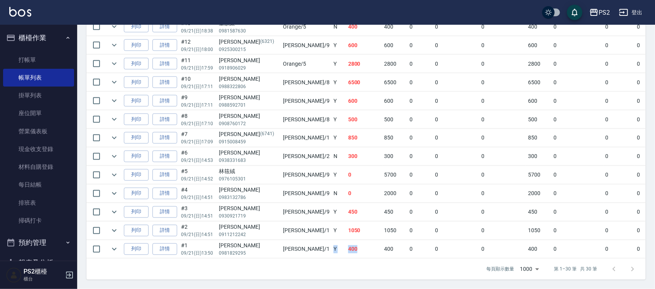
drag, startPoint x: 296, startPoint y: 240, endPoint x: 317, endPoint y: 239, distance: 21.2
click at [317, 240] on tr "列印 詳情 #1 09/21 (日) 13:50 [PERSON_NAME]0981829295 Polly /1 Y 400 400 0 0 0 400 0…" at bounding box center [435, 249] width 699 height 18
click at [346, 240] on td "400" at bounding box center [364, 249] width 36 height 18
drag, startPoint x: 285, startPoint y: 182, endPoint x: 322, endPoint y: 182, distance: 36.6
click at [312, 184] on tr "列印 詳情 #4 09/21 (日) 14:51 [PERSON_NAME]0983132786 [PERSON_NAME] /9 N 0 2000 0 0 …" at bounding box center [435, 193] width 699 height 18
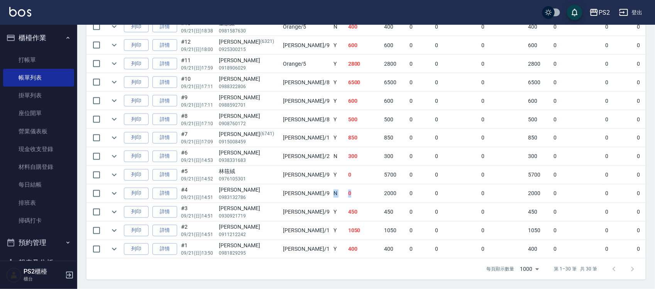
click at [346, 184] on td "0" at bounding box center [364, 193] width 36 height 18
drag, startPoint x: 328, startPoint y: 165, endPoint x: 363, endPoint y: 166, distance: 34.7
click at [363, 166] on tr "列印 詳情 #5 09/21 (日) 14:52 林筱絨 0976105301 [PERSON_NAME] /9 Y 0 5700 0 0 0 5700 0 …" at bounding box center [435, 175] width 699 height 18
drag, startPoint x: 362, startPoint y: 146, endPoint x: 274, endPoint y: 145, distance: 87.9
click at [274, 147] on tr "列印 詳情 #6 09/21 (日) 14:53 [PERSON_NAME]0938331683 [PERSON_NAME] /2 N 300 300 0 0…" at bounding box center [435, 156] width 699 height 18
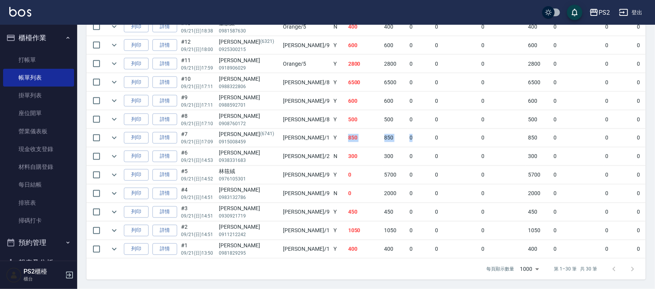
drag, startPoint x: 367, startPoint y: 130, endPoint x: 280, endPoint y: 130, distance: 86.8
click at [280, 130] on tr "列印 詳情 #7 09/21 (日) 17:09 [PERSON_NAME][PHONE_NUMBER] Polly /1 Y 850 850 0 0 0 8…" at bounding box center [435, 138] width 699 height 18
click at [281, 130] on td "Polly /1" at bounding box center [306, 138] width 50 height 18
drag, startPoint x: 282, startPoint y: 110, endPoint x: 350, endPoint y: 107, distance: 67.9
click at [346, 110] on tr "列印 詳情 #8 09/21 (日) 17:10 [PERSON_NAME]0908760172 Lori /8 Y 500 500 0 0 0 500 0 …" at bounding box center [435, 119] width 699 height 18
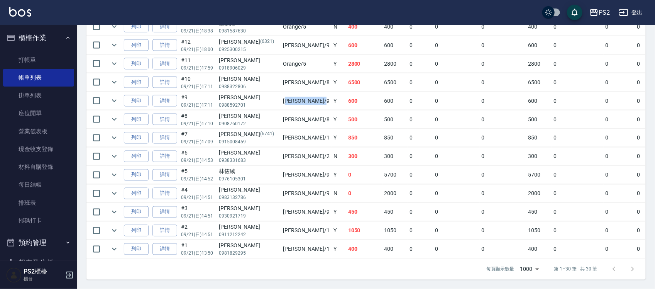
drag, startPoint x: 262, startPoint y: 95, endPoint x: 305, endPoint y: 95, distance: 44.0
click at [300, 95] on tr "列印 詳情 #9 09/21 (日) 17:11 [PERSON_NAME]0988592701 [PERSON_NAME] /9 Y 600 600 0 0…" at bounding box center [435, 101] width 699 height 18
click at [346, 97] on td "600" at bounding box center [364, 101] width 36 height 18
drag, startPoint x: 263, startPoint y: 73, endPoint x: 337, endPoint y: 78, distance: 73.9
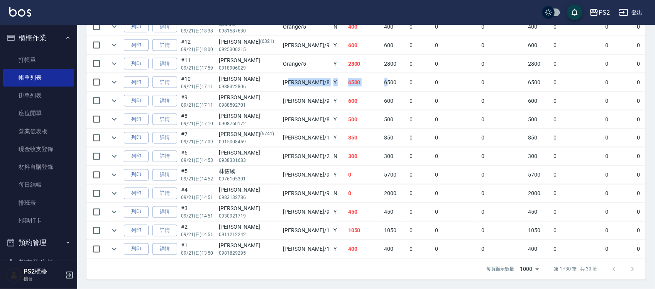
click at [337, 78] on tr "列印 詳情 #10 09/21 (日) 17:11 [PERSON_NAME] 0988322806 Lori /8 Y 6500 6500 0 0 0 65…" at bounding box center [435, 82] width 699 height 18
click at [382, 78] on td "6500" at bounding box center [394, 82] width 25 height 18
drag, startPoint x: 341, startPoint y: 79, endPoint x: 275, endPoint y: 79, distance: 66.7
click at [275, 79] on tr "列印 詳情 #10 09/21 (日) 17:11 [PERSON_NAME] 0988322806 Lori /8 Y 6500 6500 0 0 0 65…" at bounding box center [435, 82] width 699 height 18
drag, startPoint x: 280, startPoint y: 54, endPoint x: 323, endPoint y: 56, distance: 43.2
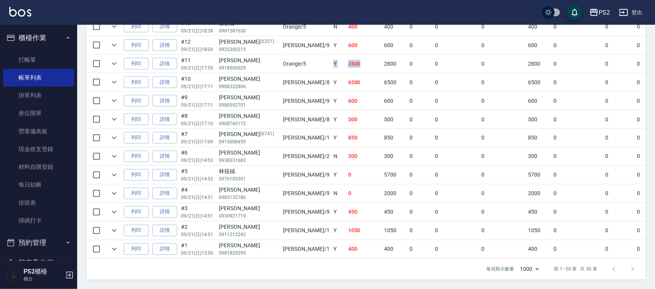
click at [323, 56] on tr "列印 詳情 #11 09/21 (日) 17:59 [PERSON_NAME]0918906029 Orange /5 Y 2800 2800 0 0 0 2…" at bounding box center [435, 64] width 699 height 18
drag, startPoint x: 342, startPoint y: 35, endPoint x: 267, endPoint y: 34, distance: 75.2
click at [267, 36] on tr "列印 詳情 #12 09/21 (日) 18:00 [PERSON_NAME] [PHONE_NUMBER] [PERSON_NAME] /9 Y 600 6…" at bounding box center [435, 45] width 699 height 18
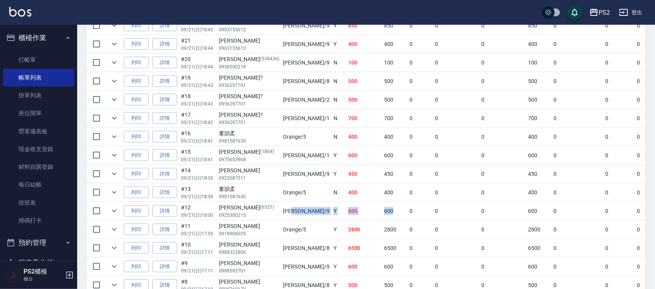
scroll to position [348, 0]
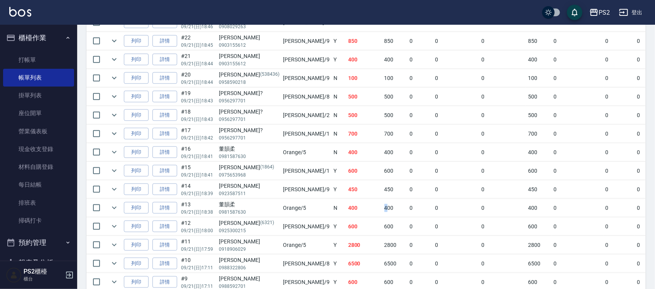
click at [382, 205] on td "400" at bounding box center [394, 208] width 25 height 18
drag, startPoint x: 327, startPoint y: 193, endPoint x: 279, endPoint y: 192, distance: 47.8
click at [279, 192] on tr "列印 詳情 #14 09/21 (日) 18:39 [PERSON_NAME]0923587511 [PERSON_NAME] /9 Y 450 450 0 …" at bounding box center [435, 189] width 699 height 18
drag, startPoint x: 309, startPoint y: 173, endPoint x: 221, endPoint y: 172, distance: 88.3
click at [221, 172] on tr "列印 詳情 #15 09/21 (日) 18:41 [PERSON_NAME] [PHONE_NUMBER] [PERSON_NAME] /1 Y 600 6…" at bounding box center [435, 171] width 699 height 18
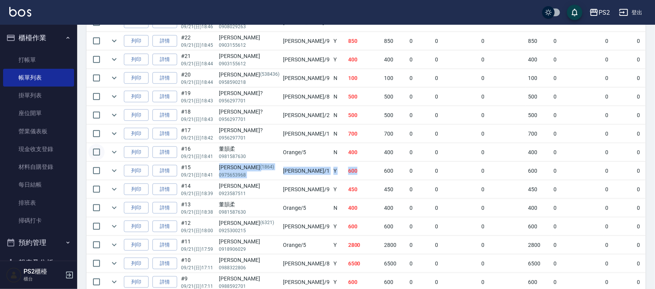
click at [95, 155] on input "checkbox" at bounding box center [96, 152] width 16 height 16
checkbox input "true"
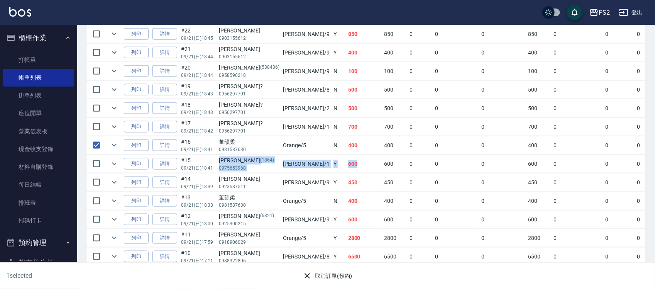
scroll to position [397, 0]
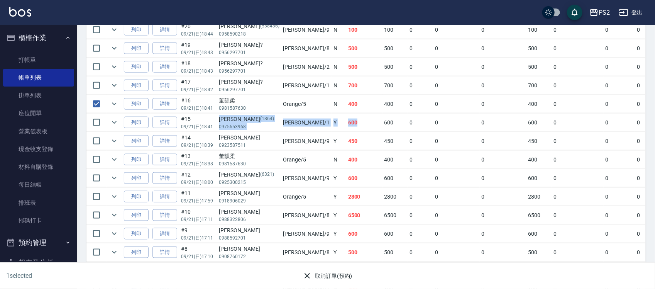
click at [331, 278] on button "取消訂單(預約)" at bounding box center [327, 275] width 56 height 14
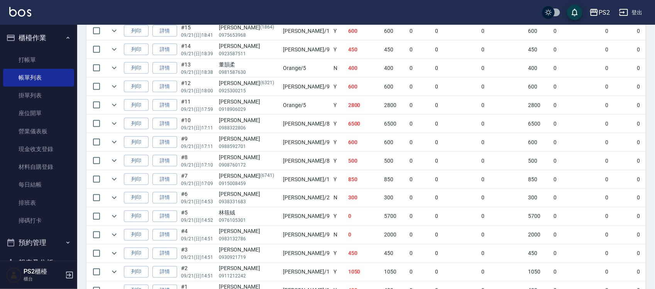
scroll to position [482, 0]
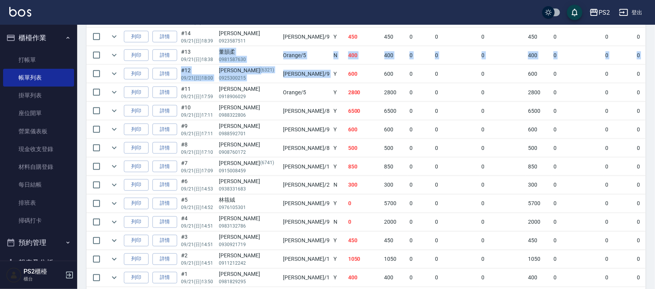
drag, startPoint x: 219, startPoint y: 54, endPoint x: 285, endPoint y: 71, distance: 68.2
click at [284, 71] on tbody "列印 詳情 #30 09/21 (日) 19:31 [PERSON_NAME]原 0968309492 Orange /5 [DEMOGRAPHIC_DATA…" at bounding box center [435, 18] width 699 height 537
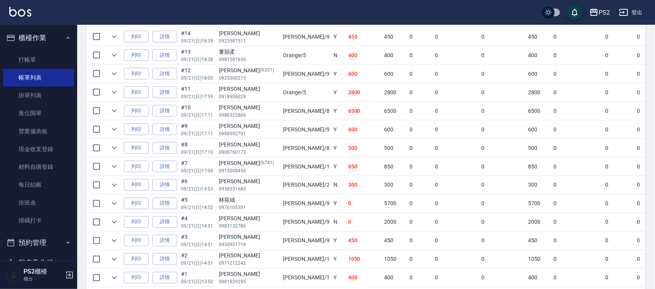
click at [331, 70] on td "Y" at bounding box center [338, 74] width 15 height 18
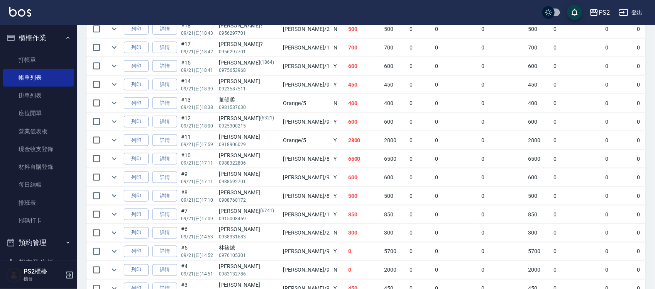
scroll to position [434, 0]
drag, startPoint x: 230, startPoint y: 64, endPoint x: 269, endPoint y: 65, distance: 39.0
click at [269, 65] on tr "列印 詳情 #15 09/21 (日) 18:41 劉娜拉 (1864) 0975653968 Polly /1 Y 600 600 0 0 0 600 0 …" at bounding box center [435, 66] width 699 height 18
click at [281, 65] on td "Polly /1" at bounding box center [306, 66] width 50 height 18
drag, startPoint x: 245, startPoint y: 46, endPoint x: 290, endPoint y: 47, distance: 44.8
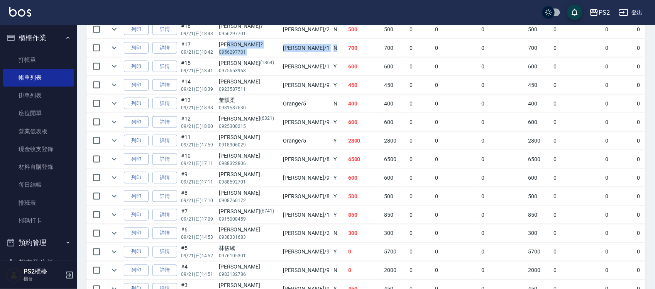
click at [290, 47] on tr "列印 詳情 #17 09/21 (日) 18:42 徐慈? 0956297701 Polly /1 N 700 700 0 0 0 700 0 0 0 0 0" at bounding box center [435, 48] width 699 height 18
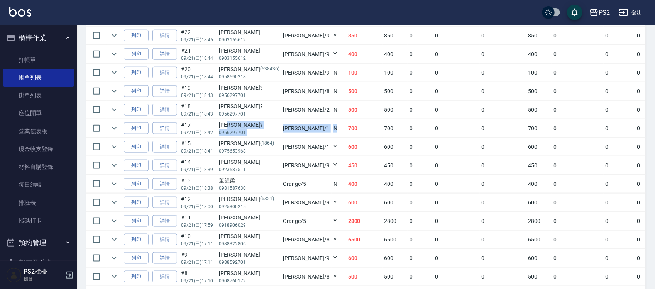
scroll to position [338, 0]
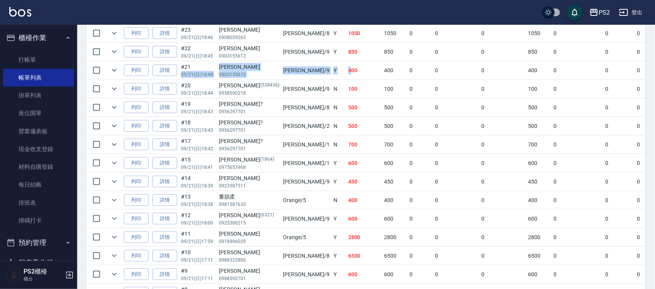
drag, startPoint x: 299, startPoint y: 68, endPoint x: 211, endPoint y: 68, distance: 88.3
click at [211, 68] on tr "列印 詳情 #21 09/21 (日) 18:44 黃華羚 0903155612 Nina /9 Y 400 400 0 0 0 400 0 0 0 0 0" at bounding box center [435, 70] width 699 height 18
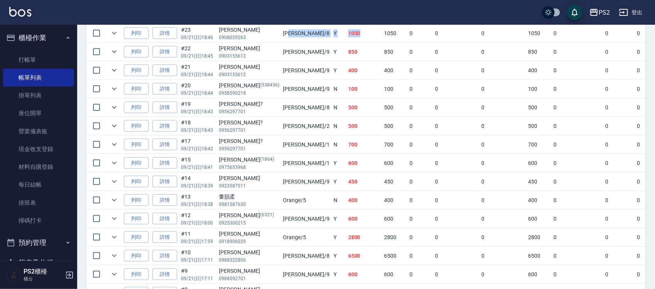
drag, startPoint x: 262, startPoint y: 33, endPoint x: 329, endPoint y: 37, distance: 66.8
click at [328, 36] on tr "列印 詳情 #23 09/21 (日) 18:46 余政倫 0908029263 Lori /8 Y 1050 1050 0 0 0 1050 0 0 0 0…" at bounding box center [435, 33] width 699 height 18
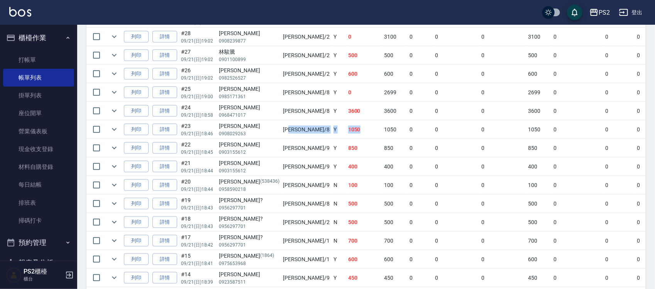
scroll to position [241, 0]
click at [244, 70] on div "王彥婷" at bounding box center [249, 71] width 60 height 8
click at [283, 97] on tr "列印 詳情 #25 09/21 (日) 19:00 黃淑雪 0985171361 Lori /8 Y 0 2699 0 0 0 2699 0 0 0 -269…" at bounding box center [435, 93] width 699 height 18
drag, startPoint x: 312, startPoint y: 97, endPoint x: 336, endPoint y: 93, distance: 23.5
click at [346, 96] on td "0" at bounding box center [364, 93] width 36 height 18
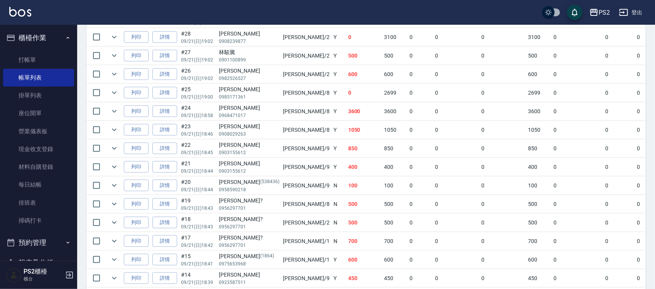
click at [382, 93] on td "2699" at bounding box center [394, 93] width 25 height 18
click at [382, 91] on td "2699" at bounding box center [394, 93] width 25 height 18
drag, startPoint x: 319, startPoint y: 69, endPoint x: 267, endPoint y: 71, distance: 52.5
click at [267, 71] on tr "列印 詳情 #26 09/21 (日) 19:02 王彥婷 0982526527 Jason /2 Y 600 600 0 0 0 600 0 0 0 0 0" at bounding box center [435, 74] width 699 height 18
drag, startPoint x: 314, startPoint y: 57, endPoint x: 251, endPoint y: 57, distance: 62.1
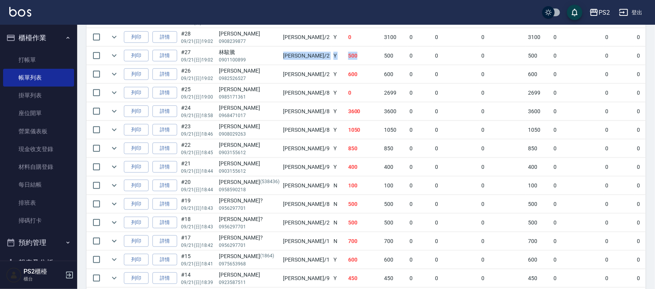
click at [251, 57] on tr "列印 詳情 #27 09/21 (日) 19:02 林駿騰 0901100899 Jason /2 Y 500 500 0 0 0 500 0 0 0 0 0" at bounding box center [435, 56] width 699 height 18
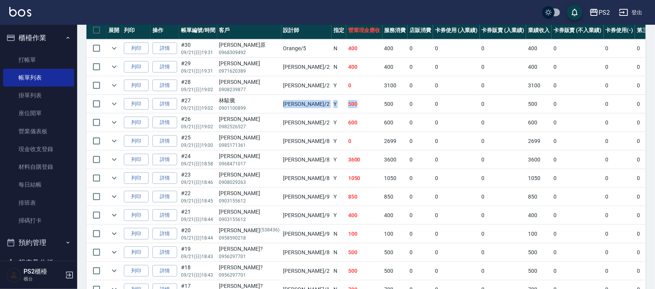
click at [281, 120] on td "Jason /2" at bounding box center [306, 122] width 50 height 18
drag, startPoint x: 276, startPoint y: 140, endPoint x: 348, endPoint y: 140, distance: 72.1
click at [305, 140] on tr "列印 詳情 #25 09/21 (日) 19:00 黃淑雪 0985171361 Lori /8 Y 0 2699 0 0 0 2699 0 0 0 -269…" at bounding box center [435, 141] width 699 height 18
click at [382, 140] on td "2699" at bounding box center [394, 141] width 25 height 18
drag, startPoint x: 355, startPoint y: 140, endPoint x: 265, endPoint y: 111, distance: 94.0
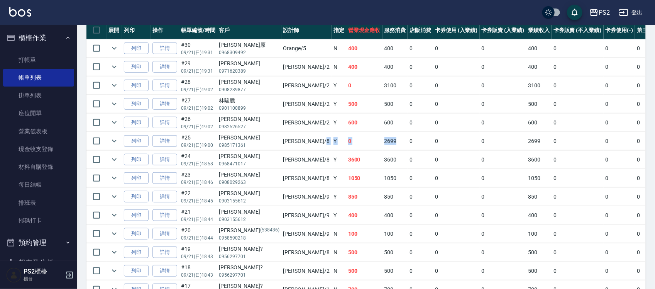
click at [268, 139] on tr "列印 詳情 #25 09/21 (日) 19:00 黃淑雪 0985171361 Lori /8 Y 0 2699 0 0 0 2699 0 0 0 -269…" at bounding box center [435, 141] width 699 height 18
drag, startPoint x: 263, startPoint y: 87, endPoint x: 334, endPoint y: 88, distance: 70.2
click at [334, 88] on tr "列印 詳情 #28 09/21 (日) 19:02 蘇瀚 0908239877 Jason /2 Y 0 3100 0 0 0 3100 0 0 0 -310…" at bounding box center [435, 85] width 699 height 18
click at [382, 88] on td "3100" at bounding box center [394, 85] width 25 height 18
drag, startPoint x: 328, startPoint y: 76, endPoint x: 277, endPoint y: 77, distance: 50.9
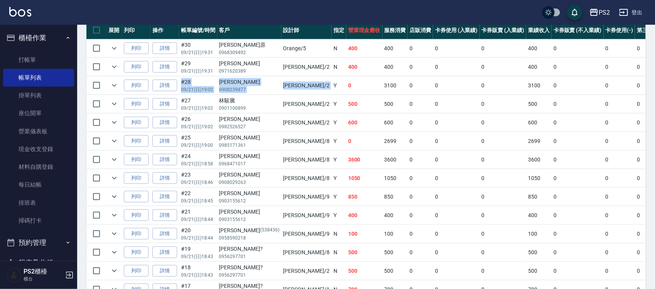
click at [281, 77] on td "Jason /2" at bounding box center [306, 85] width 50 height 18
click at [317, 76] on td at bounding box center [246, 76] width 321 height 0
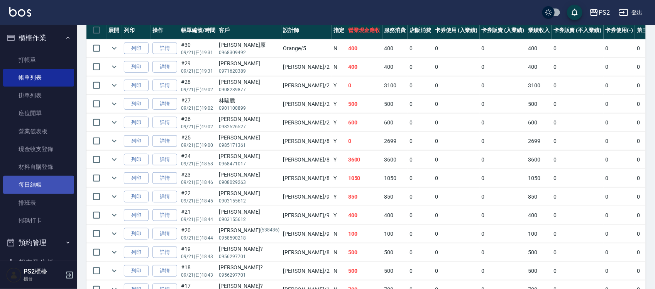
click at [35, 182] on link "每日結帳" at bounding box center [38, 185] width 71 height 18
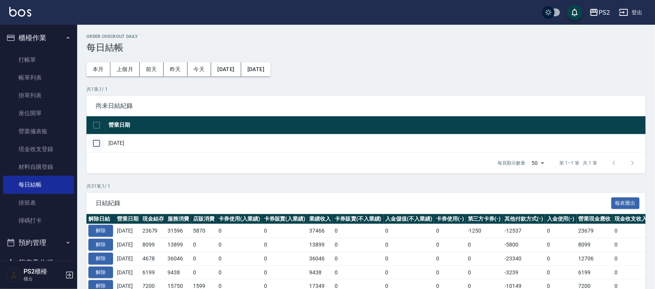
click at [96, 144] on input "checkbox" at bounding box center [96, 143] width 16 height 16
checkbox input "true"
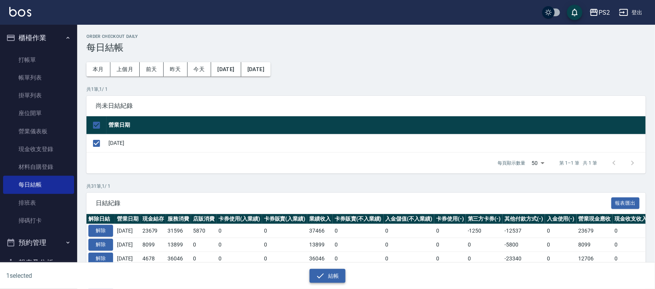
click at [335, 282] on button "結帳" at bounding box center [327, 275] width 36 height 14
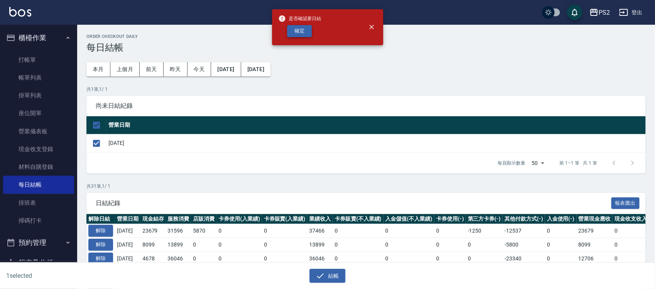
click at [309, 33] on button "確定" at bounding box center [299, 31] width 25 height 12
checkbox input "false"
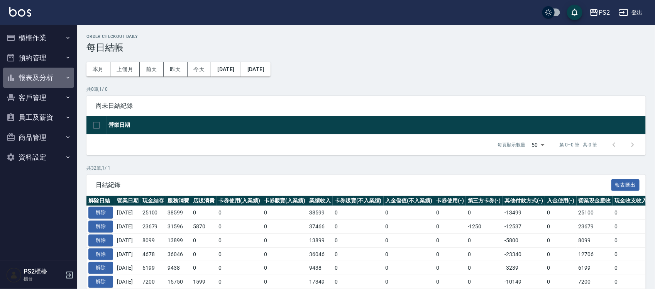
click at [53, 80] on button "報表及分析" at bounding box center [38, 78] width 71 height 20
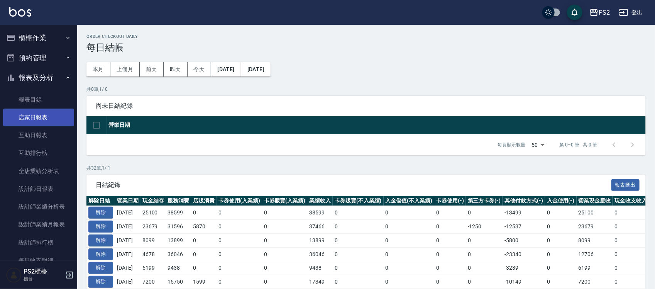
click at [35, 119] on link "店家日報表" at bounding box center [38, 117] width 71 height 18
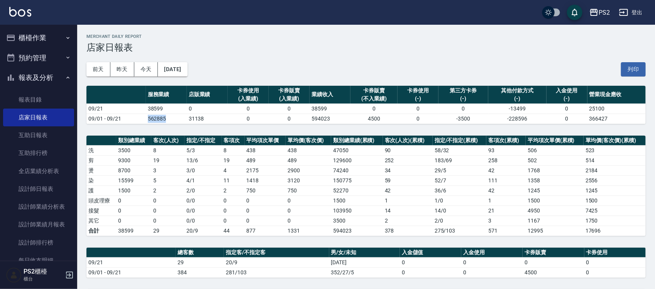
drag, startPoint x: 145, startPoint y: 118, endPoint x: 170, endPoint y: 118, distance: 24.3
click at [170, 118] on td "562885" at bounding box center [166, 118] width 41 height 10
drag, startPoint x: 209, startPoint y: 110, endPoint x: 204, endPoint y: 112, distance: 4.7
click at [204, 112] on td "0" at bounding box center [207, 108] width 41 height 10
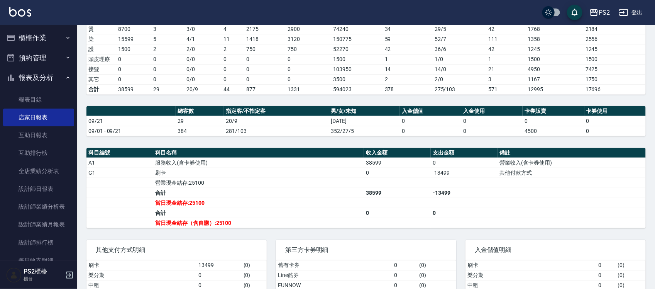
scroll to position [145, 0]
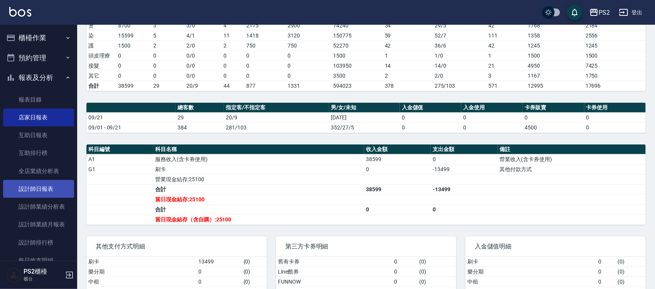
click at [43, 184] on link "設計師日報表" at bounding box center [38, 189] width 71 height 18
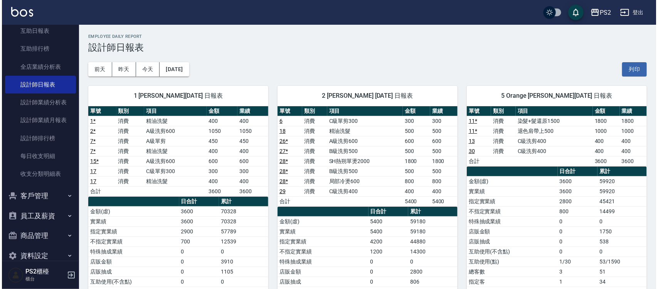
scroll to position [118, 0]
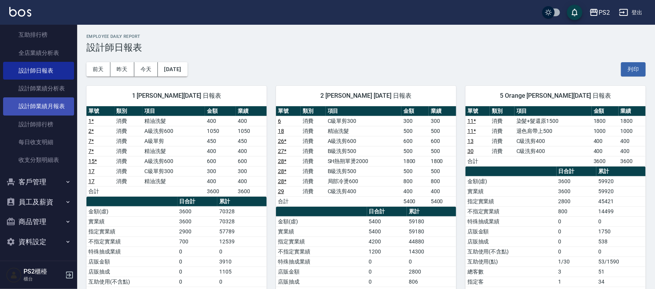
click at [46, 113] on link "設計師業績月報表" at bounding box center [38, 106] width 71 height 18
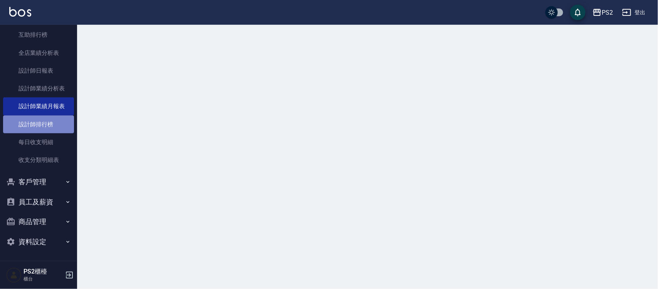
click at [46, 126] on link "設計師排行榜" at bounding box center [38, 124] width 71 height 18
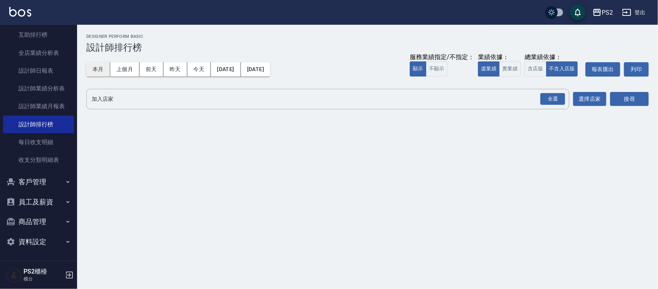
click at [97, 73] on button "本月" at bounding box center [98, 69] width 24 height 14
drag, startPoint x: 98, startPoint y: 71, endPoint x: 182, endPoint y: 75, distance: 84.2
click at [98, 71] on button "本月" at bounding box center [98, 69] width 24 height 14
click at [510, 68] on button "實業績" at bounding box center [511, 68] width 22 height 15
click at [548, 100] on div "全選" at bounding box center [553, 99] width 25 height 12
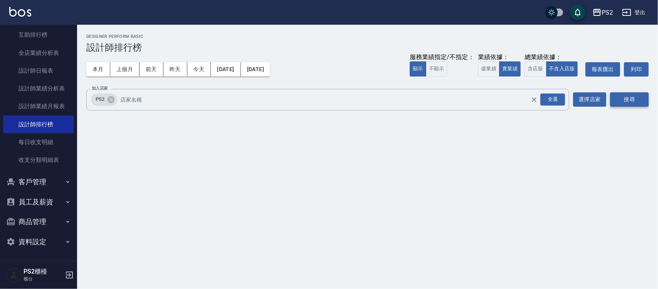
click at [627, 97] on button "搜尋" at bounding box center [630, 99] width 39 height 14
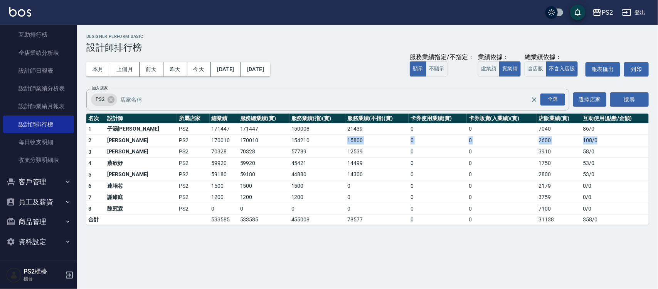
drag, startPoint x: 609, startPoint y: 144, endPoint x: 316, endPoint y: 145, distance: 293.1
click at [313, 135] on tr "2 [PERSON_NAME] PS2 170010 170010 154210 15800 0 0 2600 108 / 0" at bounding box center [367, 141] width 563 height 12
click at [316, 146] on td "57789" at bounding box center [318, 152] width 56 height 12
drag, startPoint x: 209, startPoint y: 152, endPoint x: 409, endPoint y: 151, distance: 200.2
click at [409, 151] on tr "3 [PERSON_NAME]PS2 70328 70328 57789 12539 0 0 3910 58 / 0" at bounding box center [367, 152] width 563 height 12
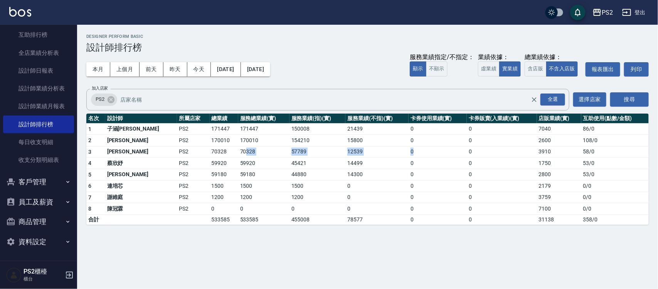
click at [409, 151] on td "0" at bounding box center [438, 152] width 58 height 12
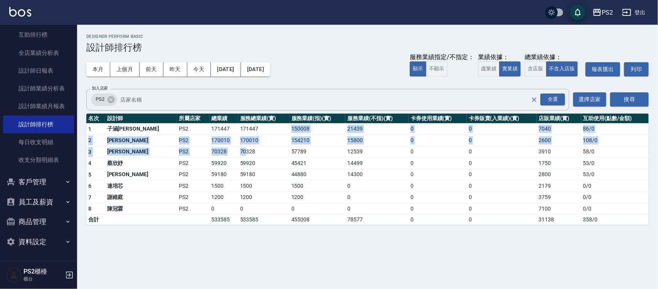
drag, startPoint x: 208, startPoint y: 150, endPoint x: 232, endPoint y: 139, distance: 26.2
click at [232, 134] on tbody "1 子涵戴 PS2 171447 171447 150008 21439 0 0 7040 86 / 0 2 [PERSON_NAME] PS2 170010…" at bounding box center [367, 173] width 563 height 101
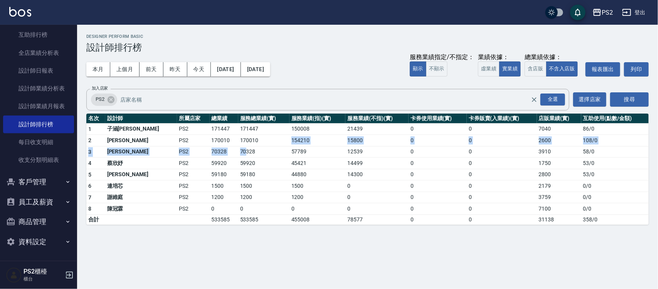
click at [238, 139] on td "170010" at bounding box center [263, 141] width 51 height 12
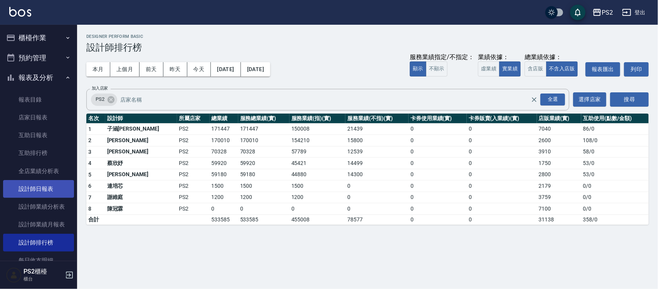
click at [34, 194] on link "設計師日報表" at bounding box center [38, 189] width 71 height 18
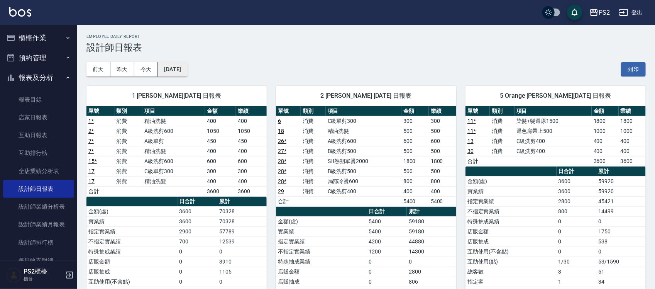
click at [180, 73] on button "[DATE]" at bounding box center [172, 69] width 29 height 14
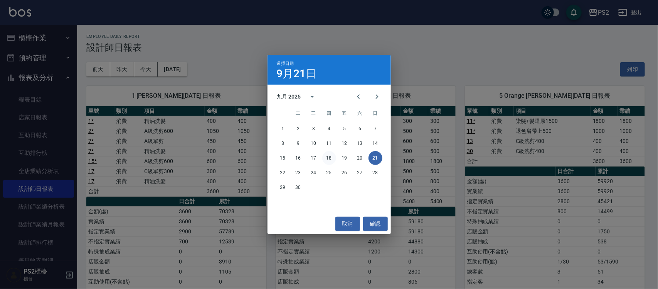
click at [332, 155] on button "18" at bounding box center [329, 158] width 14 height 14
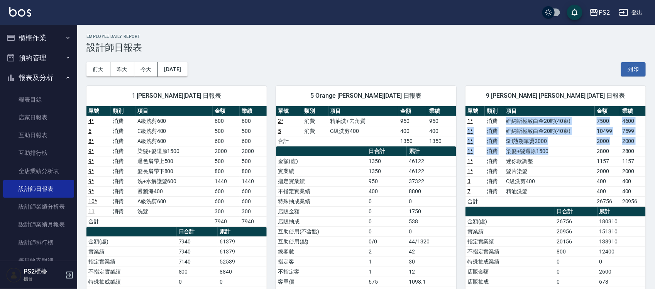
drag, startPoint x: 508, startPoint y: 123, endPoint x: 562, endPoint y: 153, distance: 62.3
click at [560, 149] on tbody "1 * 消費 維納斯極致白金20吋(40束) 7500 4600 1 * 消費 維納斯極致白金20吋(40束) 10499 7599 1 * 消費 SH熱朔單…" at bounding box center [555, 161] width 180 height 90
click at [41, 113] on link "店家日報表" at bounding box center [38, 117] width 71 height 18
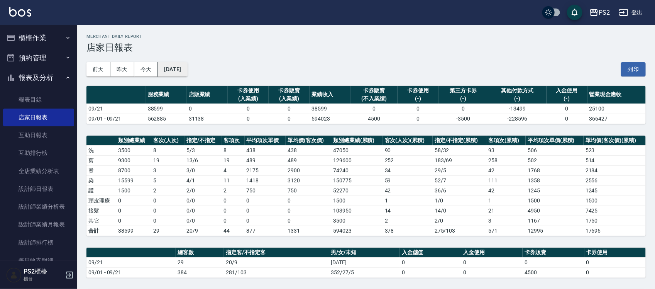
click at [187, 70] on button "[DATE]" at bounding box center [172, 69] width 29 height 14
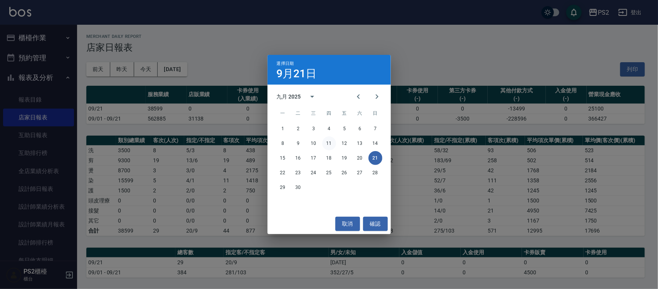
click at [329, 143] on button "11" at bounding box center [329, 143] width 14 height 14
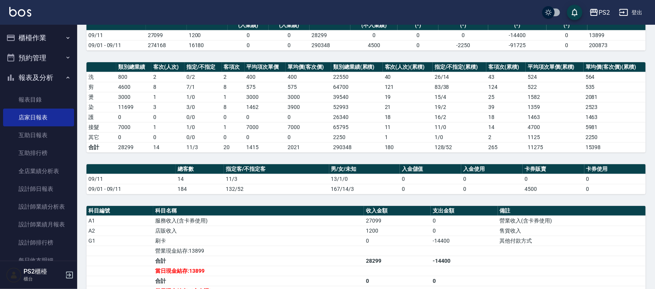
scroll to position [96, 0]
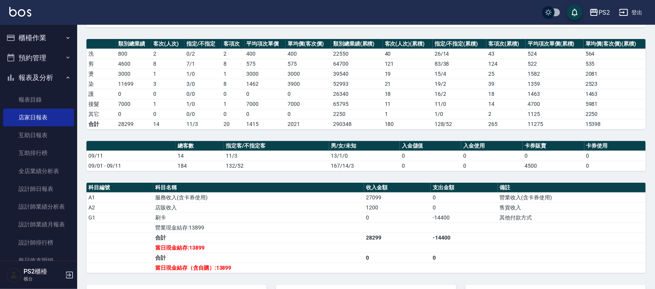
drag, startPoint x: 131, startPoint y: 81, endPoint x: 149, endPoint y: 99, distance: 25.1
click at [137, 87] on td "11699" at bounding box center [133, 84] width 35 height 10
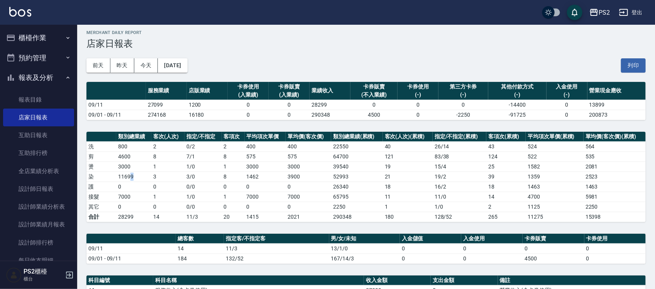
scroll to position [0, 0]
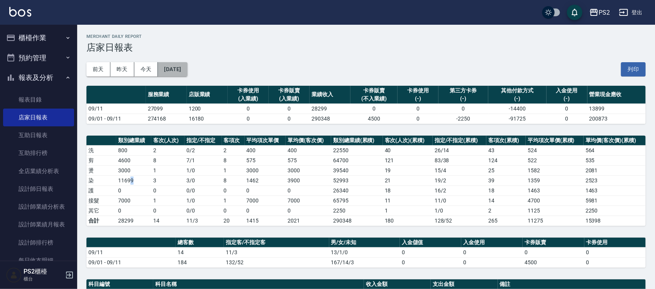
click at [184, 76] on button "[DATE]" at bounding box center [172, 69] width 29 height 14
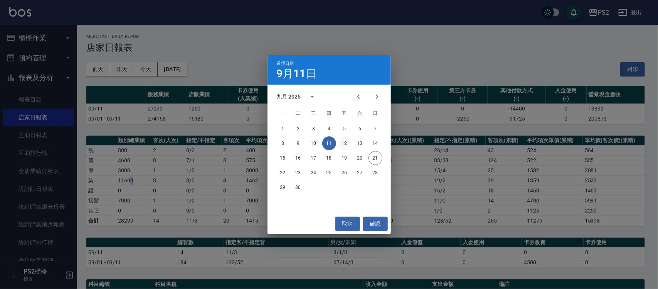
click at [346, 145] on button "12" at bounding box center [345, 143] width 14 height 14
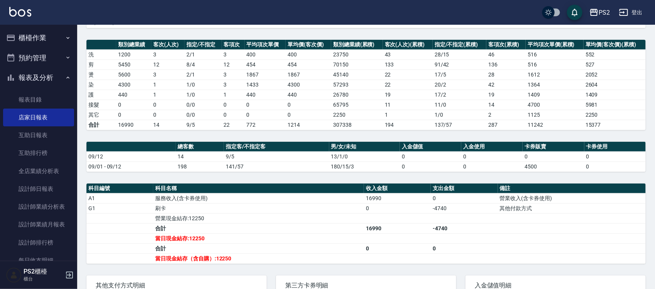
scroll to position [96, 0]
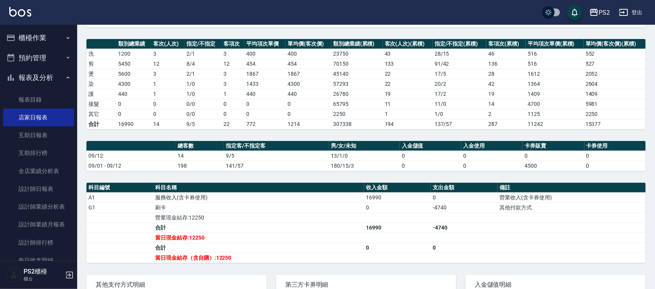
click at [129, 81] on td "4300" at bounding box center [133, 84] width 35 height 10
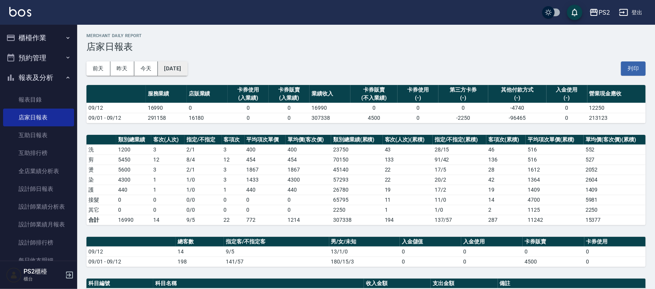
scroll to position [0, 0]
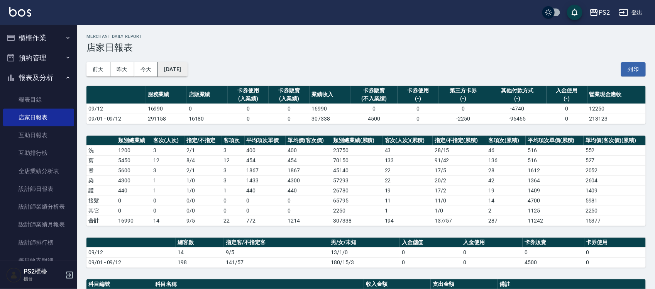
click at [176, 72] on button "[DATE]" at bounding box center [172, 69] width 29 height 14
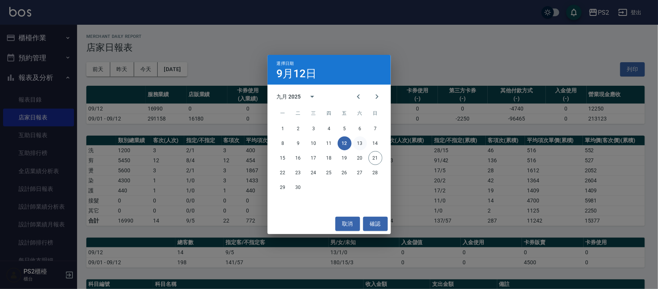
click at [365, 143] on button "13" at bounding box center [360, 143] width 14 height 14
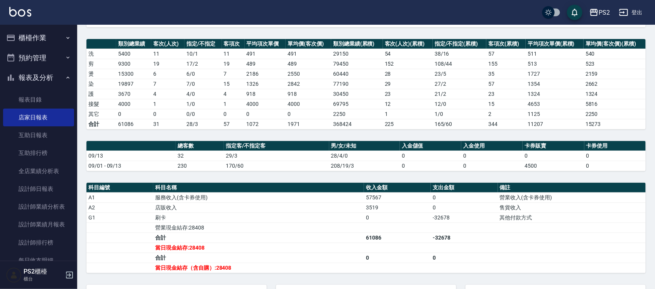
scroll to position [145, 0]
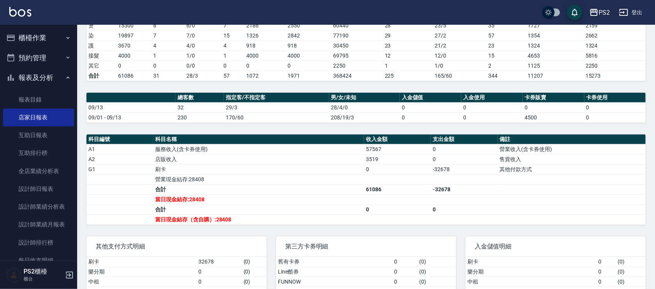
drag, startPoint x: 178, startPoint y: 77, endPoint x: 172, endPoint y: 74, distance: 6.4
click at [179, 78] on td "31" at bounding box center [167, 76] width 33 height 10
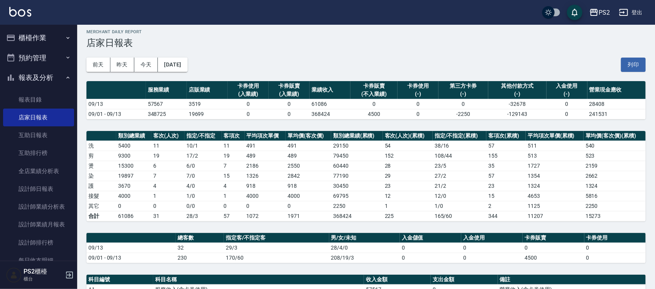
scroll to position [0, 0]
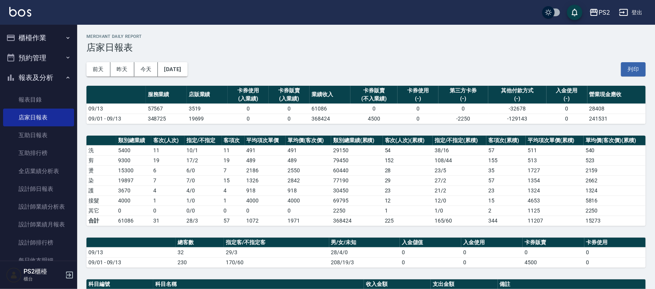
click at [179, 60] on div "[DATE] [DATE] [DATE] [DATE] 列印" at bounding box center [365, 69] width 559 height 33
click at [187, 71] on button "[DATE]" at bounding box center [172, 69] width 29 height 14
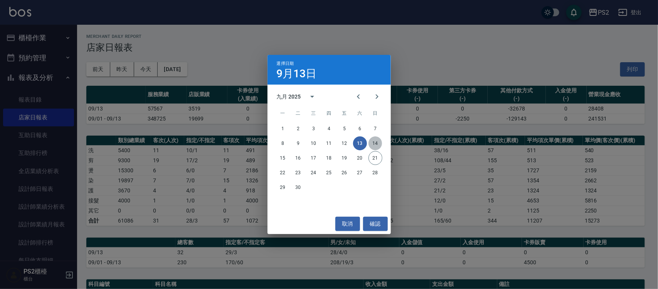
click at [371, 141] on button "14" at bounding box center [376, 143] width 14 height 14
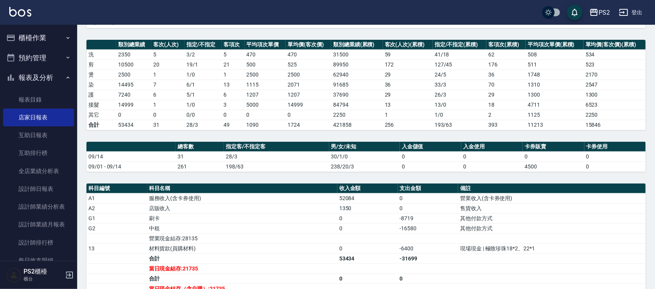
scroll to position [96, 0]
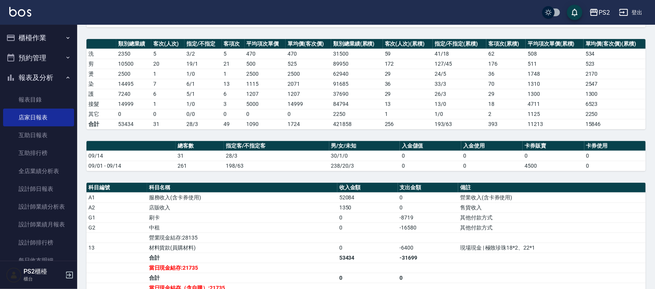
drag, startPoint x: 197, startPoint y: 78, endPoint x: 201, endPoint y: 72, distance: 7.1
click at [199, 78] on td "1 / 0" at bounding box center [202, 74] width 37 height 10
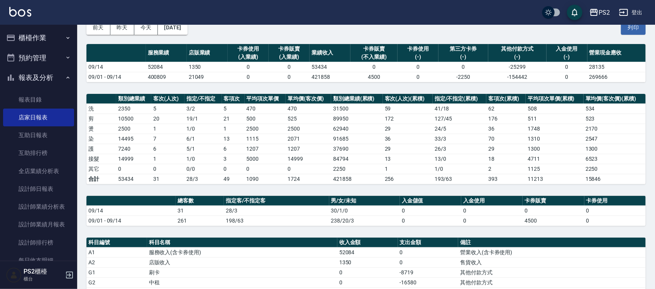
scroll to position [0, 0]
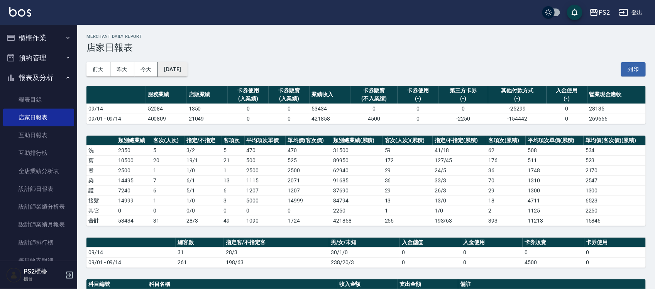
drag, startPoint x: 205, startPoint y: 74, endPoint x: 199, endPoint y: 69, distance: 8.3
click at [205, 74] on div "[DATE] [DATE] [DATE] [DATE] 列印" at bounding box center [365, 69] width 559 height 33
click at [187, 66] on button "[DATE]" at bounding box center [172, 69] width 29 height 14
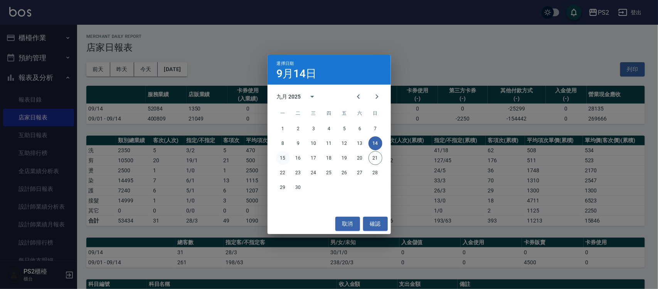
click at [282, 159] on button "15" at bounding box center [283, 158] width 14 height 14
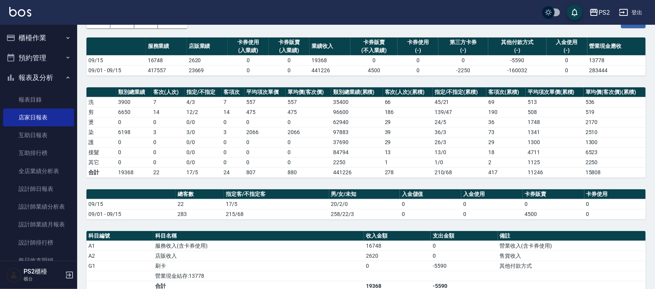
scroll to position [96, 0]
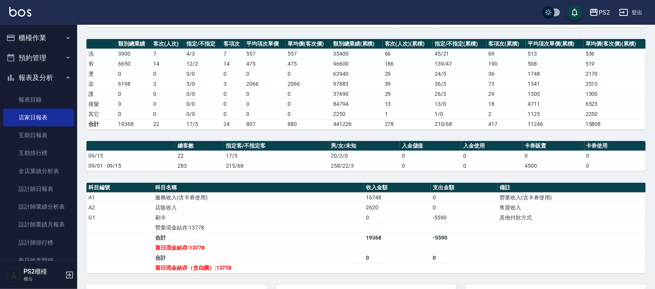
click at [151, 78] on td "0" at bounding box center [167, 74] width 33 height 10
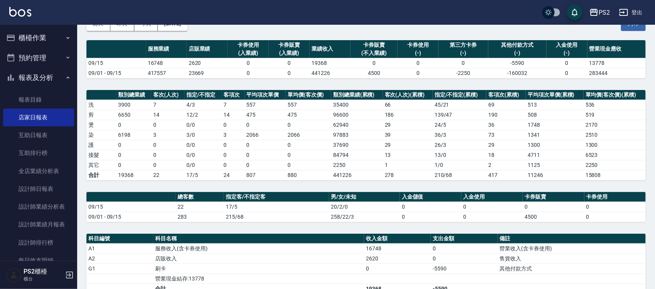
scroll to position [0, 0]
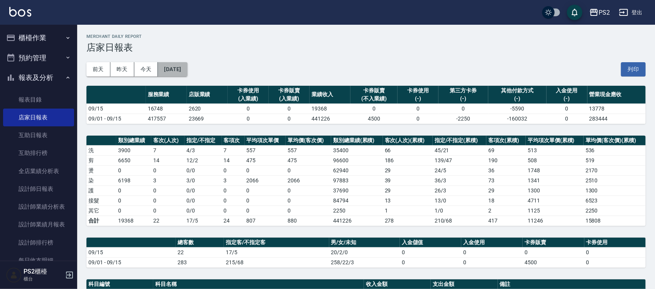
click at [181, 68] on button "[DATE]" at bounding box center [172, 69] width 29 height 14
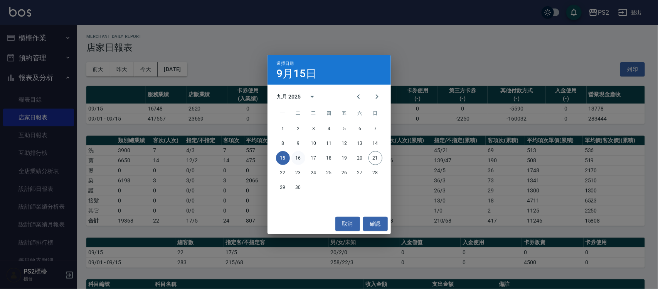
click at [298, 159] on button "16" at bounding box center [299, 158] width 14 height 14
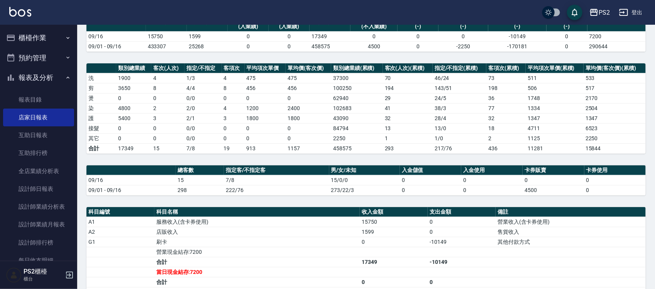
scroll to position [96, 0]
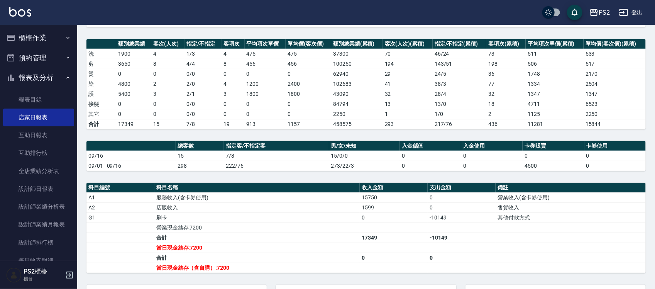
click at [244, 111] on tr "其它 0 0 0 / 0 0 0 0 2250 1 1 / 0 2 1125 2250" at bounding box center [365, 114] width 559 height 10
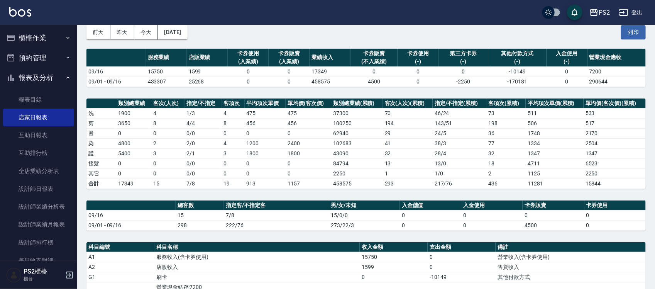
scroll to position [0, 0]
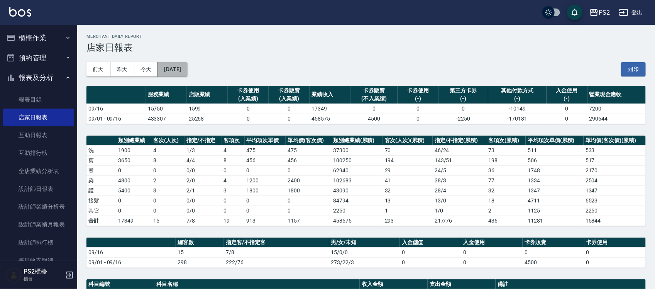
click at [184, 66] on button "[DATE]" at bounding box center [172, 69] width 29 height 14
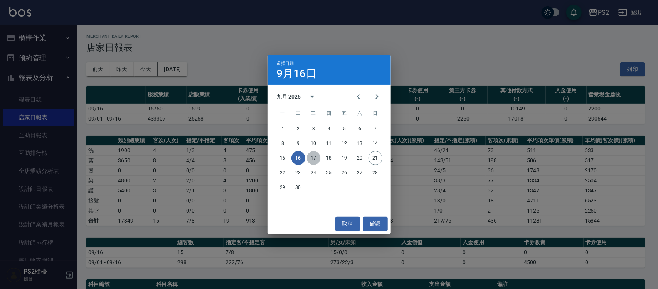
click at [315, 155] on button "17" at bounding box center [314, 158] width 14 height 14
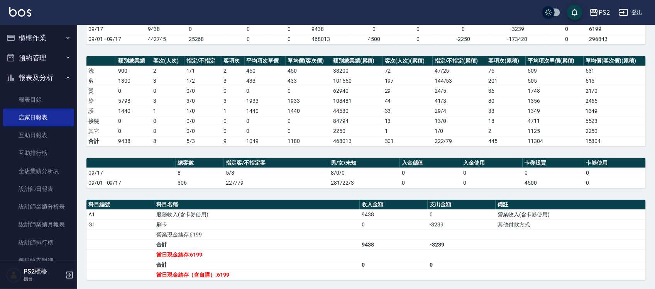
scroll to position [96, 0]
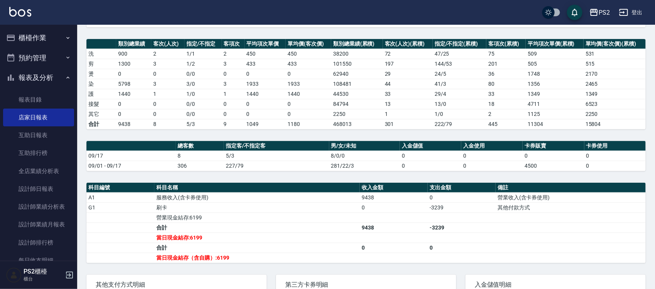
drag, startPoint x: 177, startPoint y: 85, endPoint x: 182, endPoint y: 87, distance: 6.1
click at [177, 85] on td "3" at bounding box center [167, 84] width 33 height 10
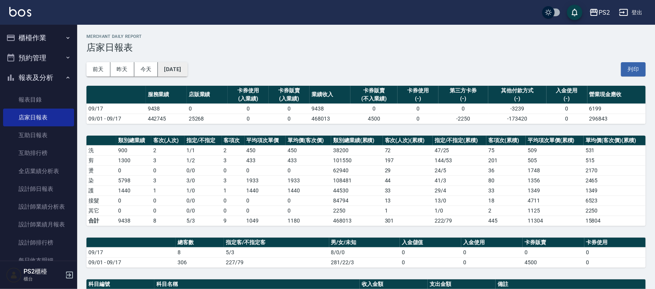
click at [187, 65] on button "[DATE]" at bounding box center [172, 69] width 29 height 14
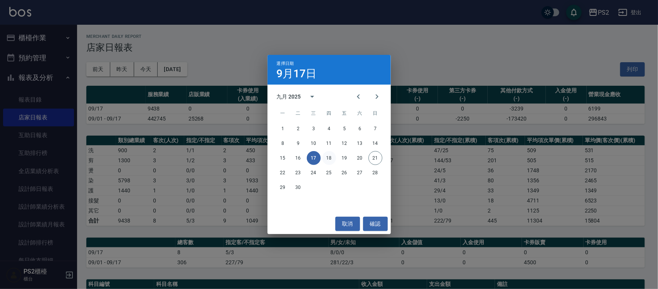
click at [336, 155] on button "18" at bounding box center [329, 158] width 14 height 14
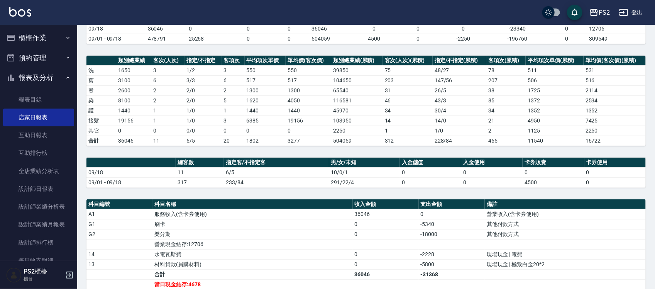
scroll to position [96, 0]
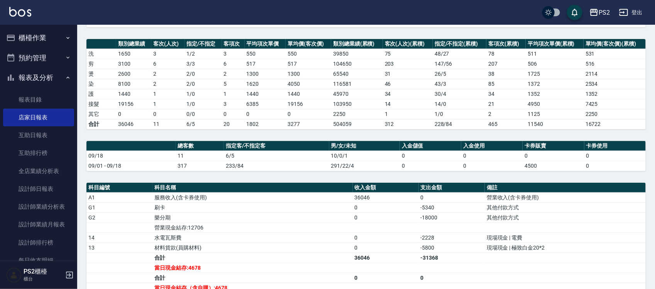
click at [182, 110] on td "0" at bounding box center [167, 114] width 33 height 10
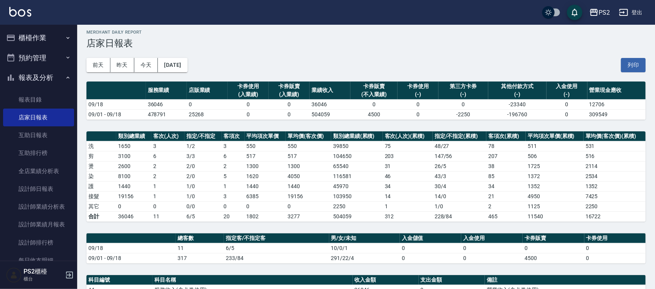
scroll to position [0, 0]
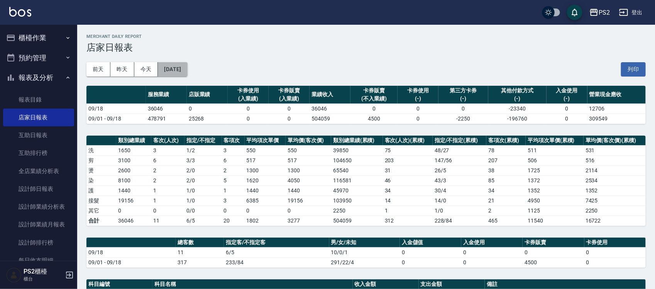
click at [186, 66] on button "[DATE]" at bounding box center [172, 69] width 29 height 14
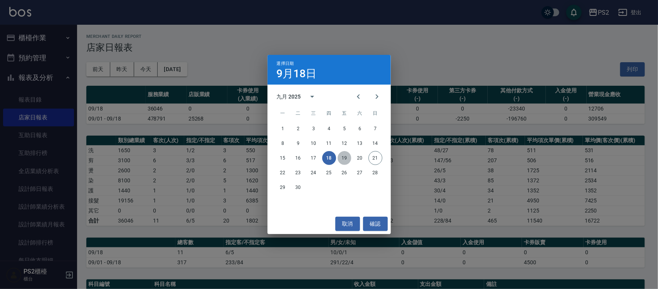
click at [347, 156] on button "19" at bounding box center [345, 158] width 14 height 14
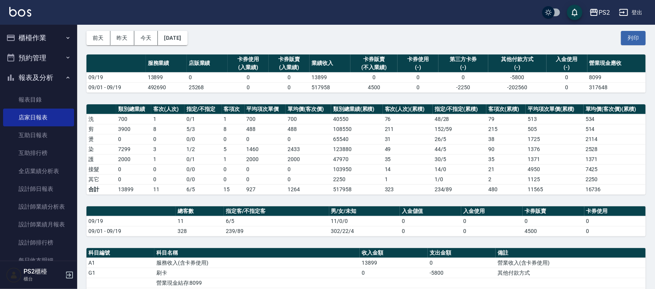
scroll to position [96, 0]
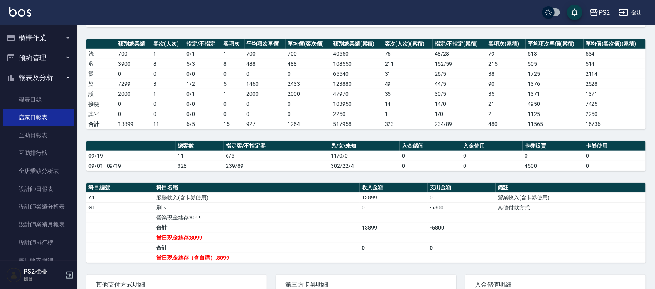
click at [155, 97] on td "1" at bounding box center [167, 94] width 33 height 10
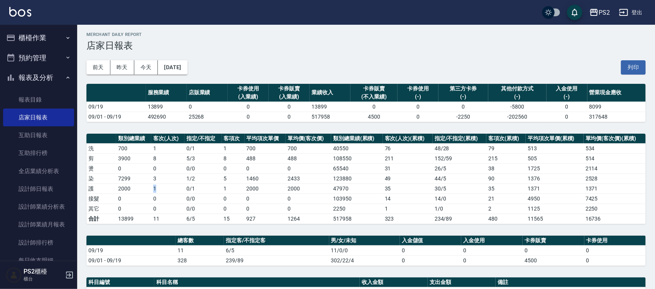
scroll to position [0, 0]
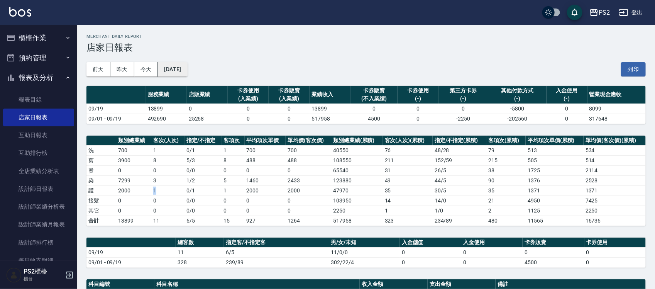
click at [187, 67] on button "[DATE]" at bounding box center [172, 69] width 29 height 14
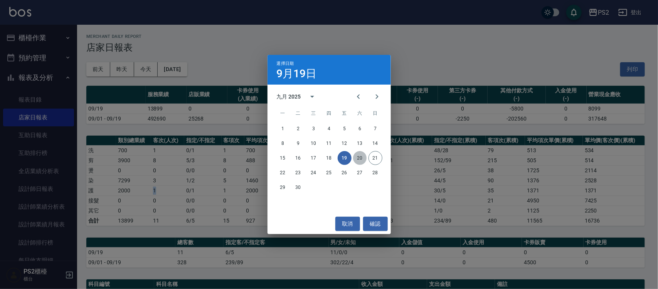
click at [359, 157] on button "20" at bounding box center [360, 158] width 14 height 14
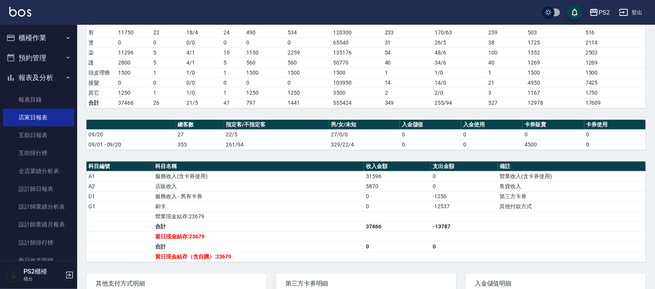
scroll to position [145, 0]
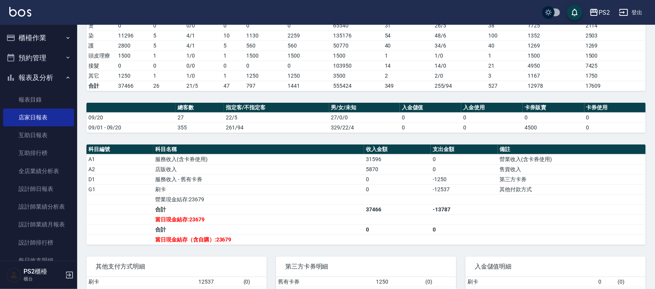
click at [208, 120] on td "27" at bounding box center [200, 117] width 48 height 10
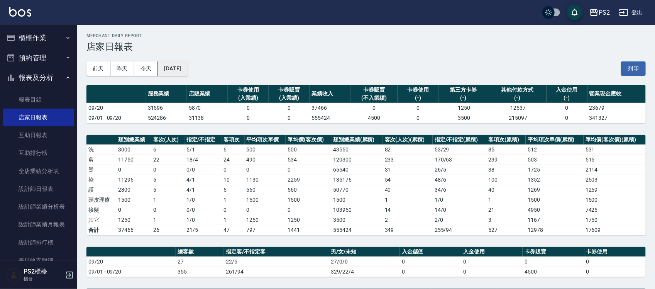
scroll to position [0, 0]
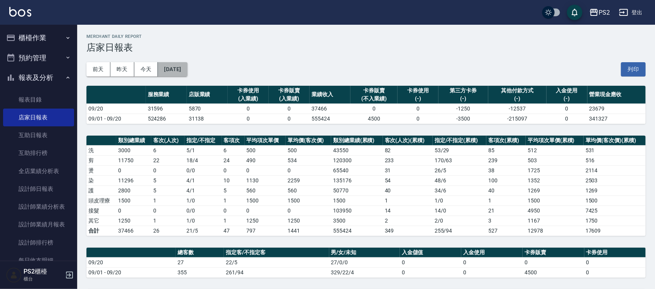
click at [165, 68] on button "[DATE]" at bounding box center [172, 69] width 29 height 14
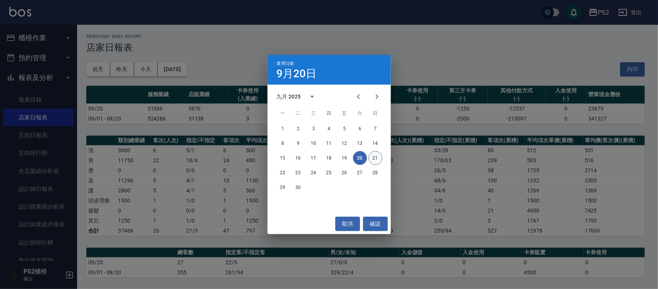
click at [379, 159] on button "21" at bounding box center [376, 158] width 14 height 14
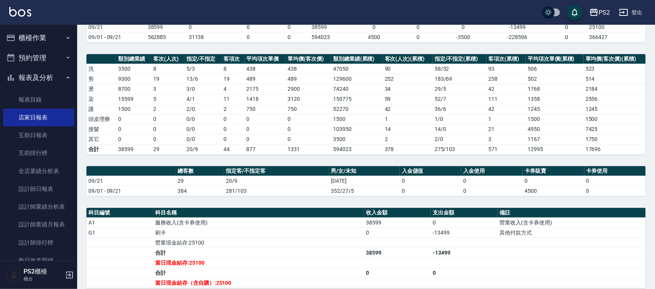
scroll to position [96, 0]
